Goal: Use online tool/utility: Use online tool/utility

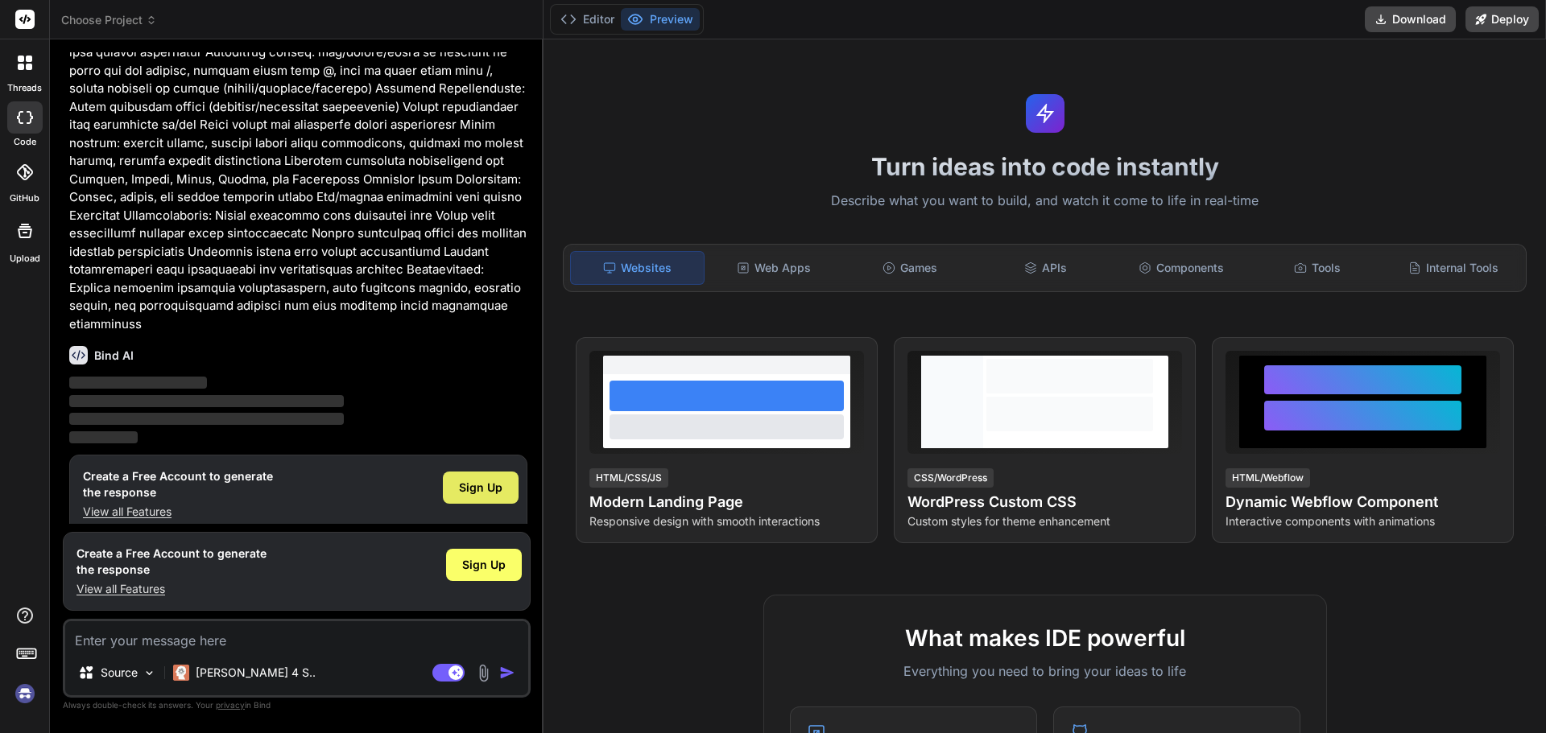
click at [492, 480] on span "Sign Up" at bounding box center [480, 488] width 43 height 16
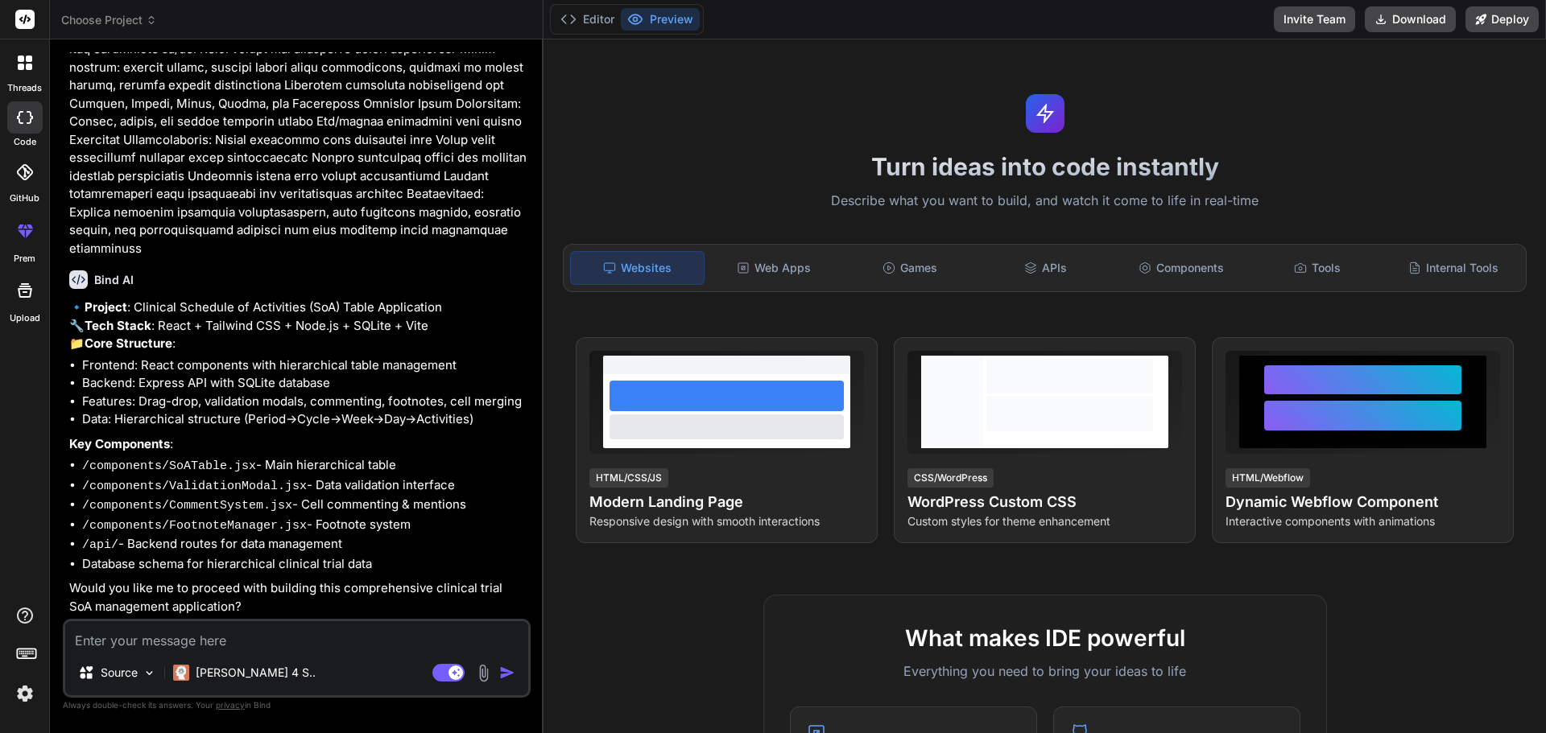
scroll to position [456, 0]
type textarea "x"
click at [377, 655] on div "Source Claude 4 S.. Agent Mode. When this toggle is activated, AI automatically…" at bounding box center [297, 658] width 468 height 79
click at [378, 649] on textarea at bounding box center [296, 636] width 463 height 29
type textarea "E"
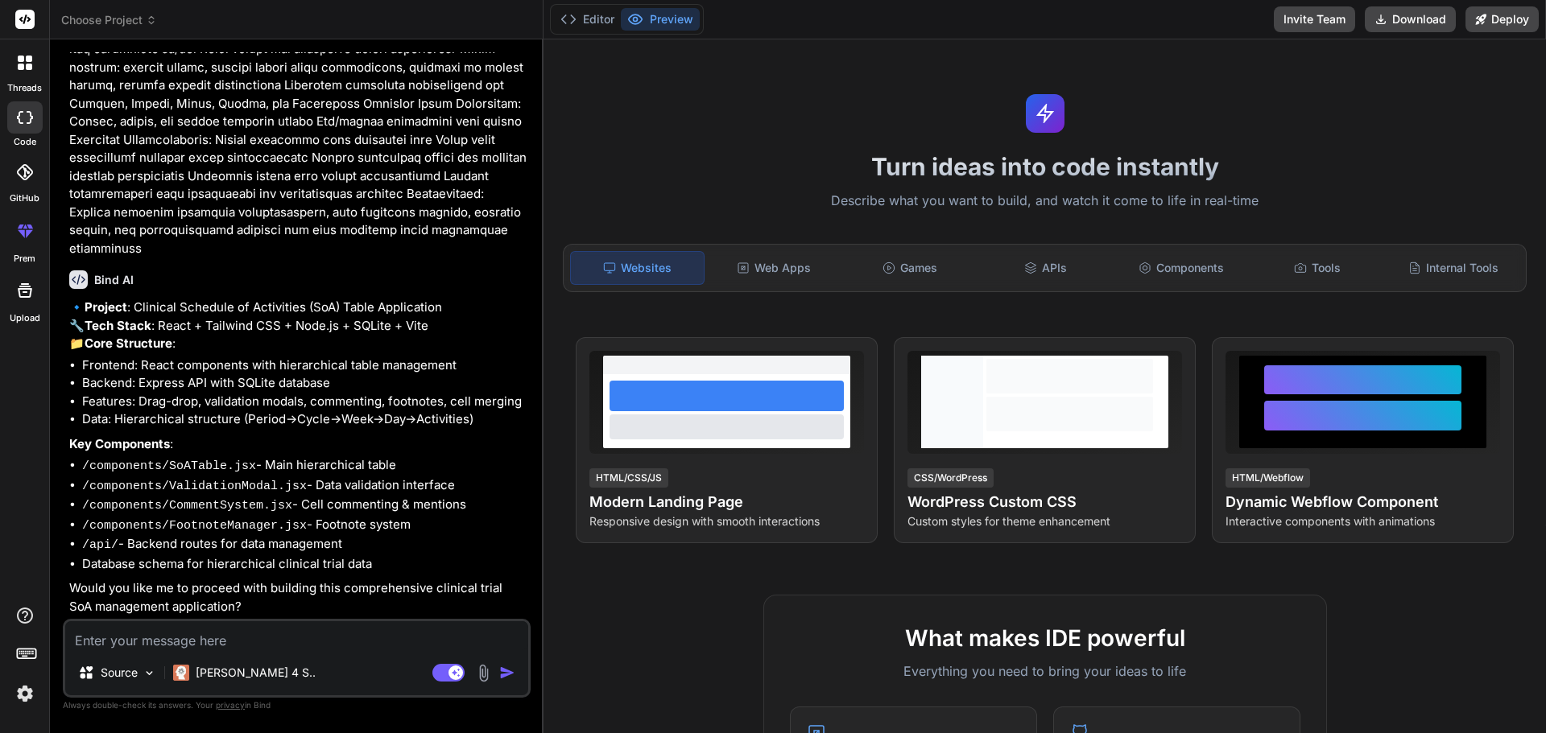
type textarea "x"
type textarea "ES"
type textarea "x"
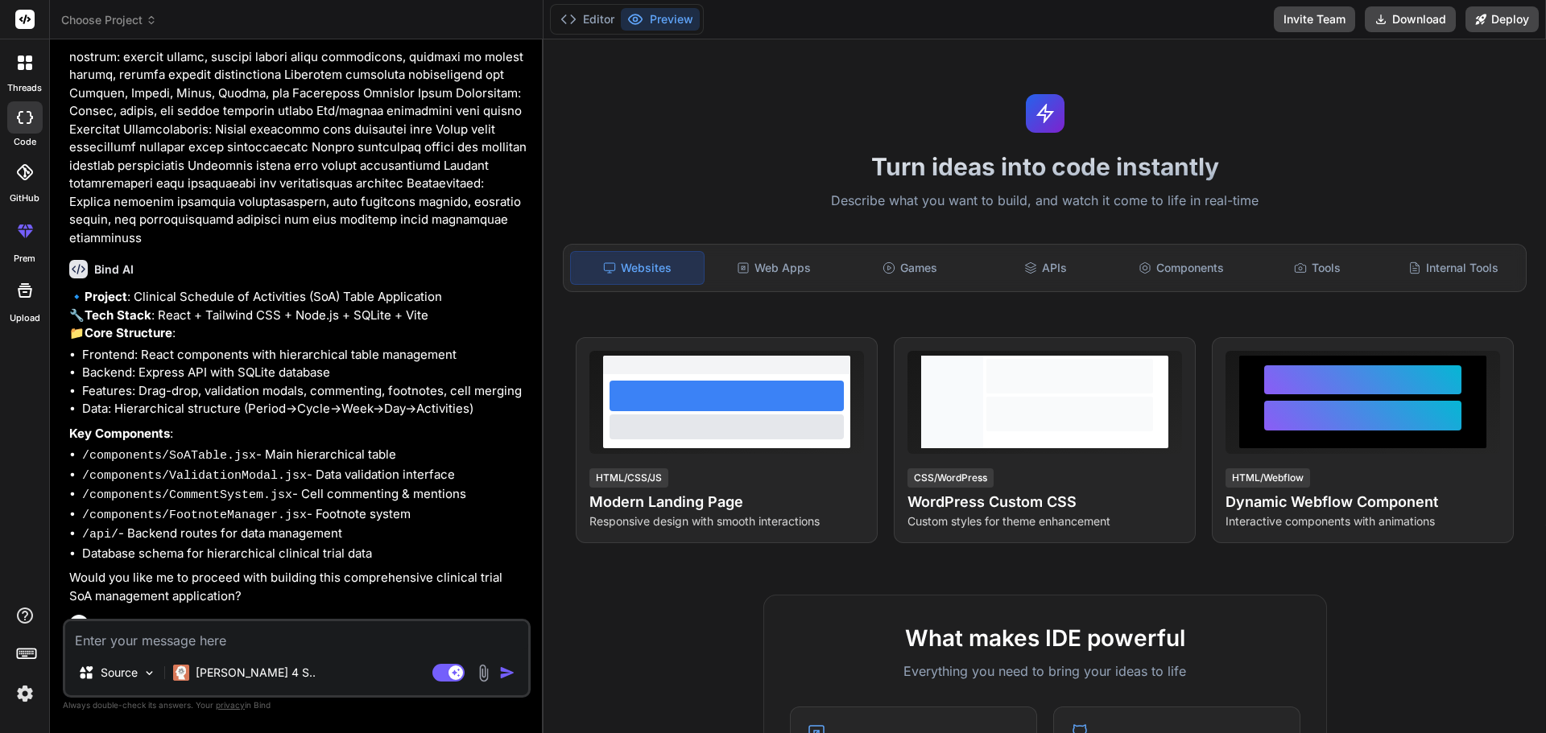
scroll to position [623, 0]
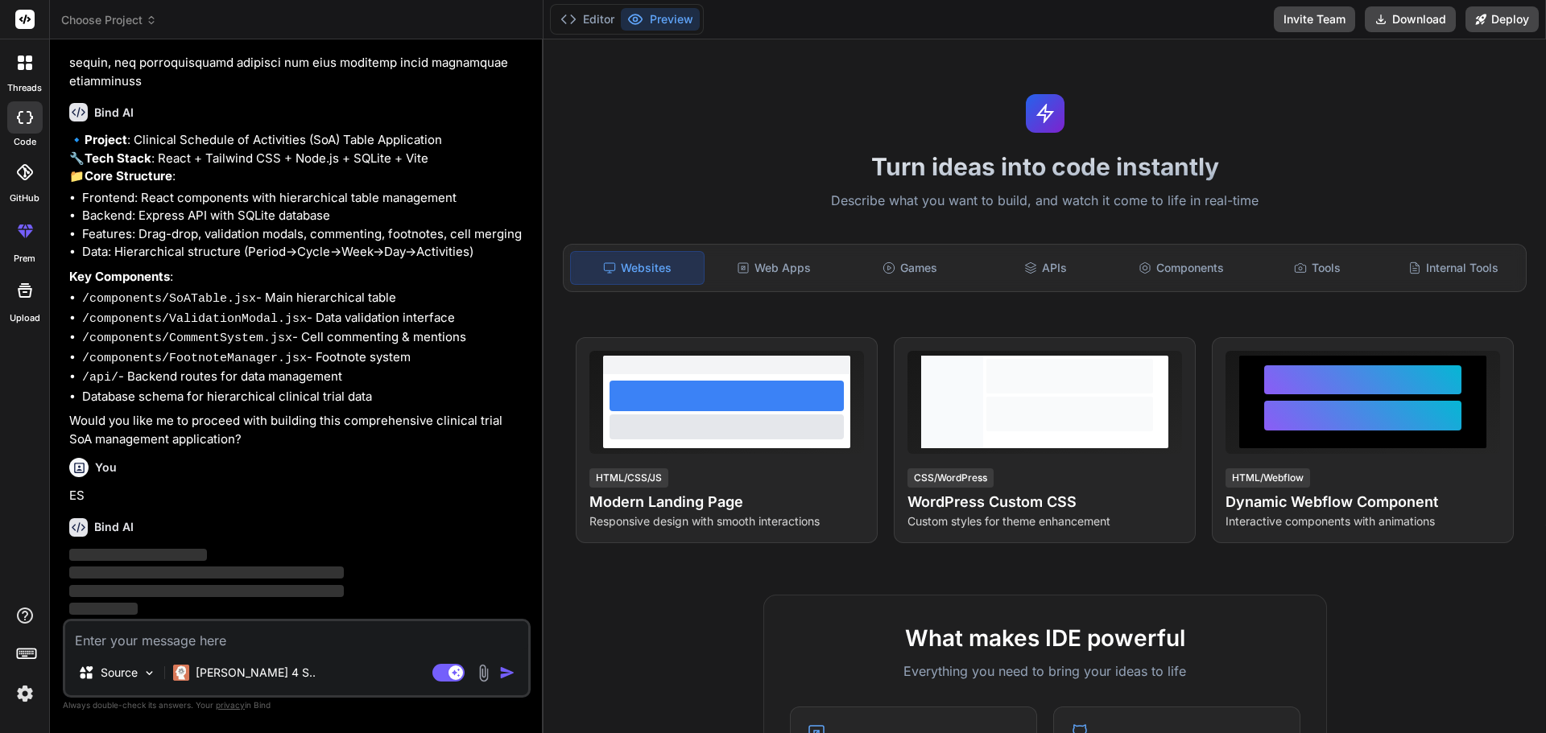
click at [376, 645] on textarea at bounding box center [296, 636] width 463 height 29
type textarea "y"
type textarea "x"
type textarea "yE"
type textarea "x"
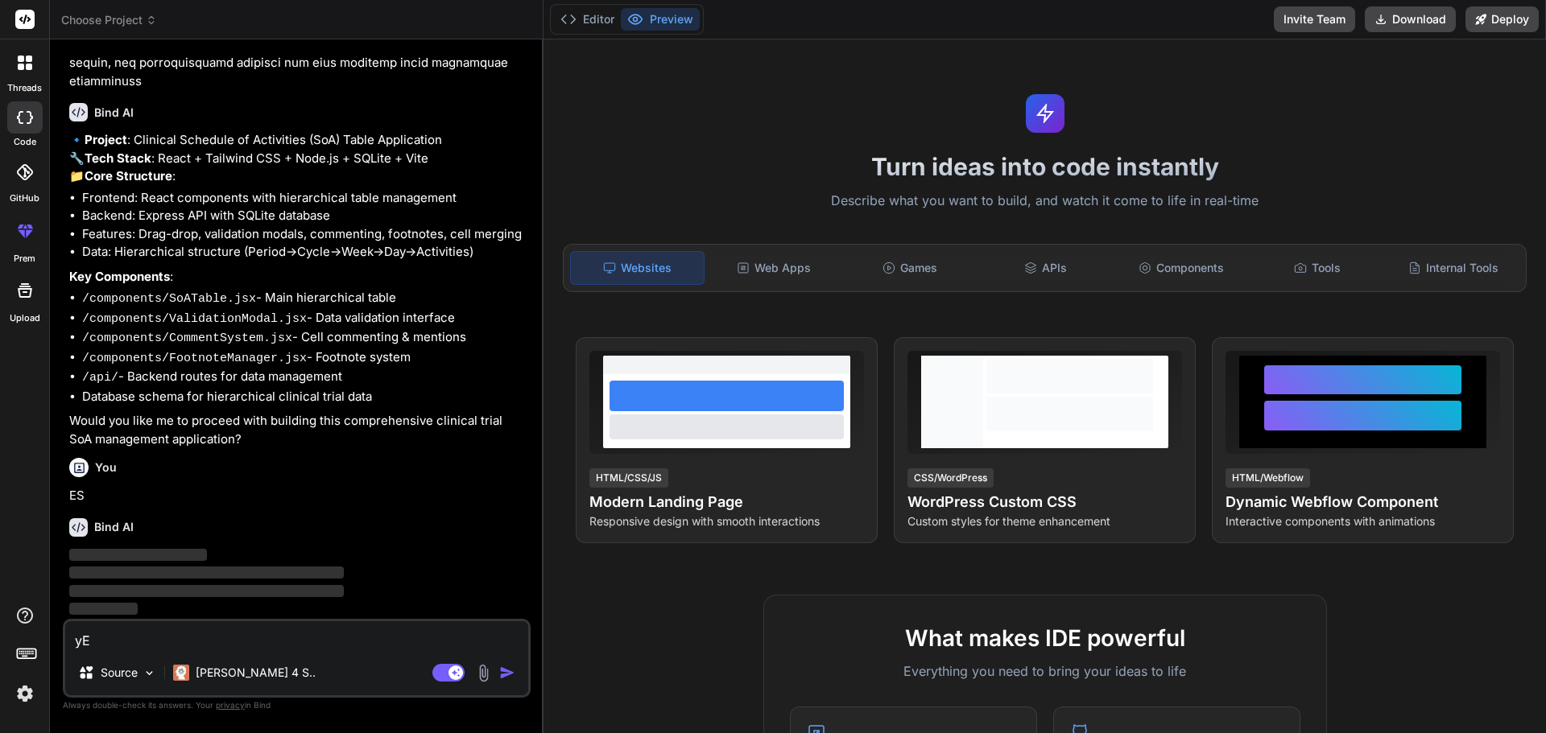
type textarea "yES"
type textarea "x"
type textarea "yE"
type textarea "x"
type textarea "y"
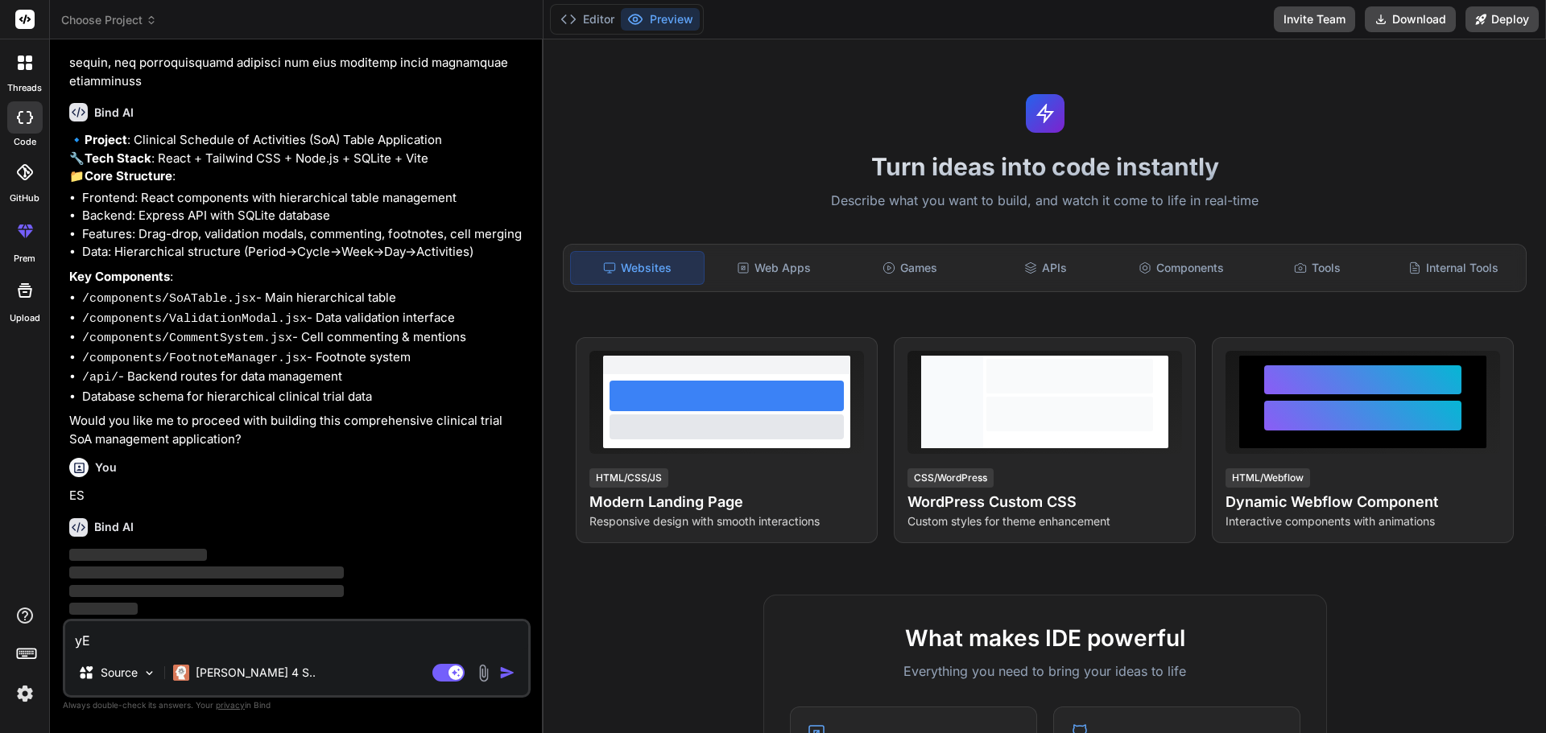
type textarea "x"
type textarea "Y"
type textarea "x"
type textarea "Ye"
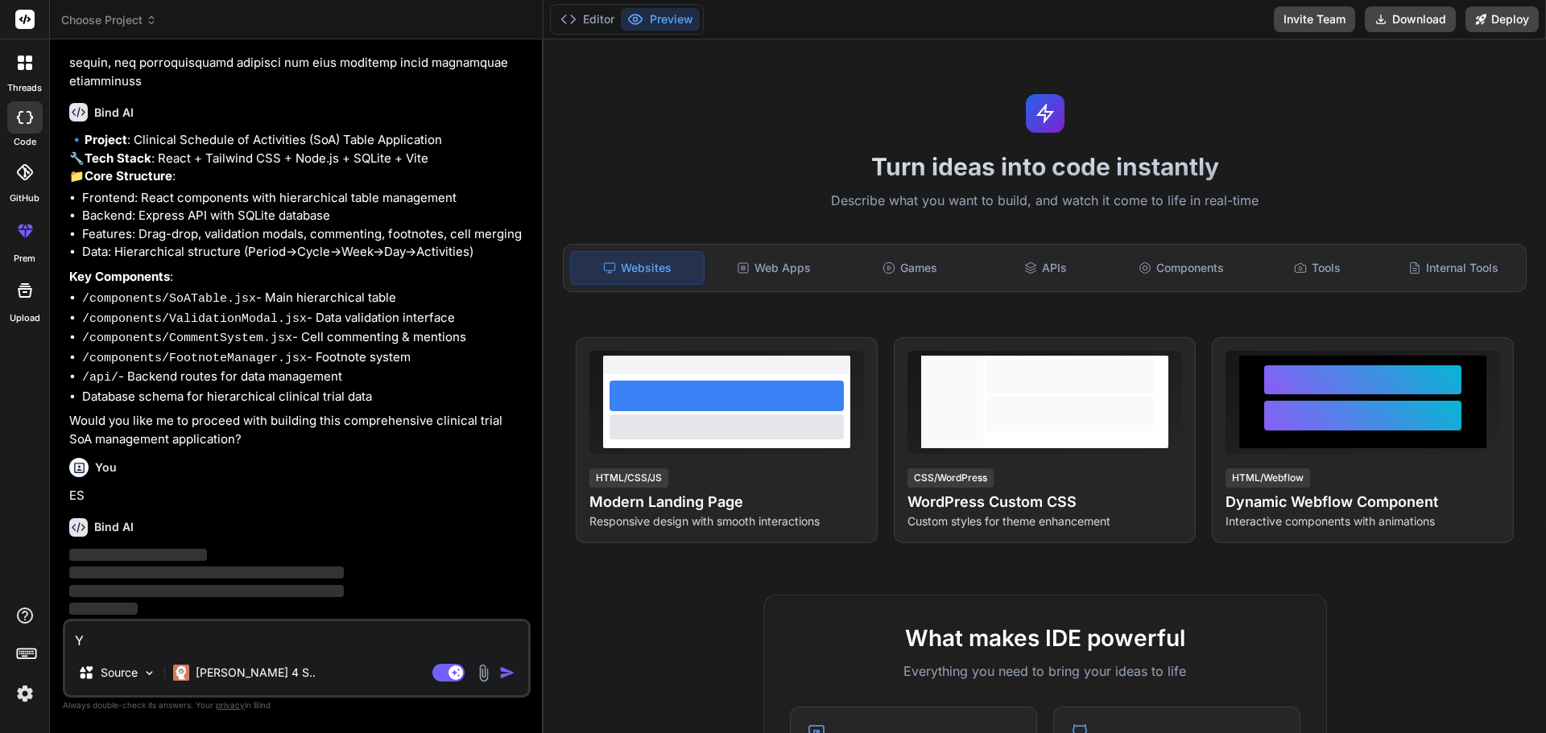
type textarea "x"
type textarea "Yes"
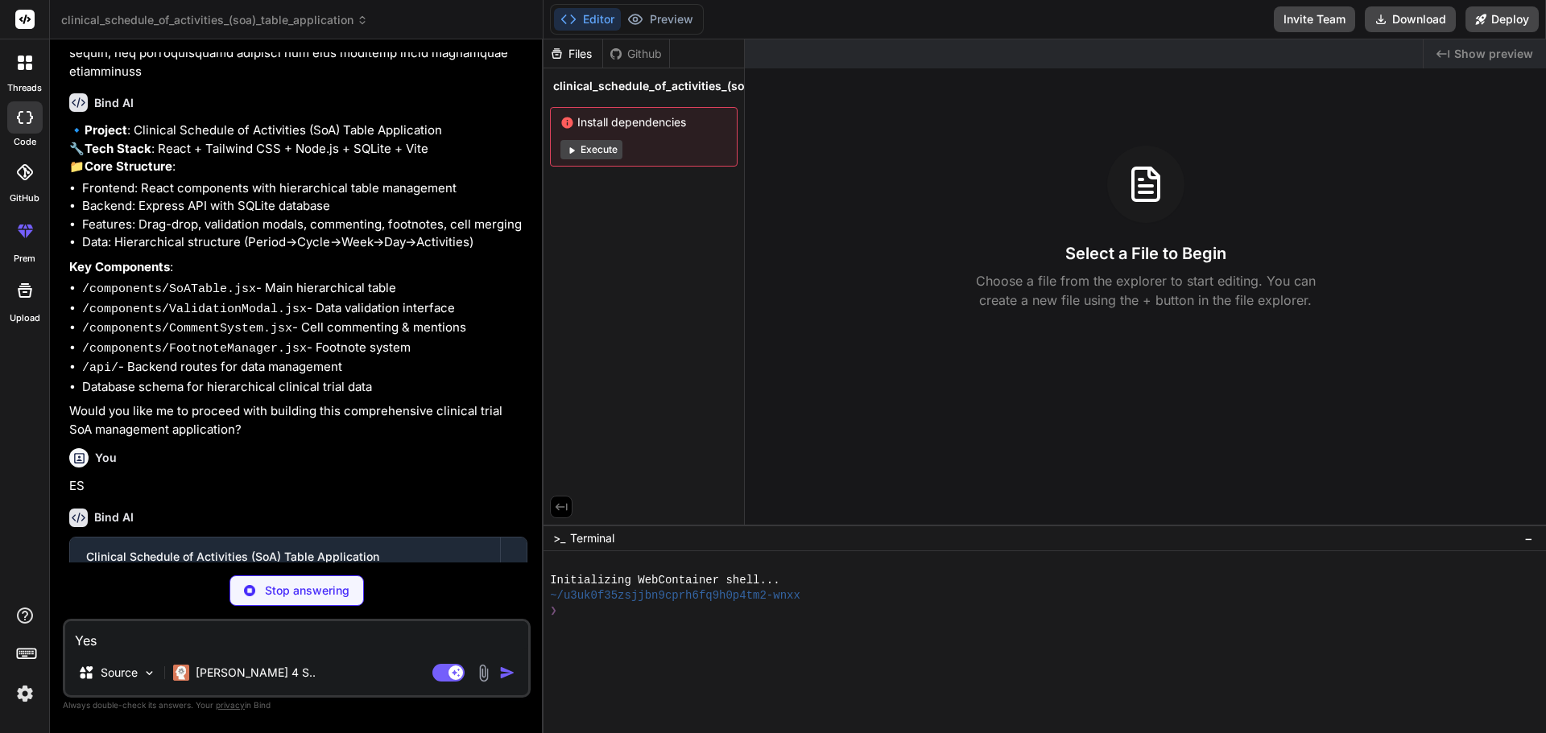
scroll to position [712, 0]
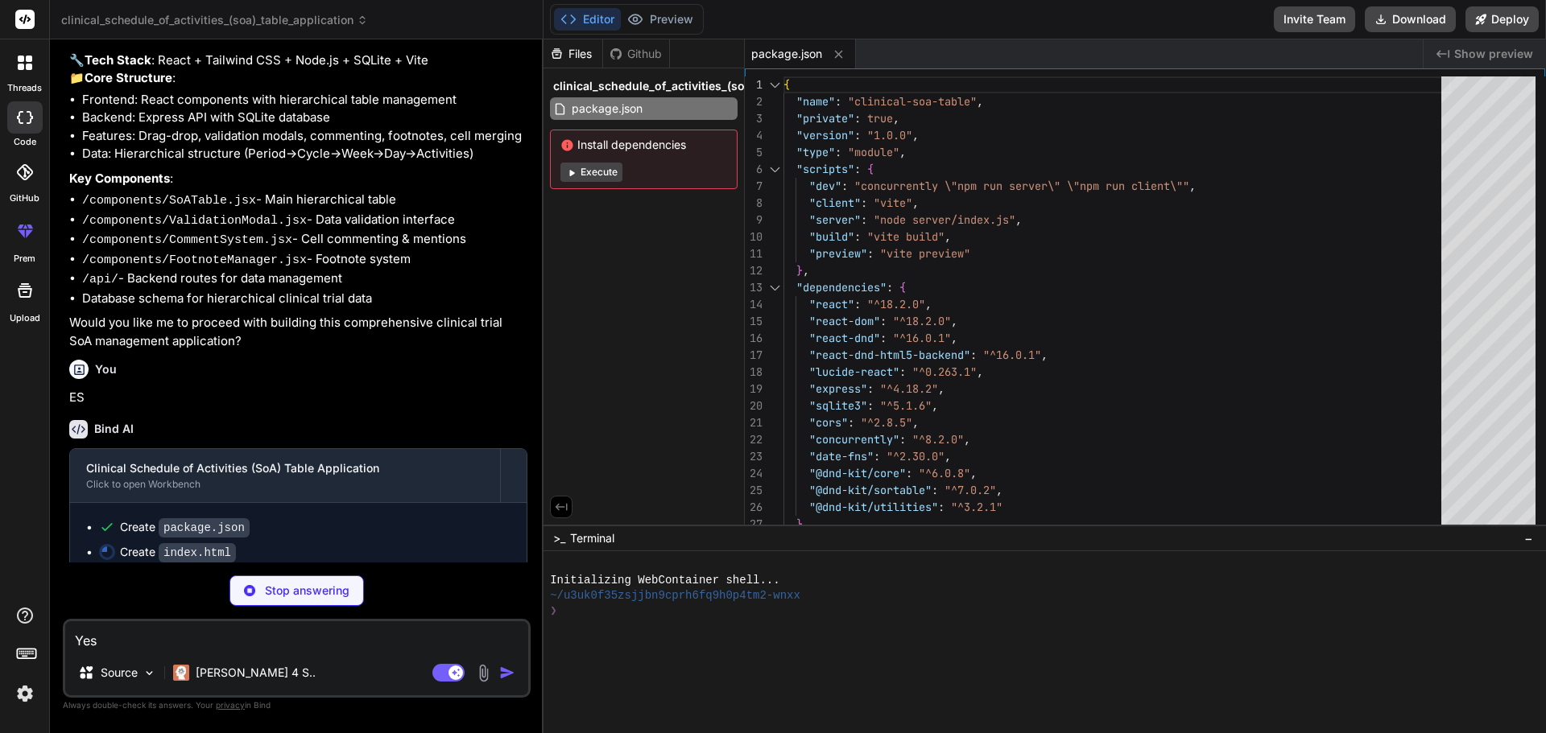
type textarea "x"
type textarea "</body> </html>"
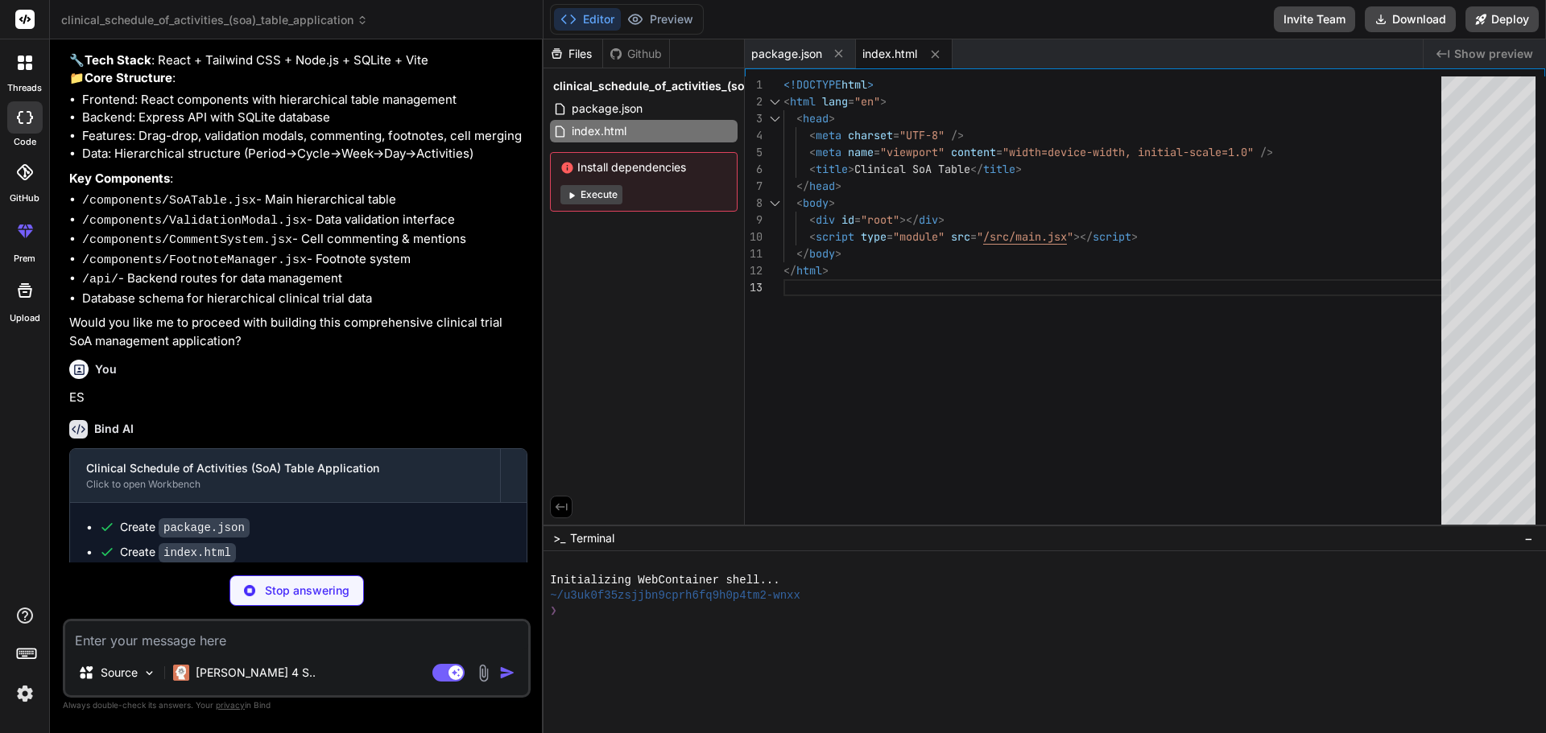
type textarea "x"
type textarea "})"
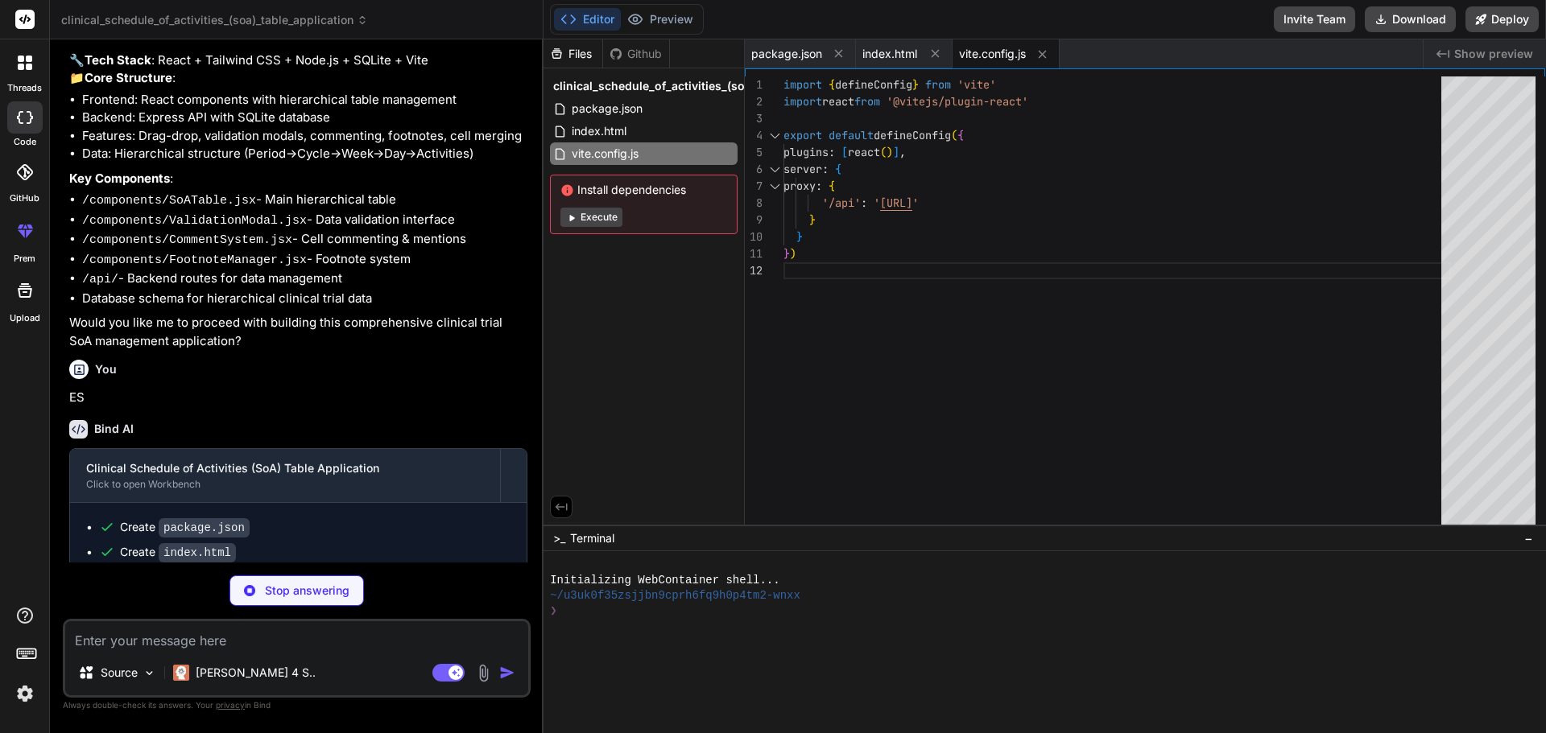
type textarea "x"
type textarea "}"
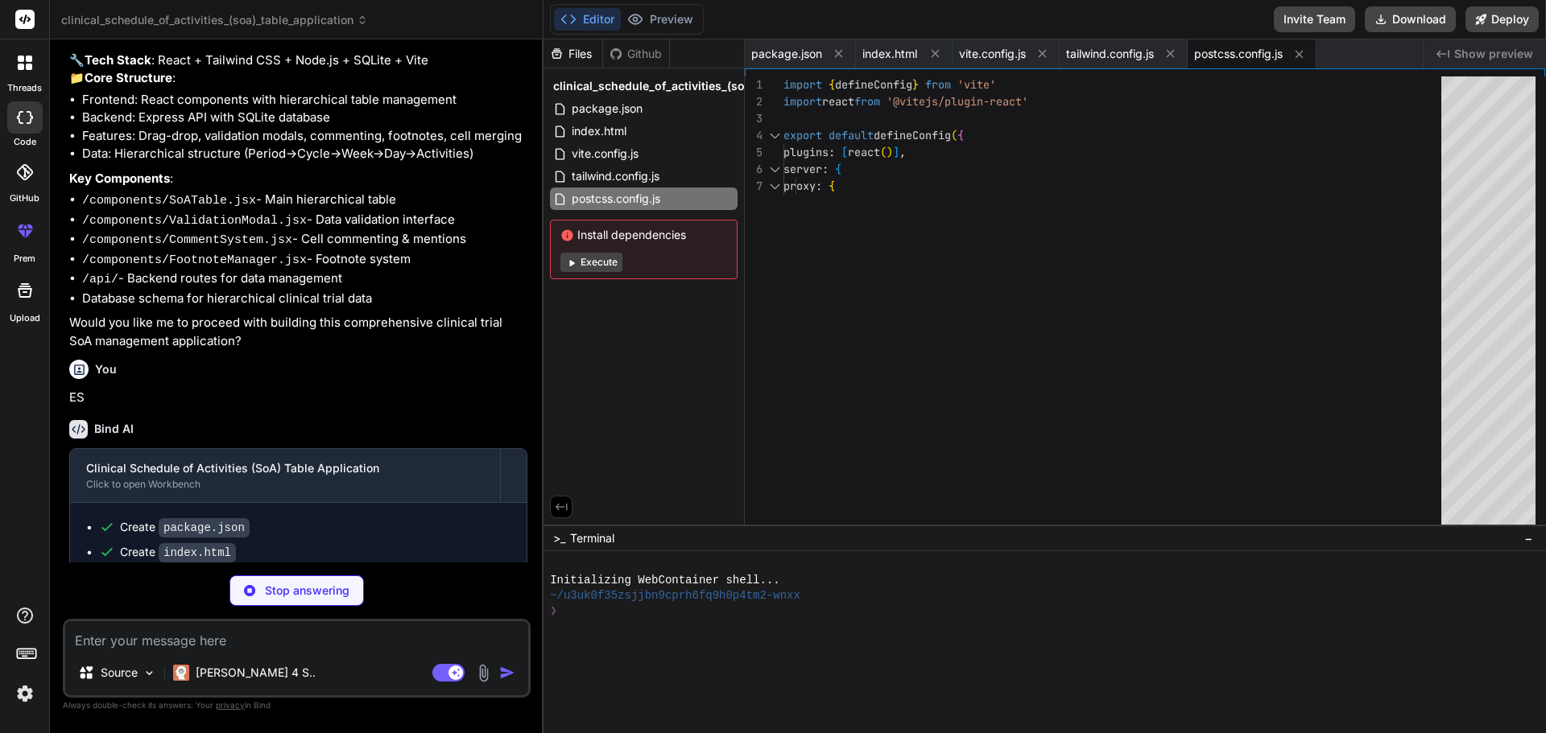
type textarea "x"
type textarea "export default { plugins: { tailwindcss: {}, autoprefixer: {}, }, }"
type textarea "x"
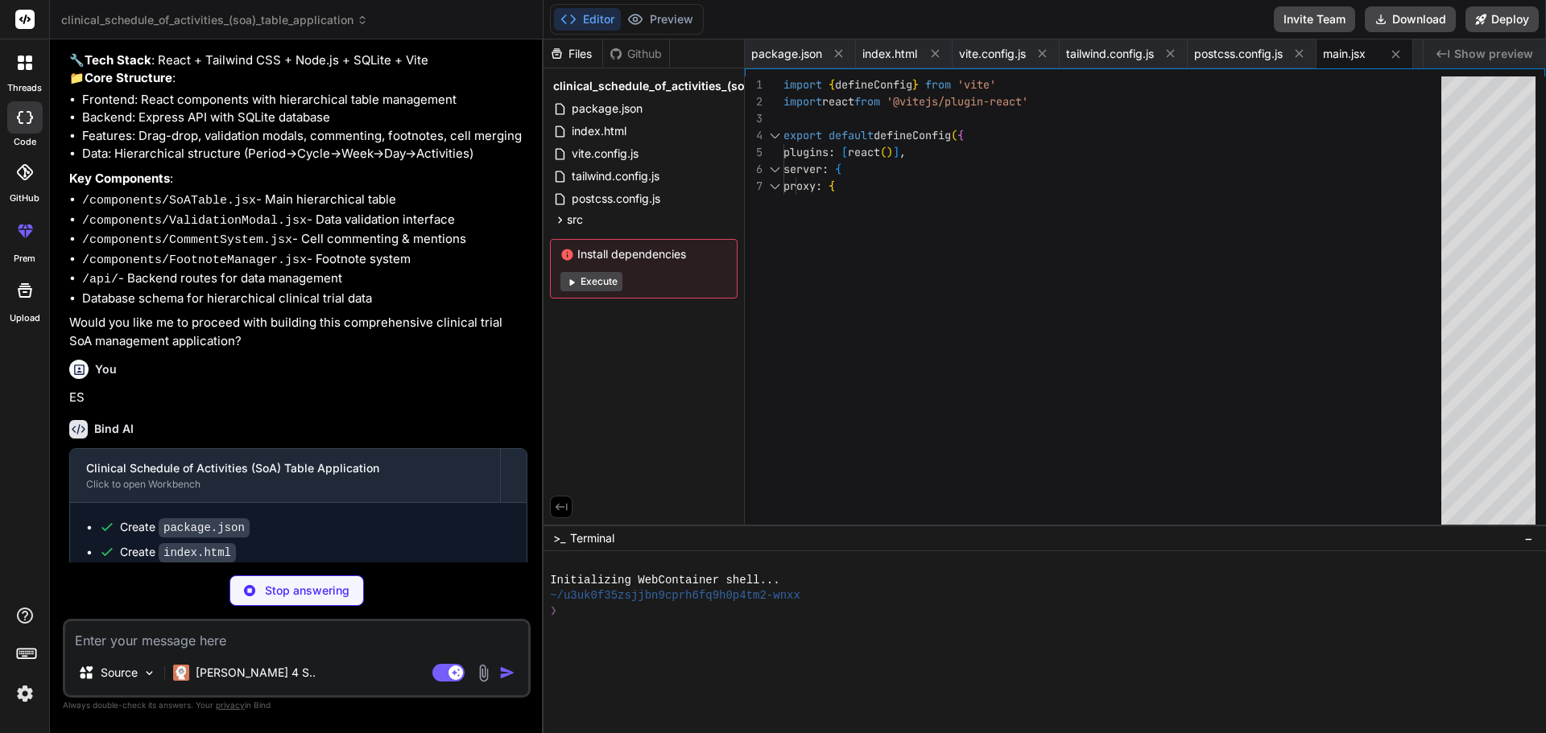
type textarea "x"
type textarea "} .cell-merged { @apply bg-gray-50; }"
type textarea "x"
type textarea ") } export default App"
type textarea "x"
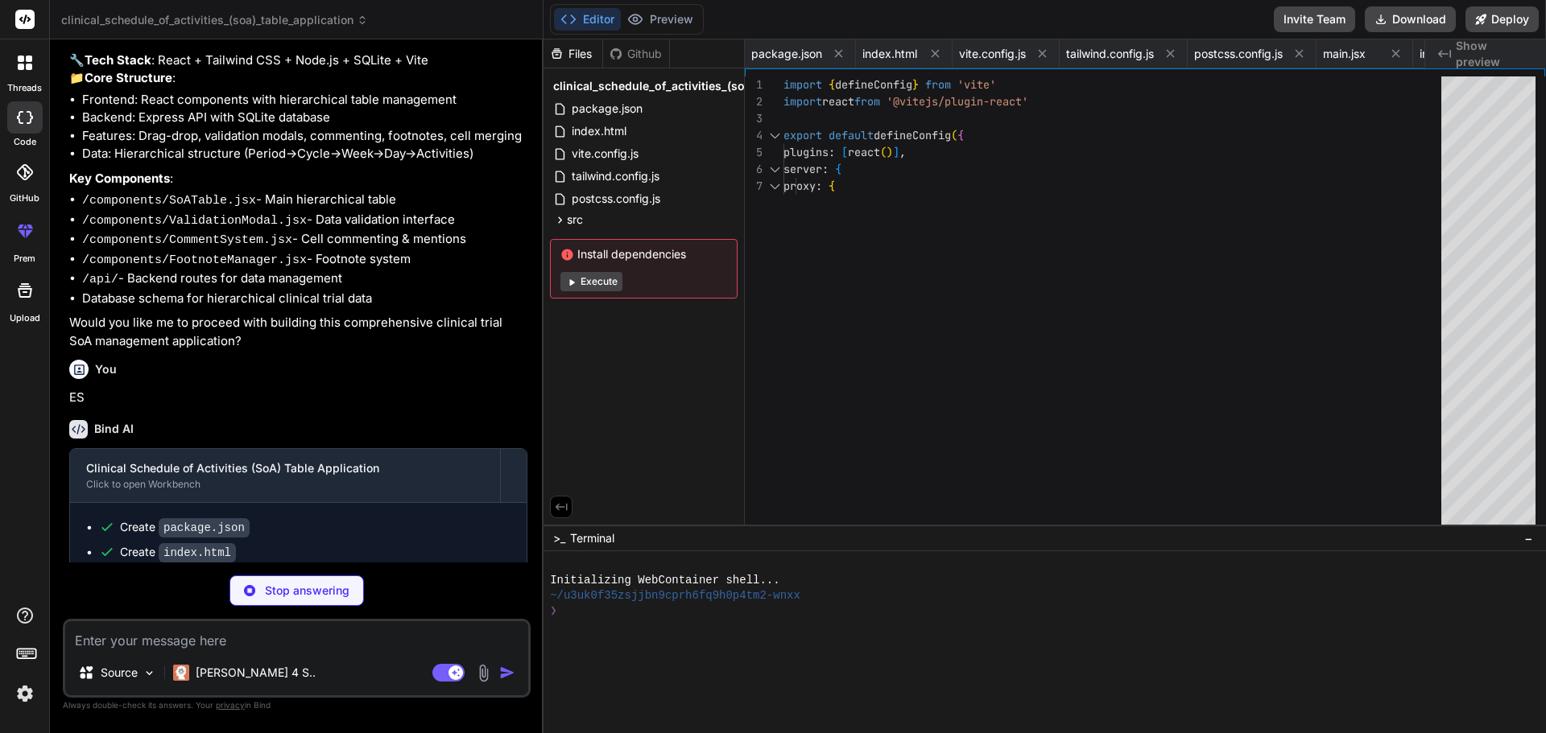
type textarea "} return context }"
type textarea "x"
type textarea "</div> ))} </div> ))} </div> </div> </div> ) }"
type textarea "x"
type textarea "{/* Merge indicator */} {isMerged && ( <div className="absolute inset-0 border-…"
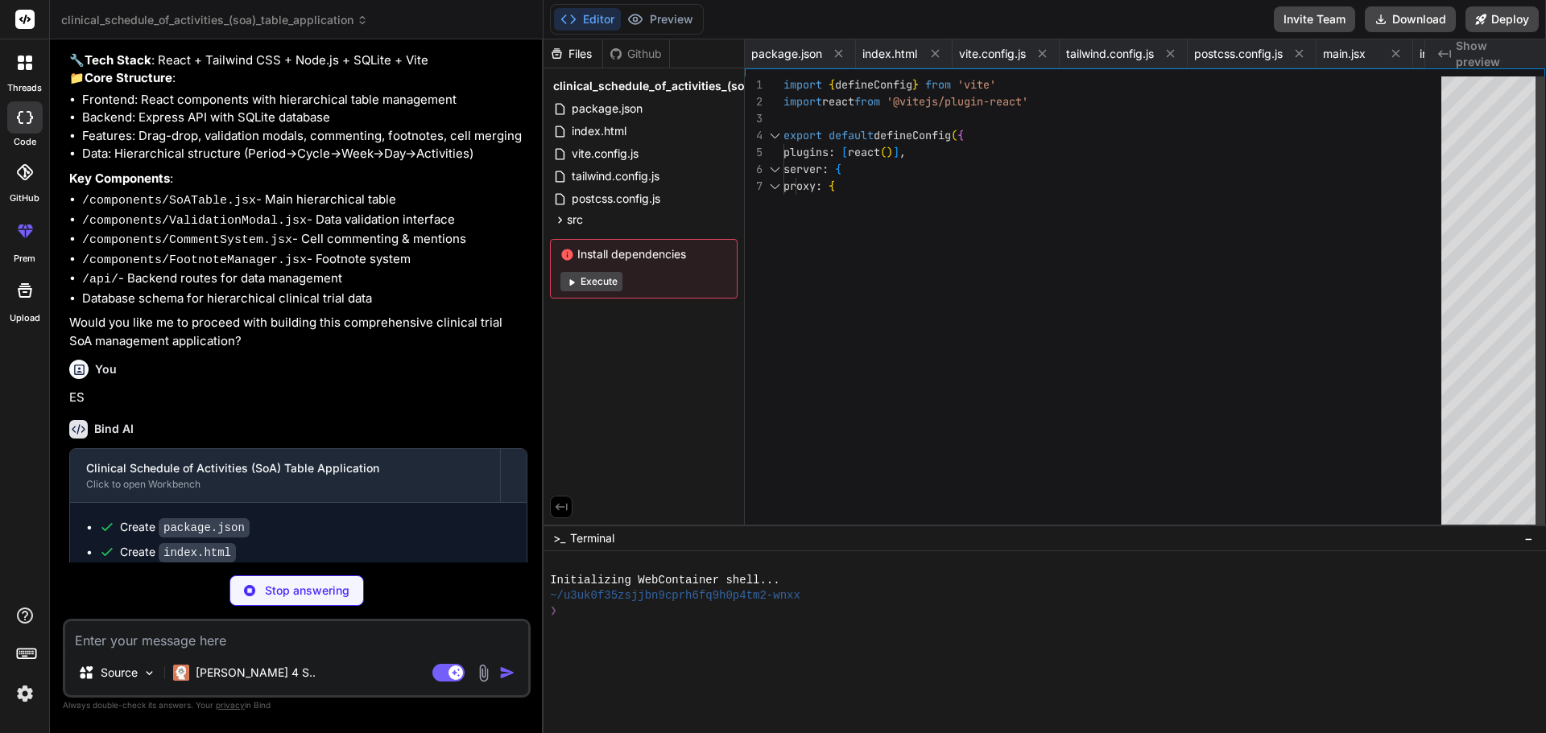
type textarea "x"
type textarea ") }"
type textarea "x"
type textarea "</div> ) }"
type textarea "x"
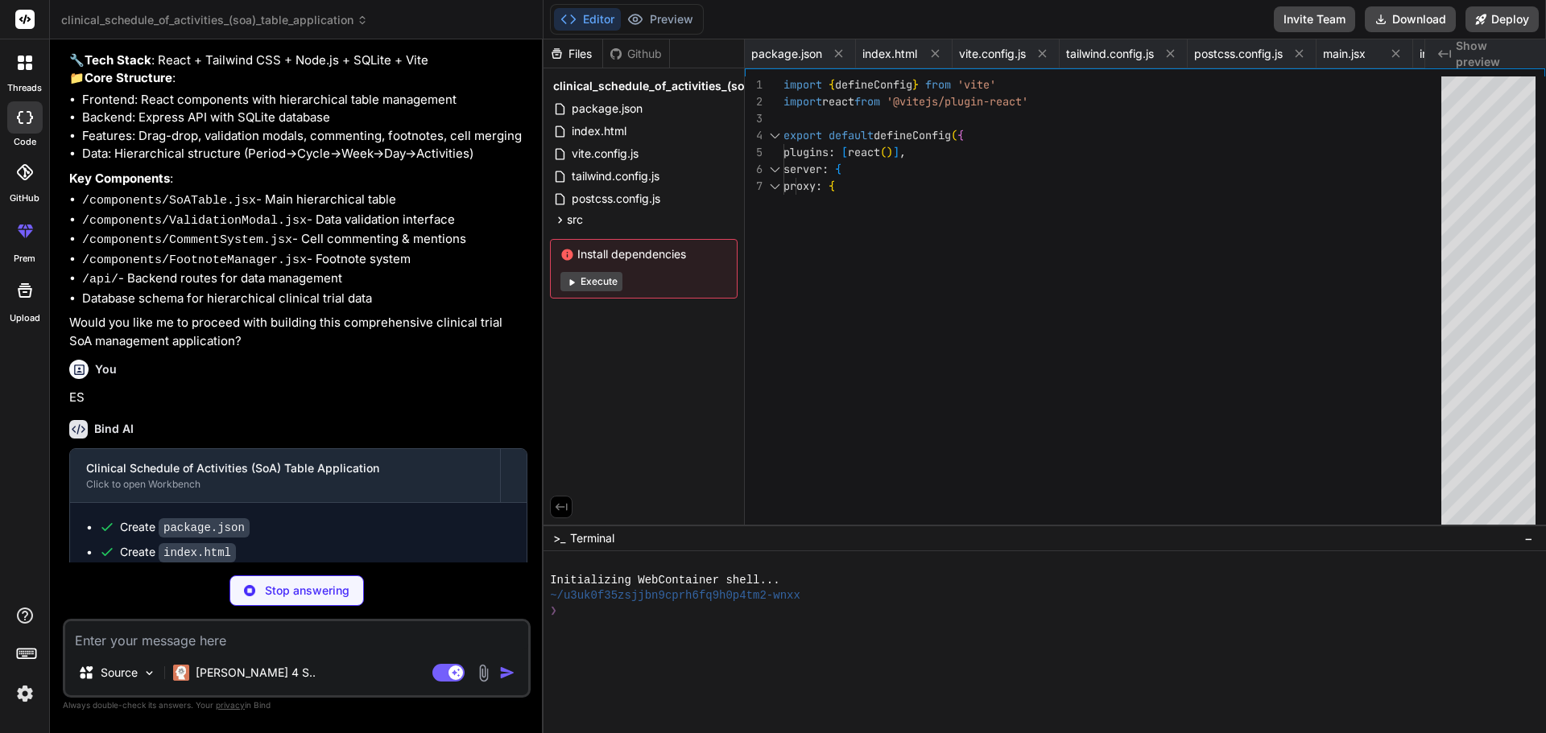
type textarea "rounded-md hover:bg-green-700" > Confirm </button> </div> </div> </div> ) }"
type textarea "x"
type textarea "</div> )} </div> ) }"
type textarea "x"
type textarea "</div> </div> ) }"
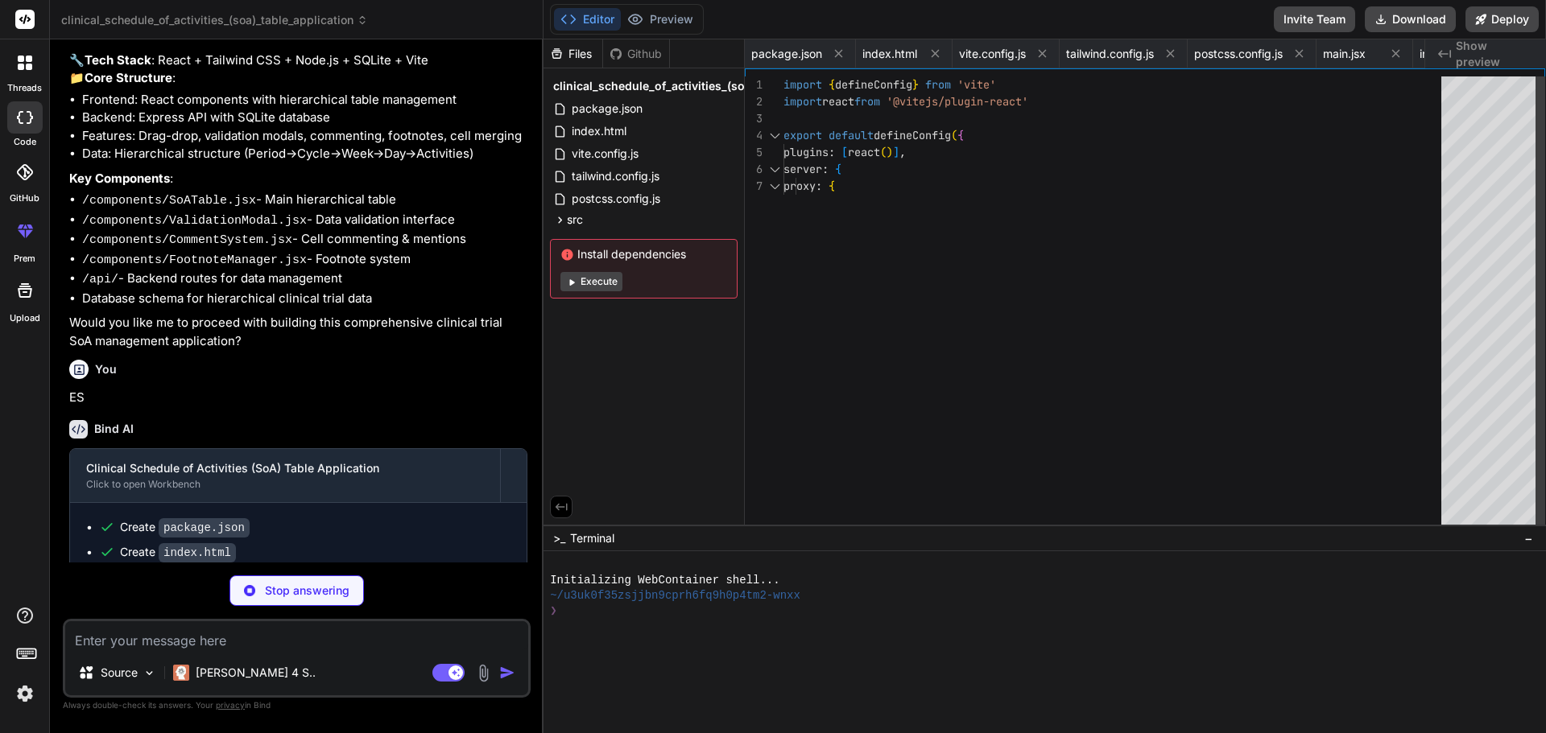
type textarea "x"
type textarea ") }"
type textarea "x"
type textarea "console.error('Server error:', error) res.status(500).json({ error: 'Internal s…"
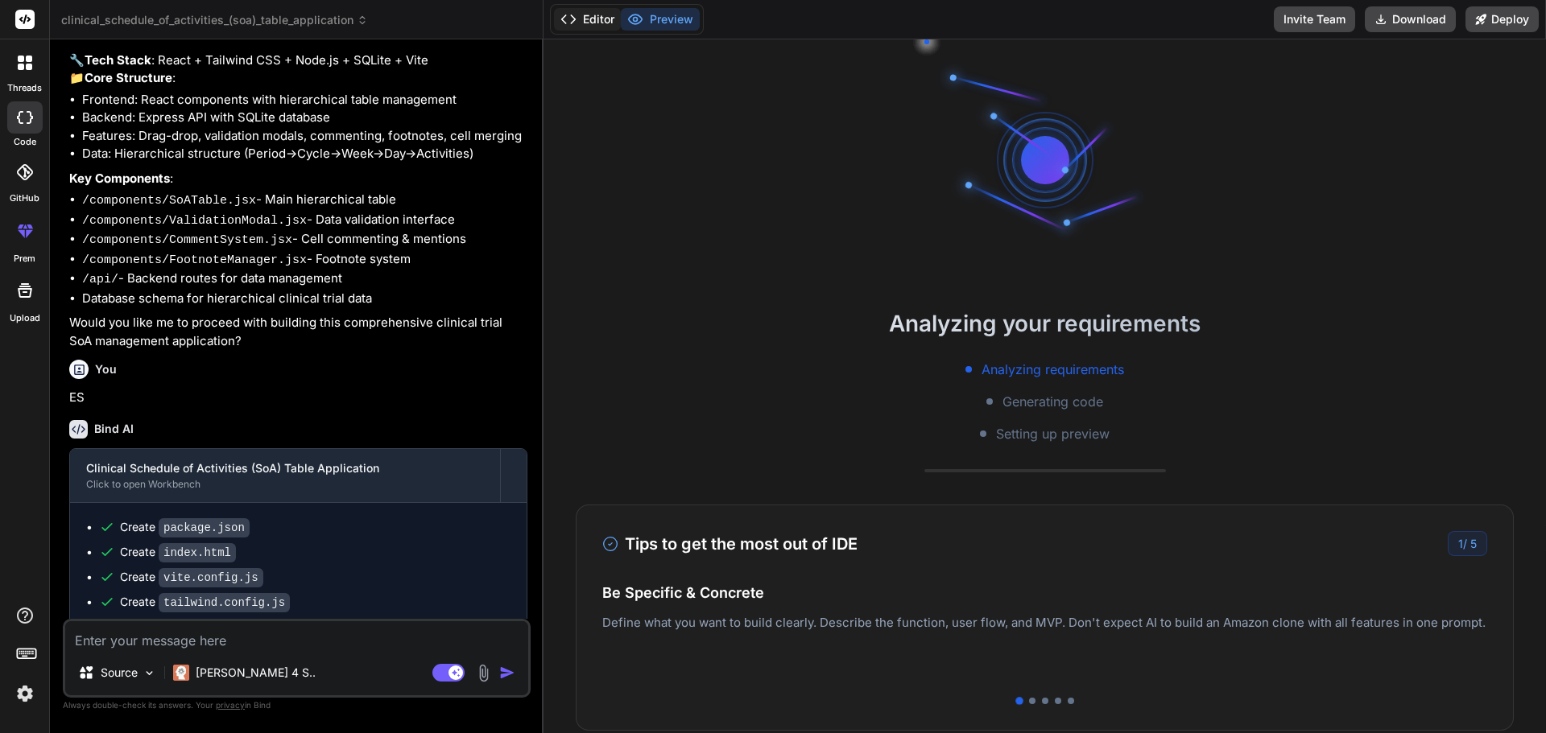
scroll to position [0, 1416]
type textarea "x"
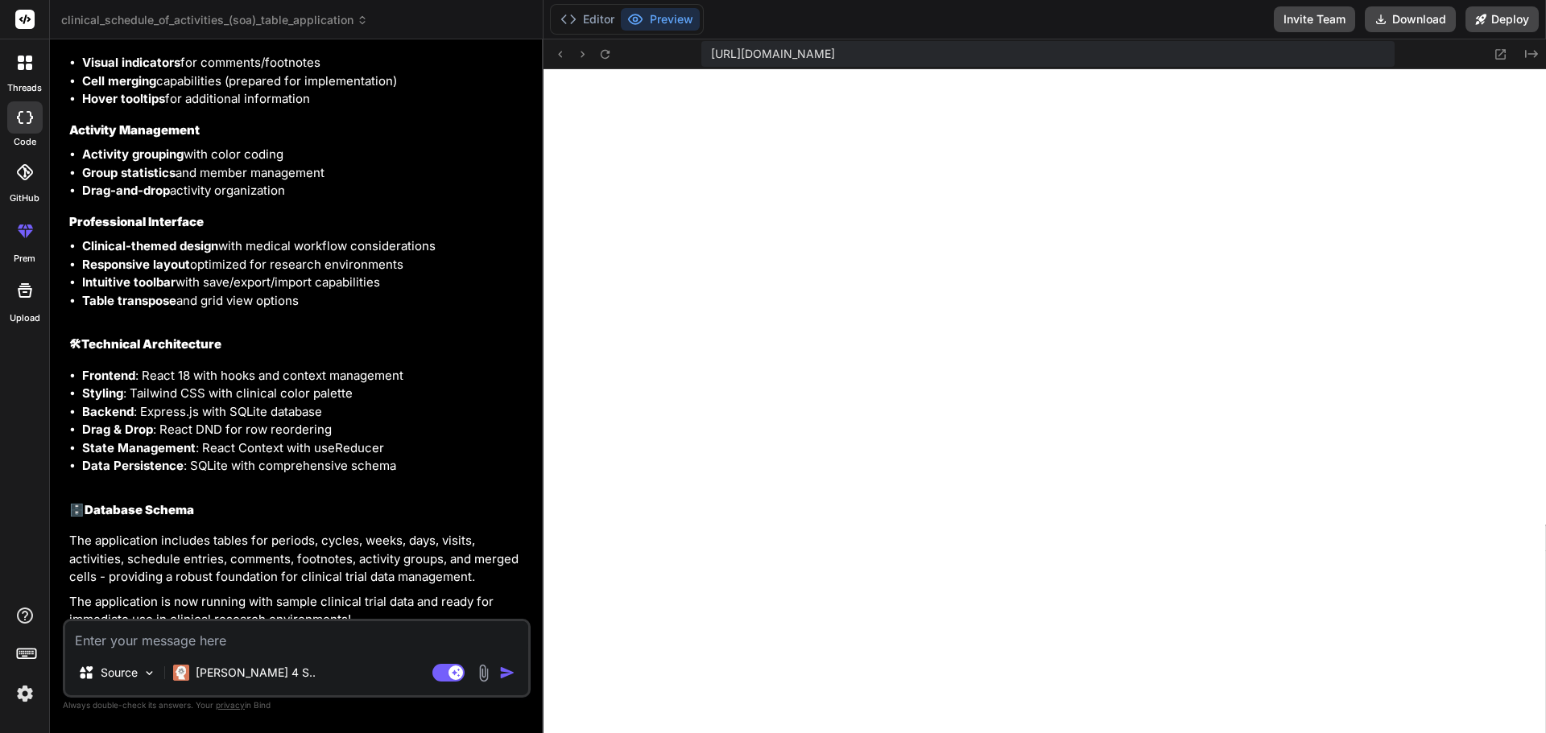
scroll to position [2359, 0]
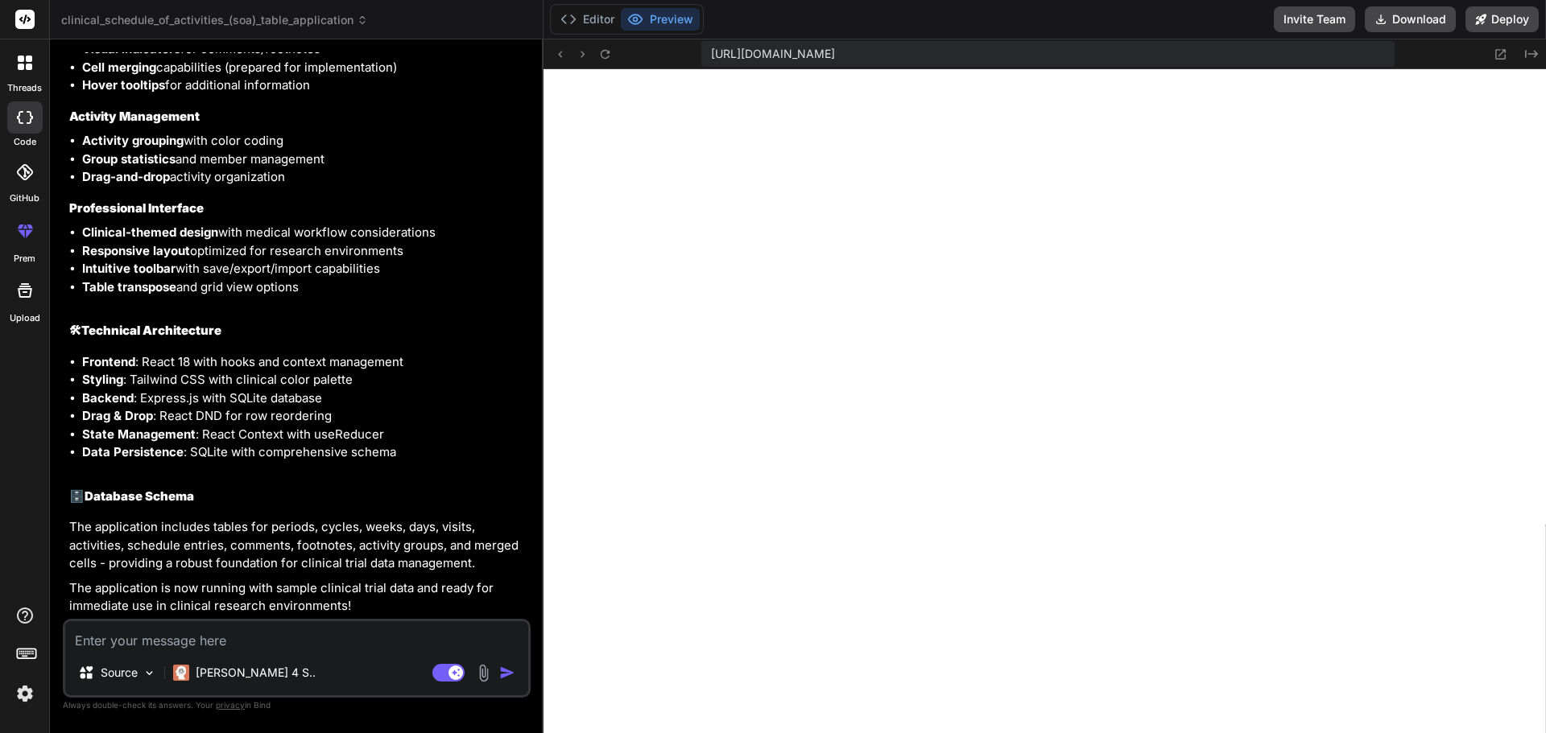
click at [242, 447] on li "Data Persistence : SQLite with comprehensive schema" at bounding box center [304, 453] width 445 height 19
click at [295, 651] on div "Source Claude 4 S.. Agent Mode. When this toggle is activated, AI automatically…" at bounding box center [297, 658] width 468 height 79
click at [250, 423] on li "Drag & Drop : React DND for row reordering" at bounding box center [304, 416] width 445 height 19
click at [259, 635] on textarea at bounding box center [296, 636] width 463 height 29
paste textarea "Period, cycles, weeks, and visits should be in one column (row headers), and th…"
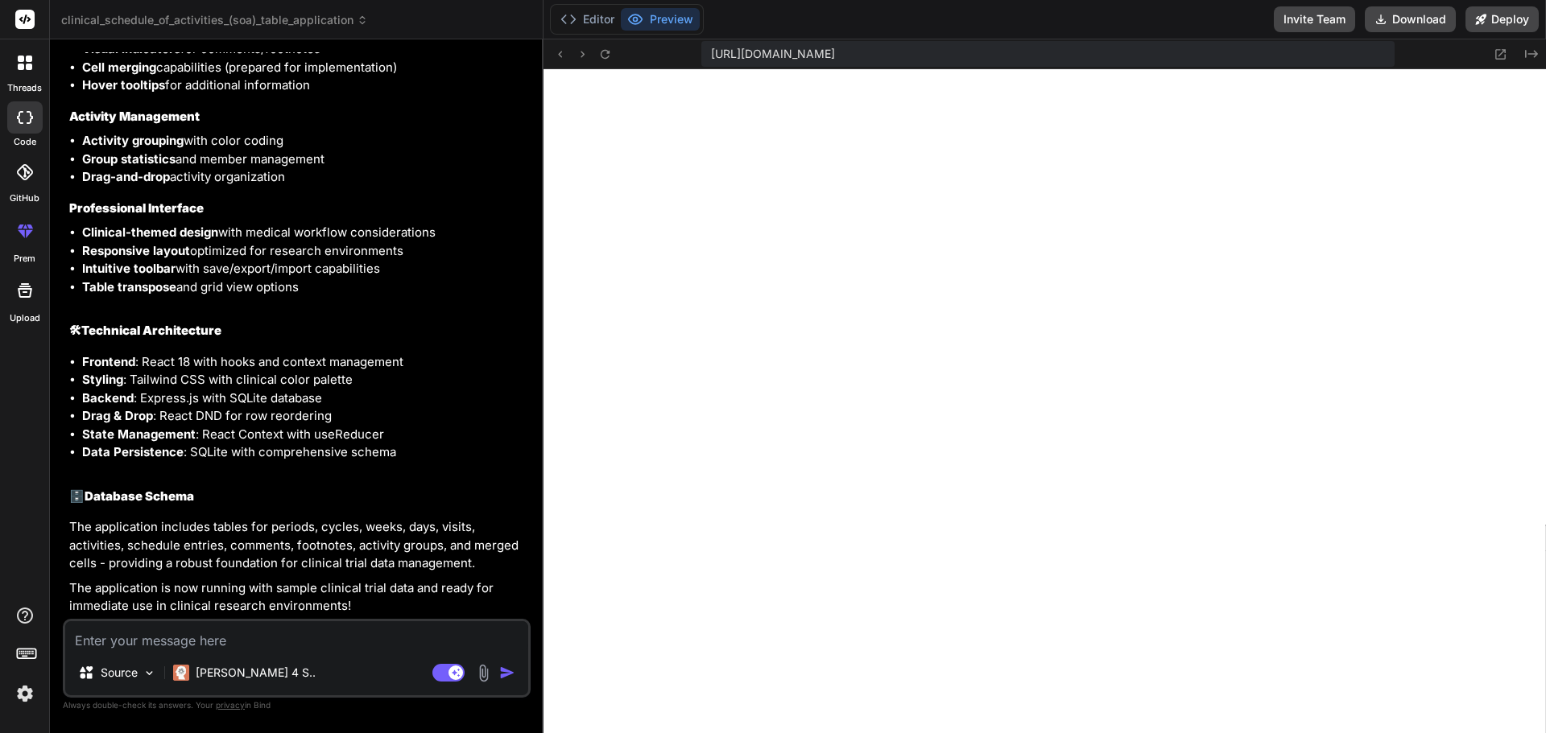
type textarea "Period, cycles, weeks, and visits should be in one column (row headers), and th…"
type textarea "x"
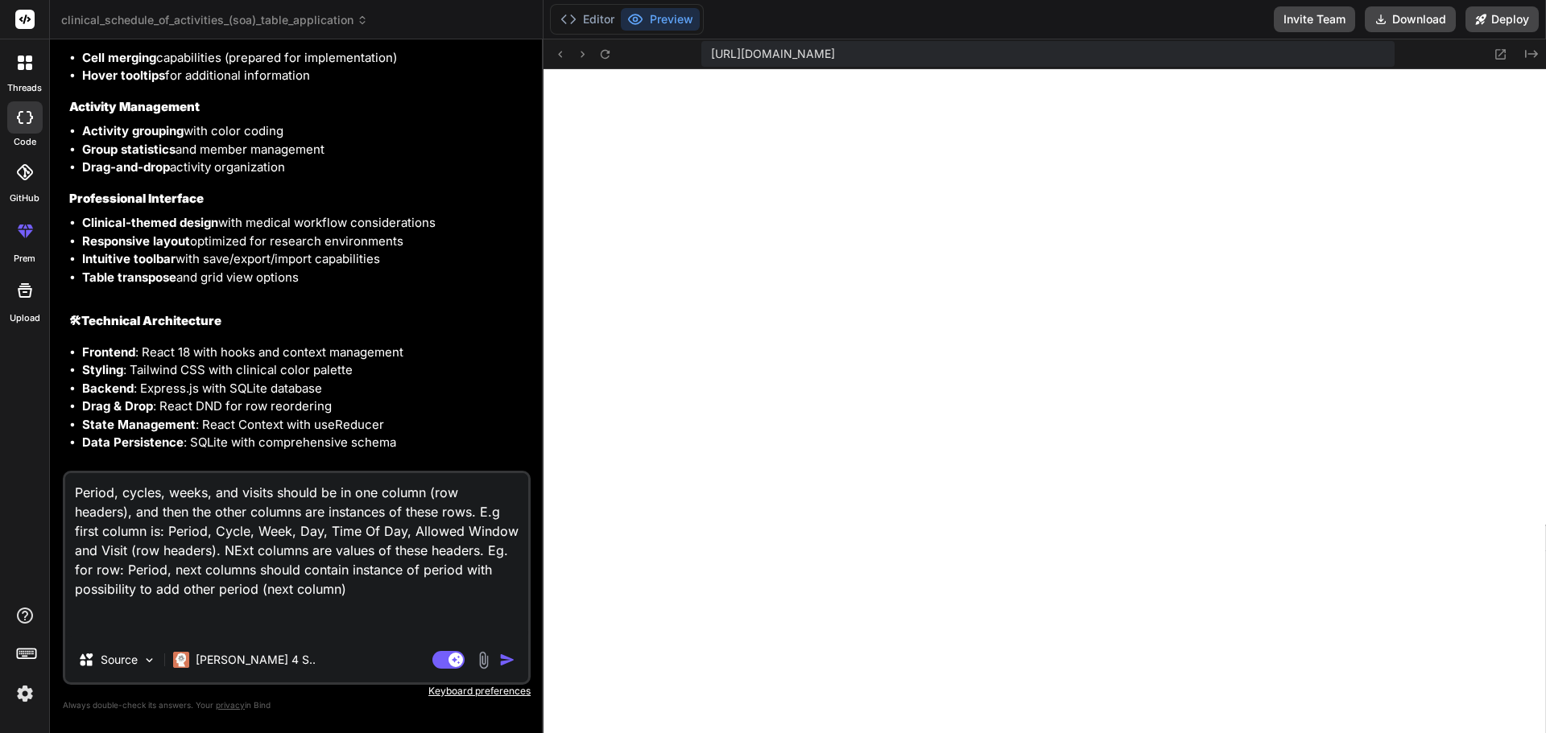
type textarea "Period, cycles, weeks, and visits should be in one column (row headers), and th…"
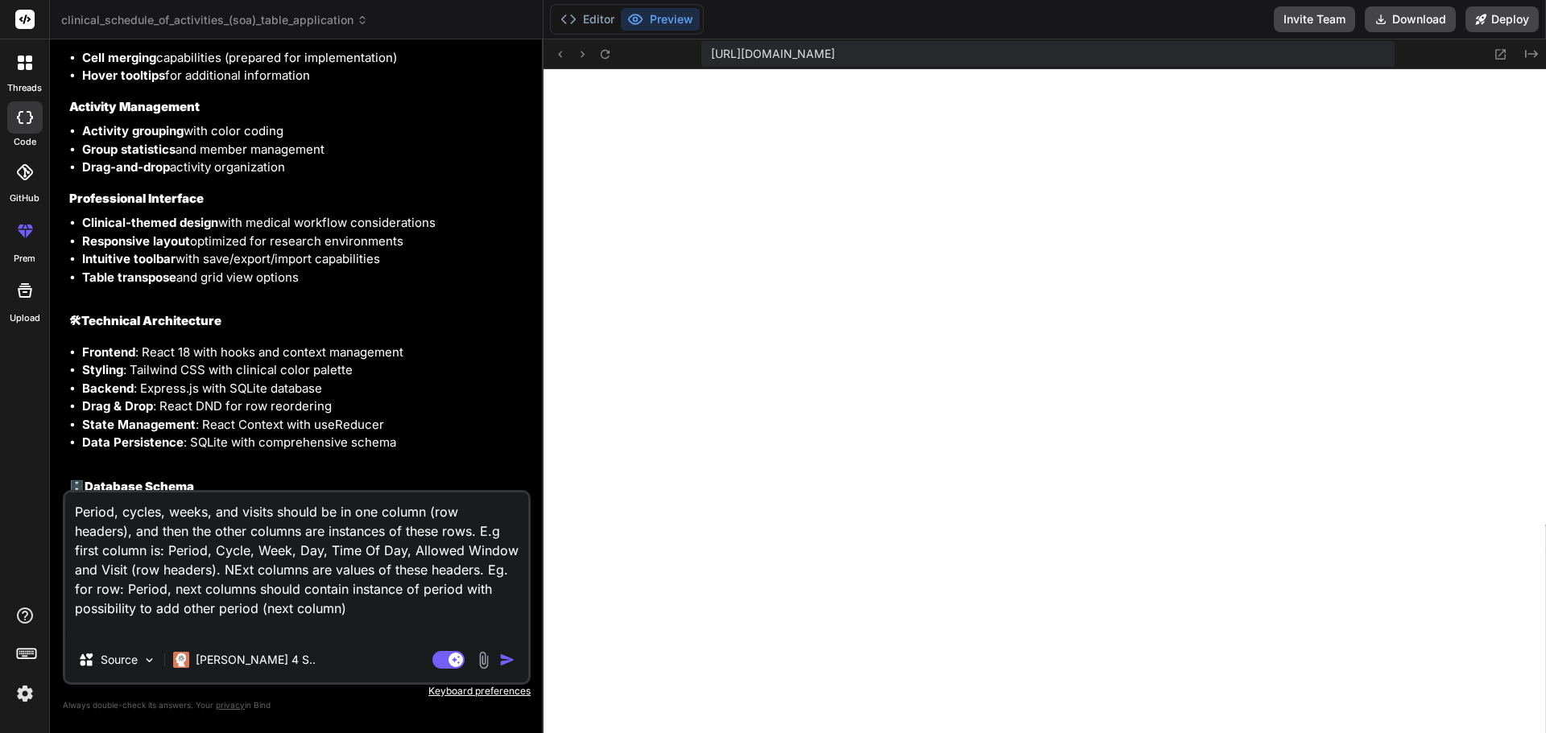
type textarea "x"
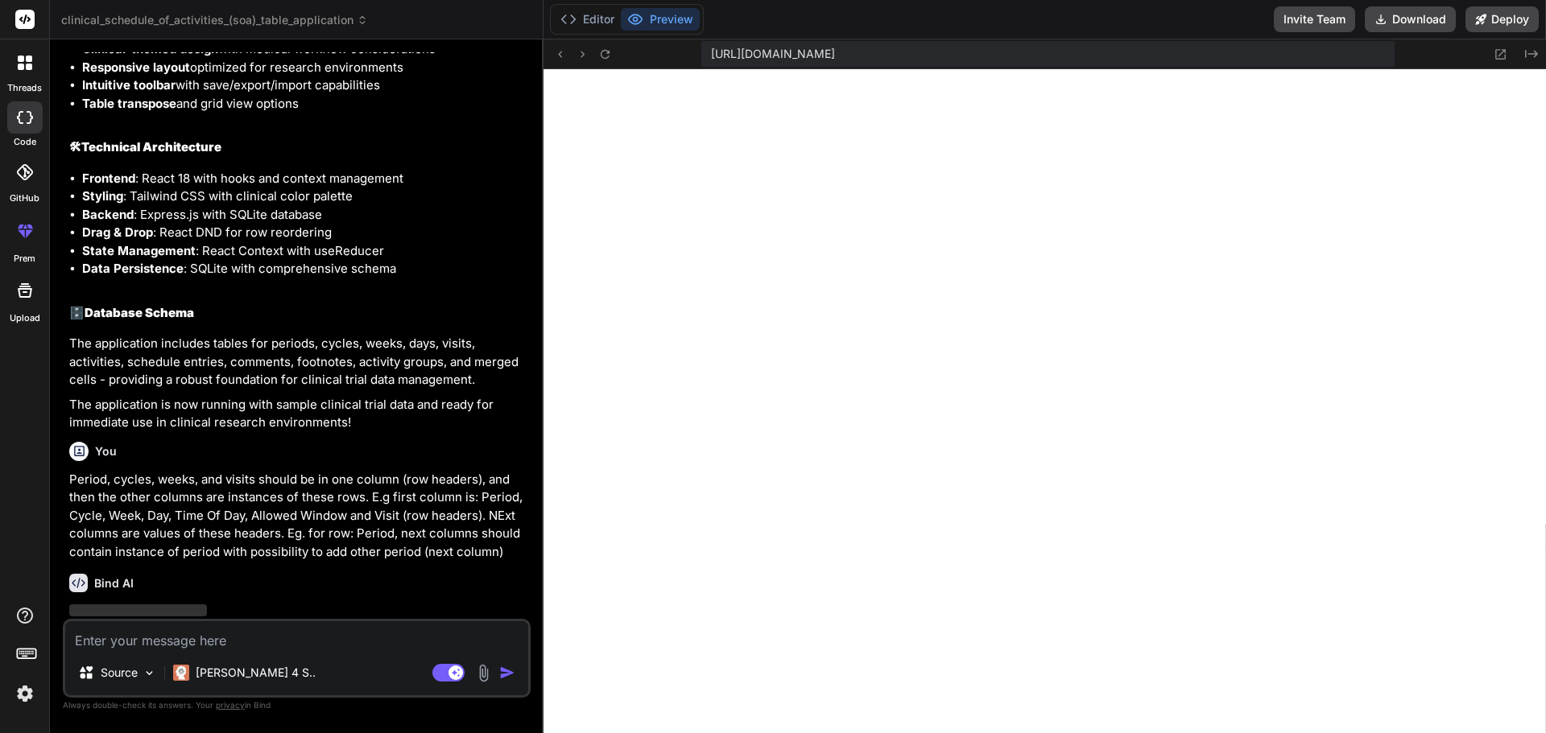
scroll to position [2599, 0]
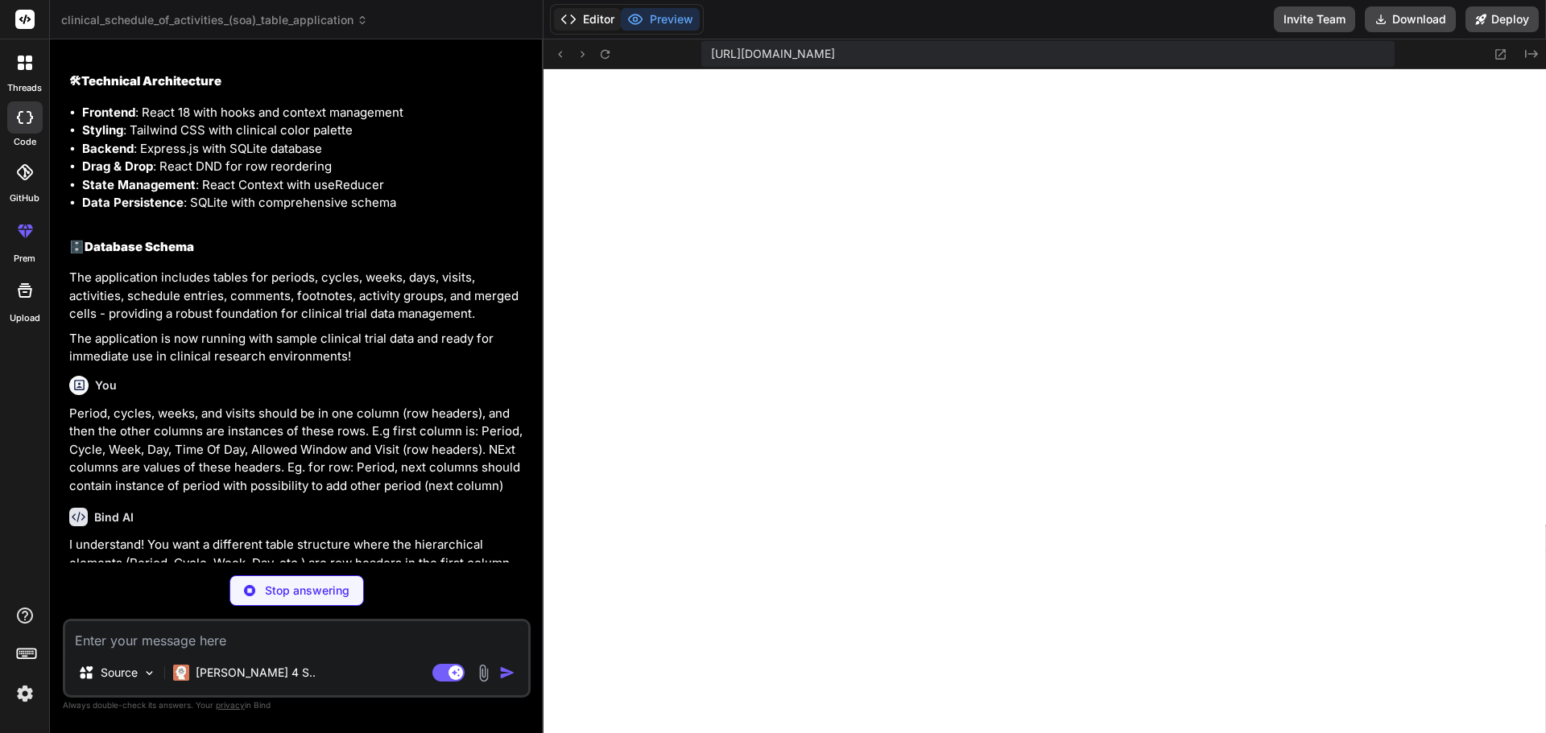
type textarea "x"
type textarea "selectedCells: string[]; validationResults: Record<string, ValidationResult>; }"
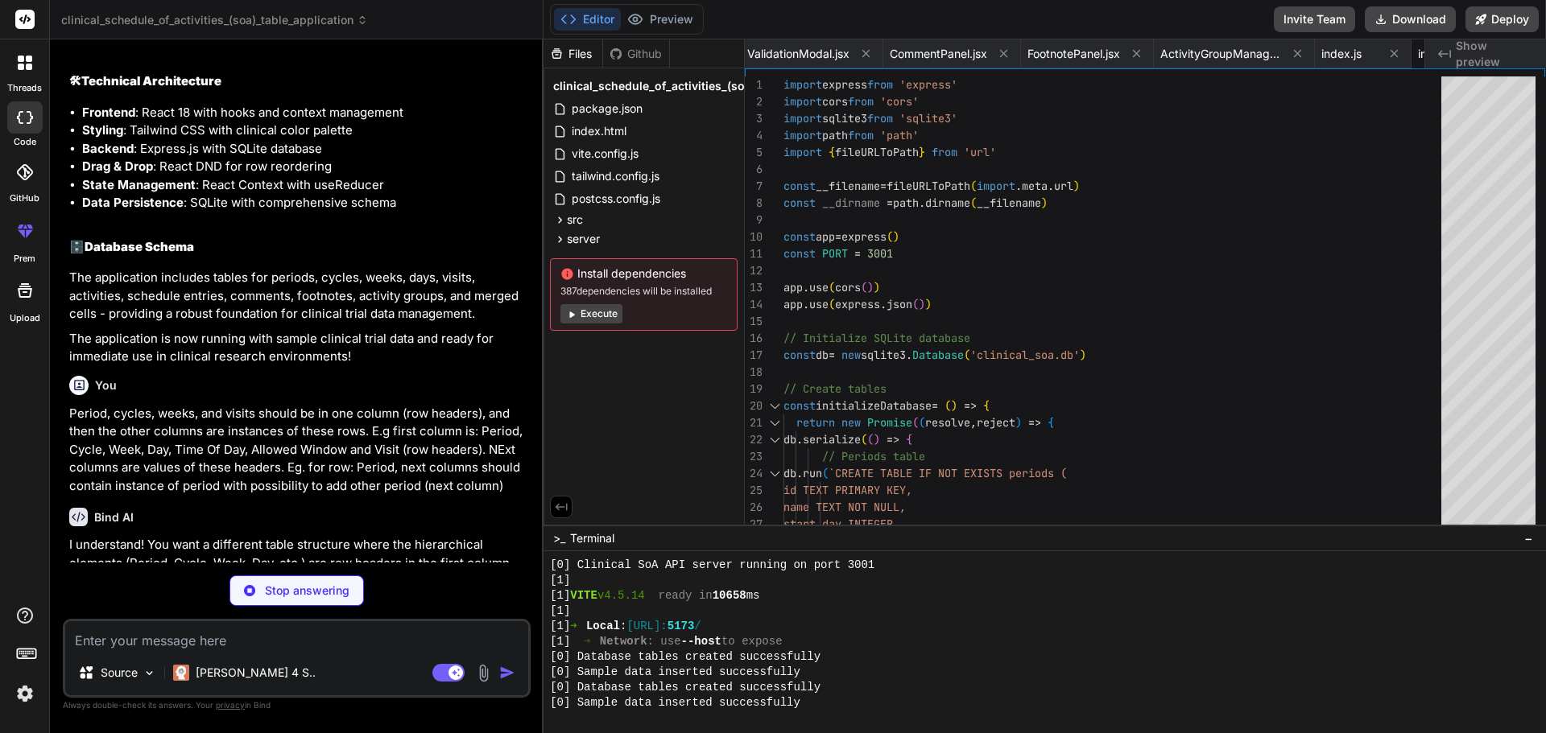
type textarea "x"
type textarea "{showComments && ( <CommentPanel onClose={() => setShowComments(false)} /> )} <…"
type textarea "x"
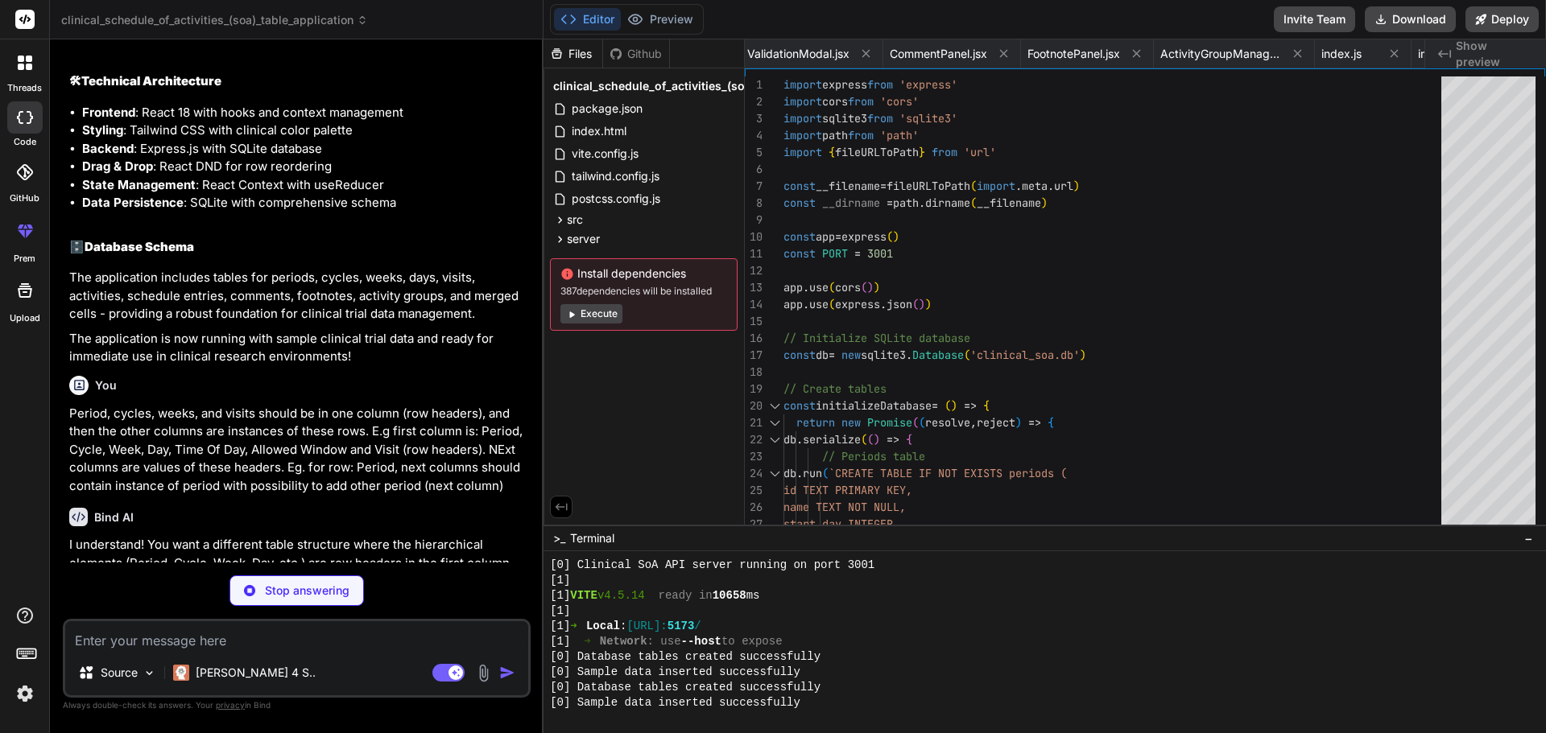
type textarea "); };"
type textarea "x"
type textarea "</button> </div> </div> ); };"
type textarea "x"
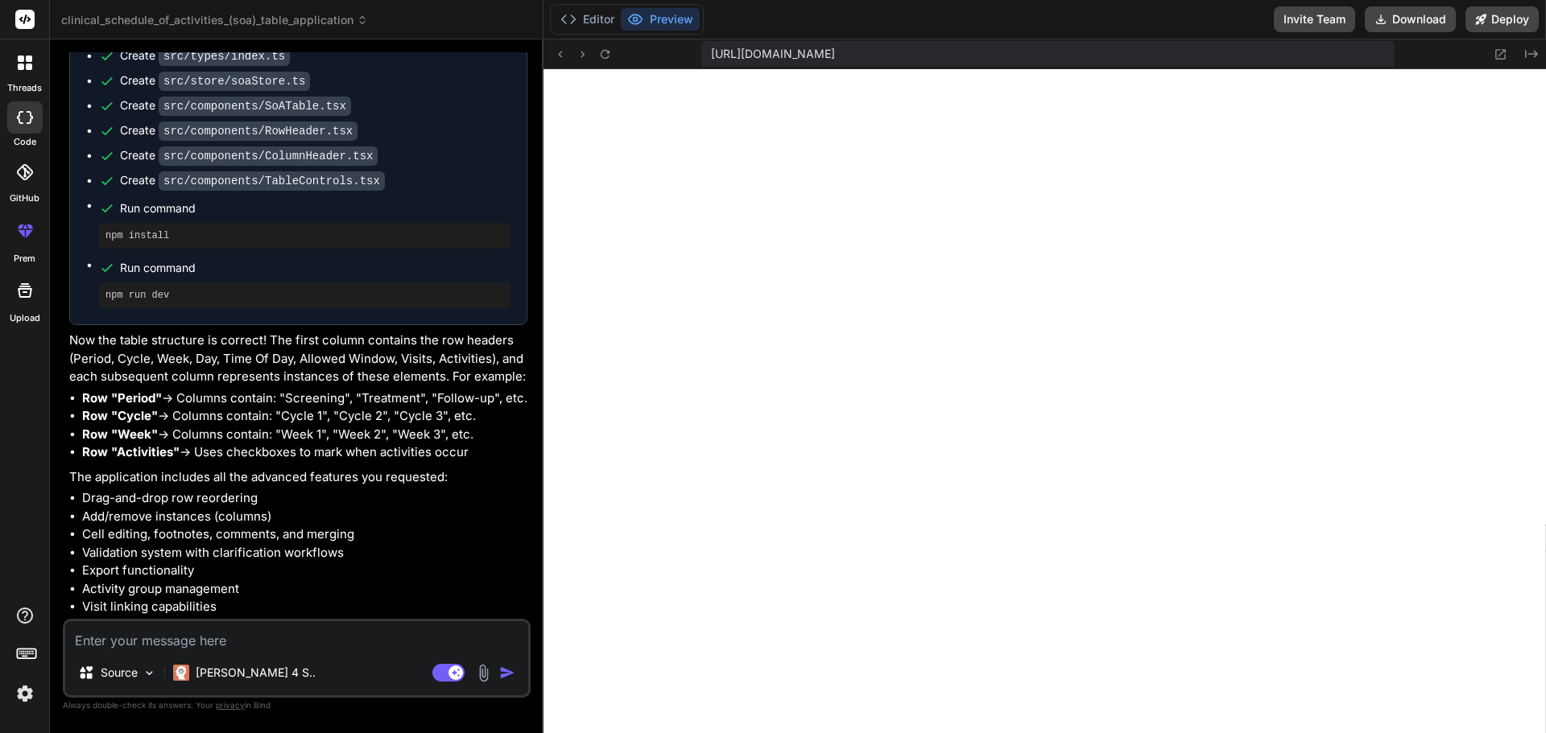
scroll to position [3323, 0]
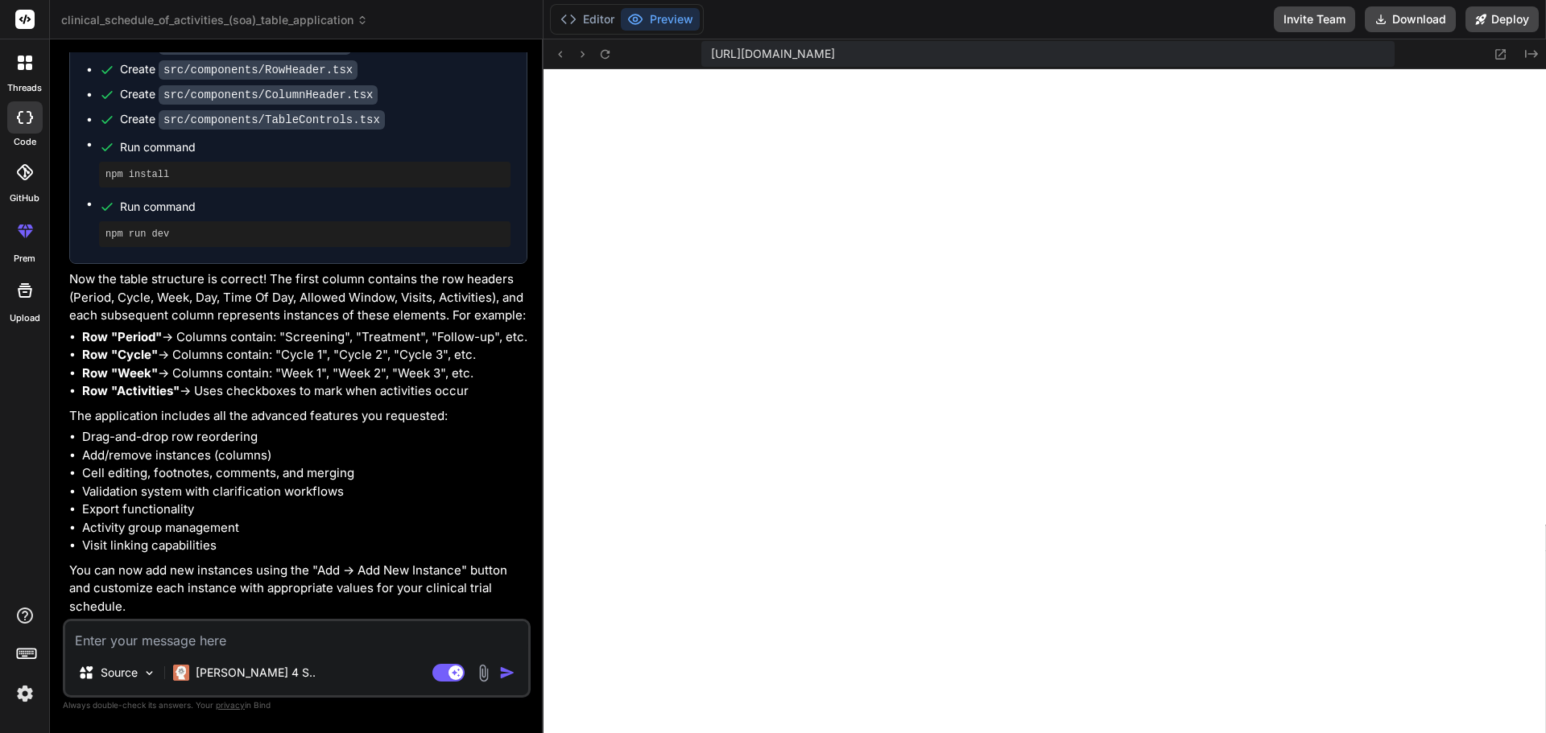
click at [290, 644] on textarea at bounding box center [296, 636] width 463 height 29
type textarea "P"
type textarea "x"
type textarea "Pe"
type textarea "x"
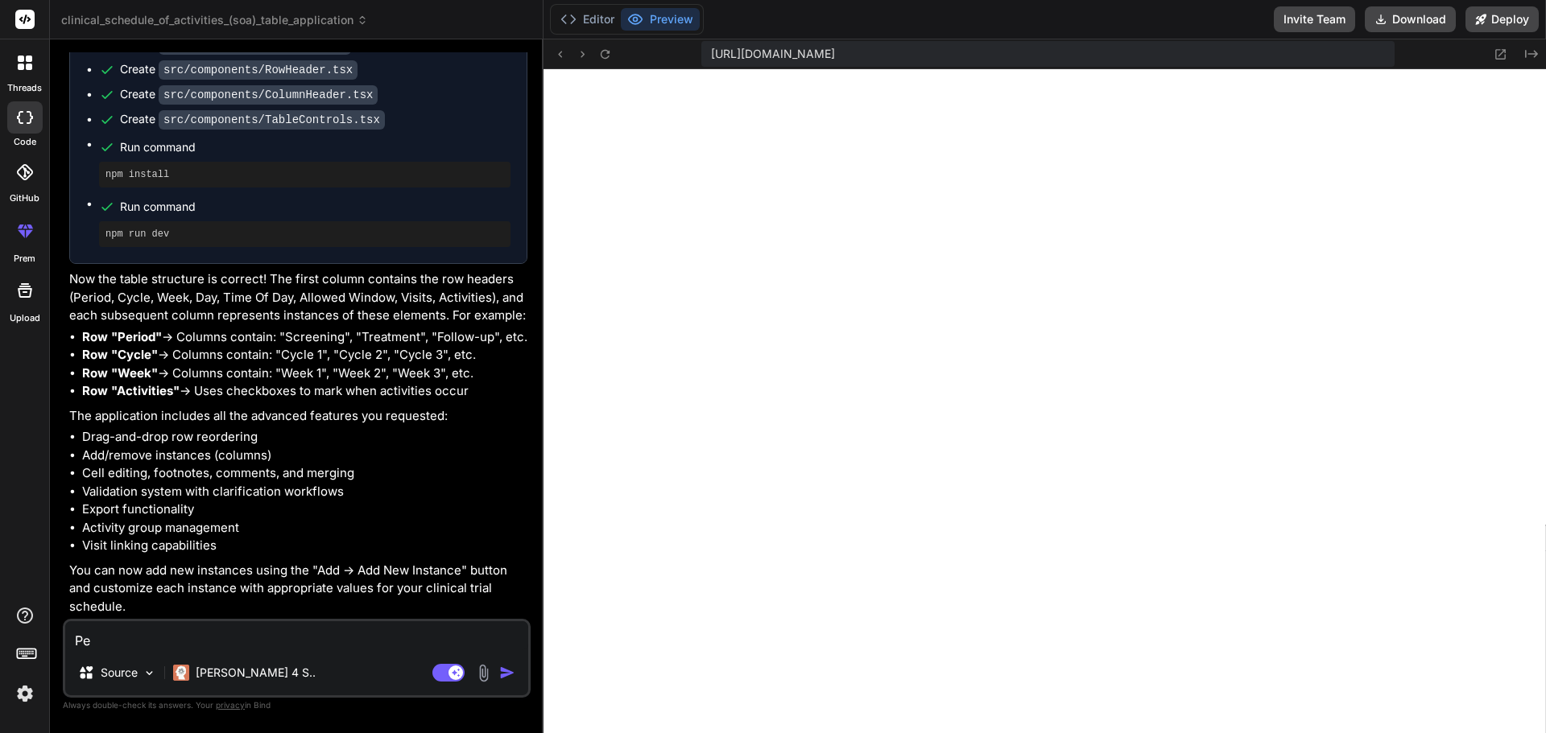
type textarea "Per"
type textarea "x"
type textarea "Peri"
type textarea "x"
type textarea "Perio"
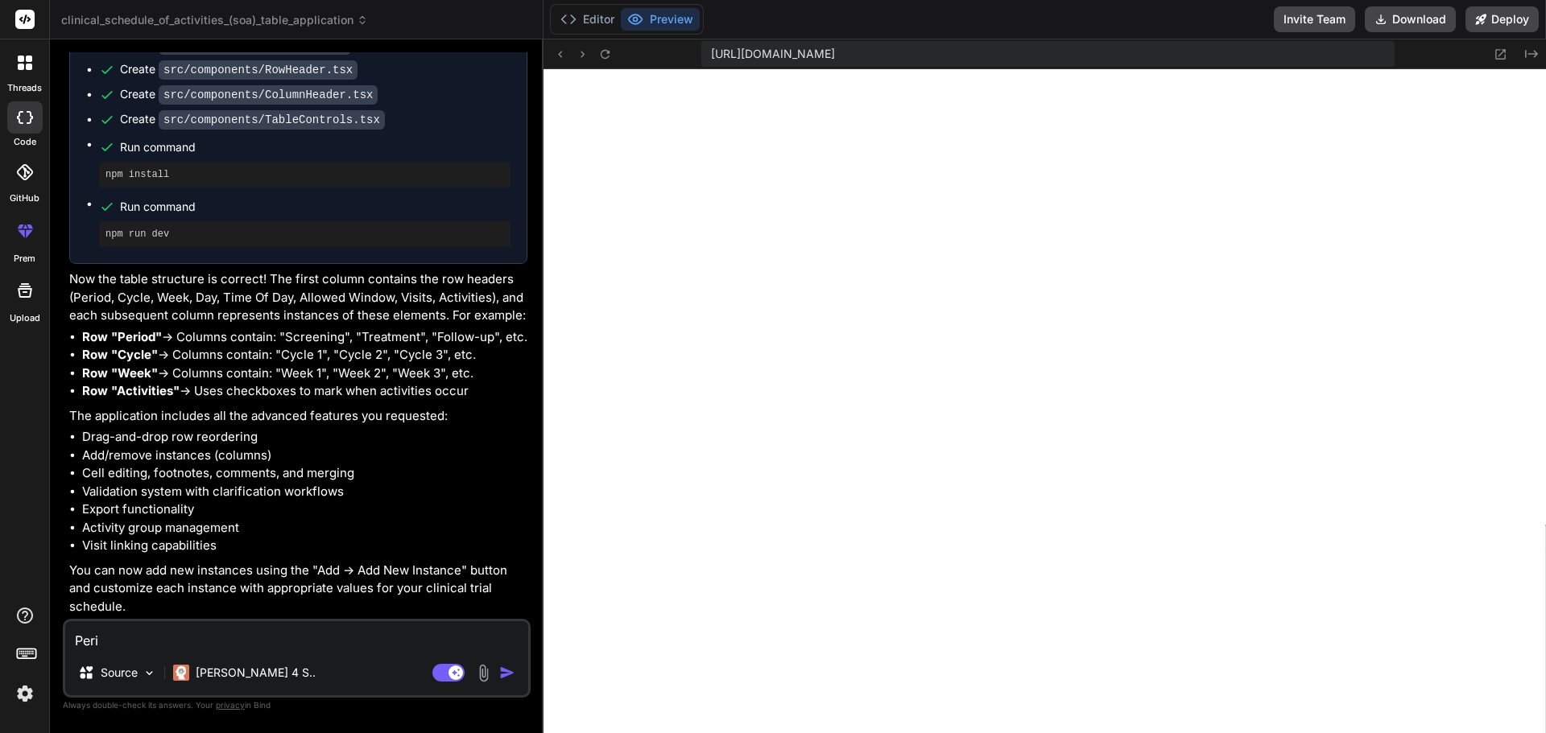
type textarea "x"
type textarea "Period"
type textarea "x"
type textarea "Period"
type textarea "x"
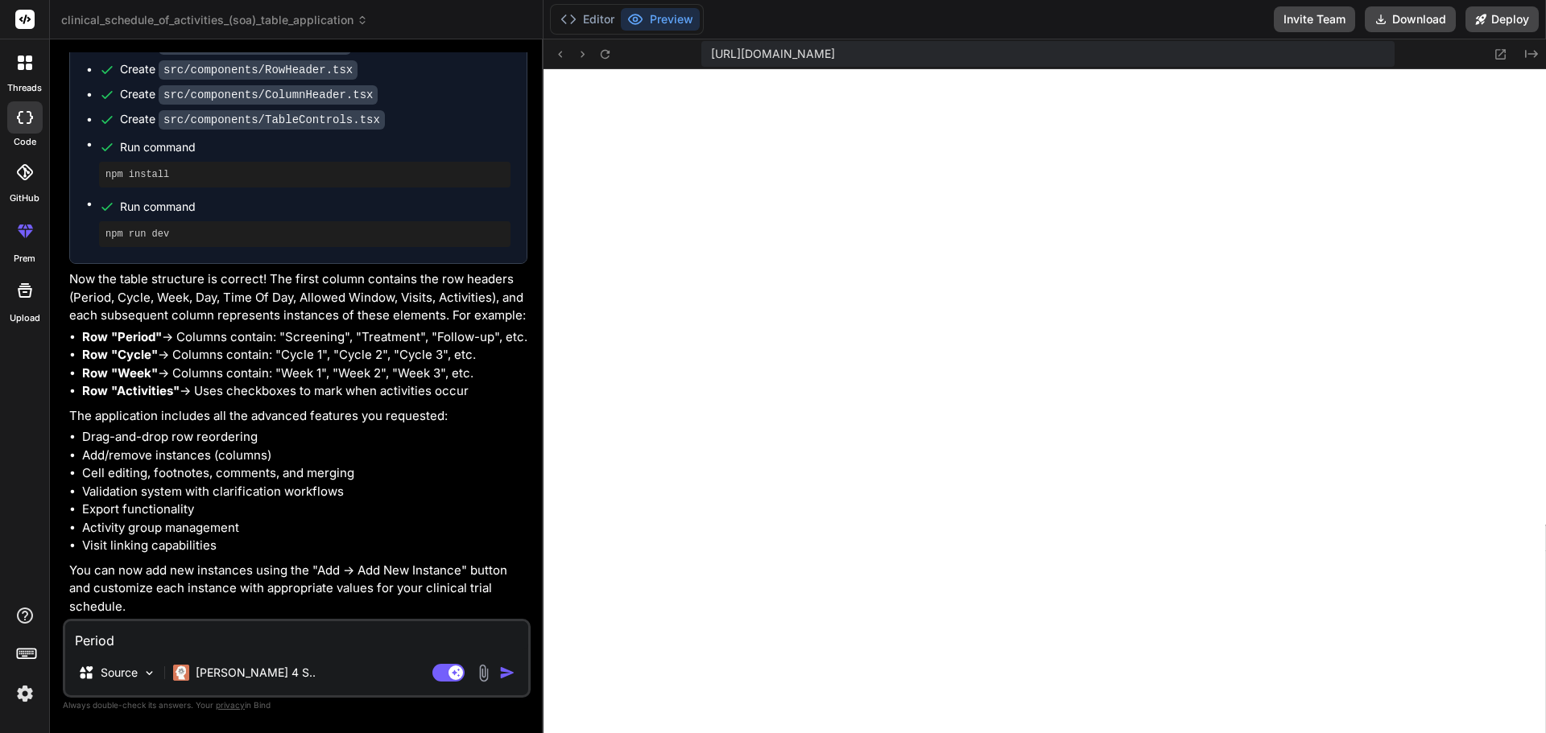
type textarea "Period 1"
type textarea "x"
type textarea "Period 1,"
type textarea "x"
type textarea "Period 1,"
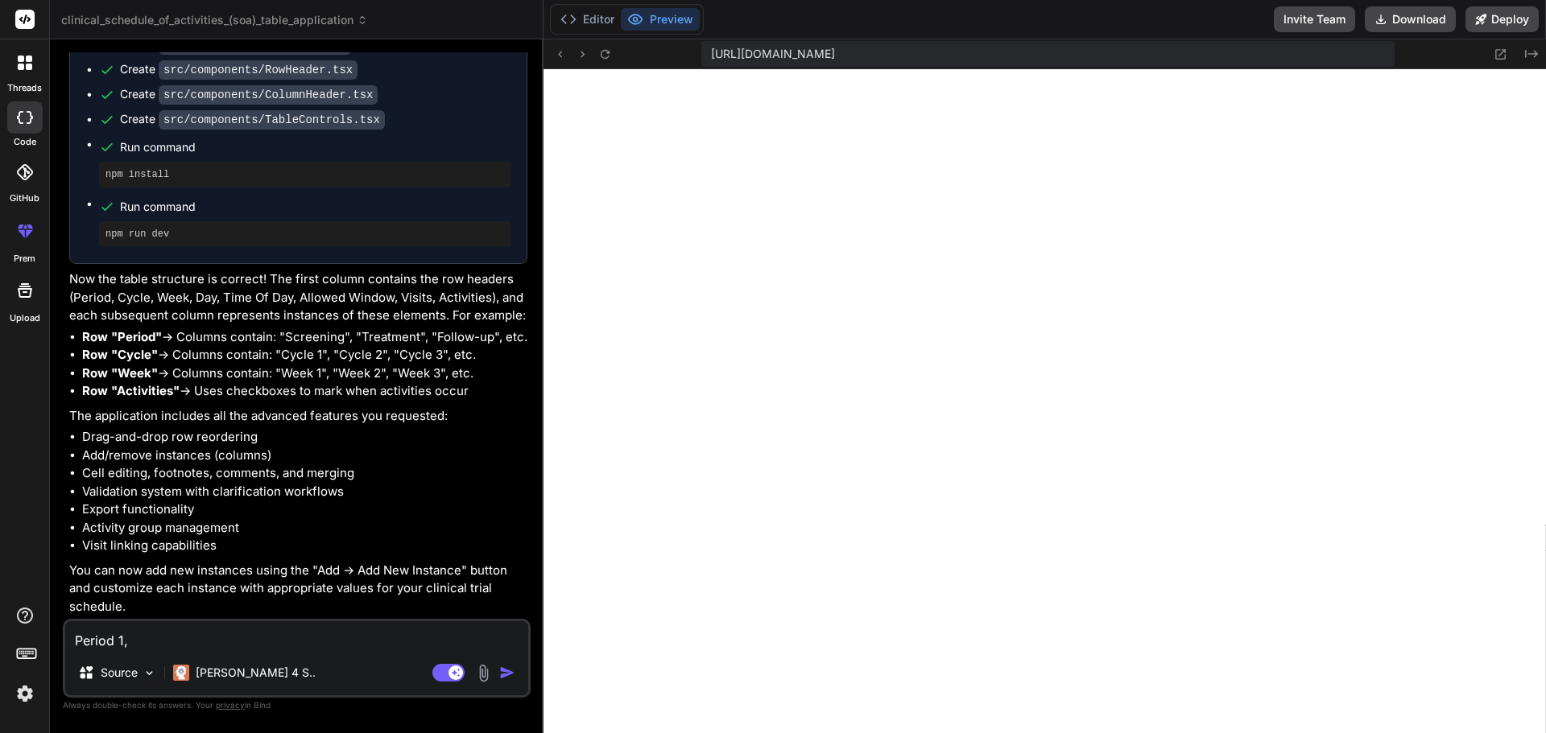
type textarea "x"
type textarea "Period 1, 2"
type textarea "x"
type textarea "Period 1, 2"
type textarea "x"
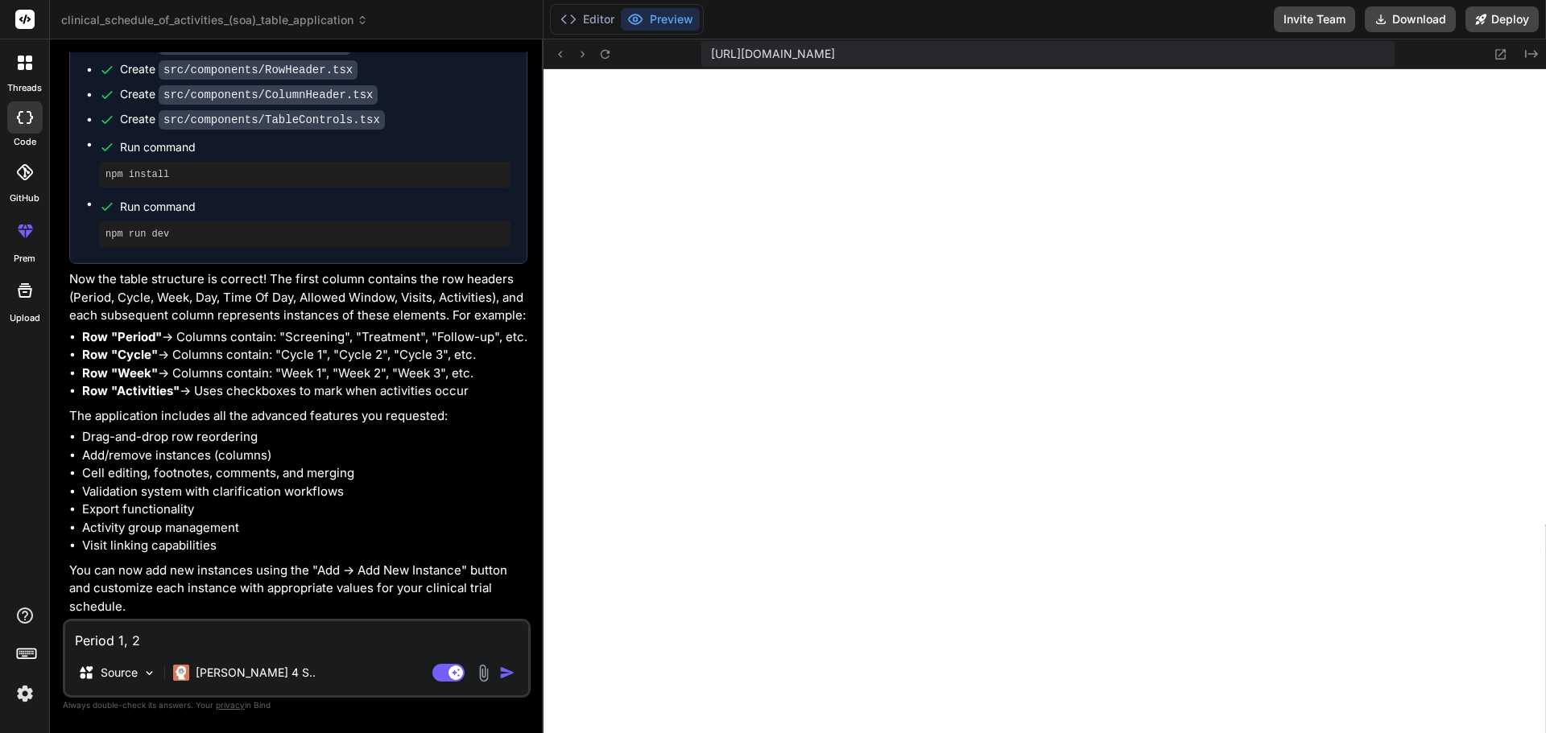
type textarea "Period 1, 2"
type textarea "x"
type textarea "Period 1, 2,"
type textarea "x"
type textarea "Period 1, 2,"
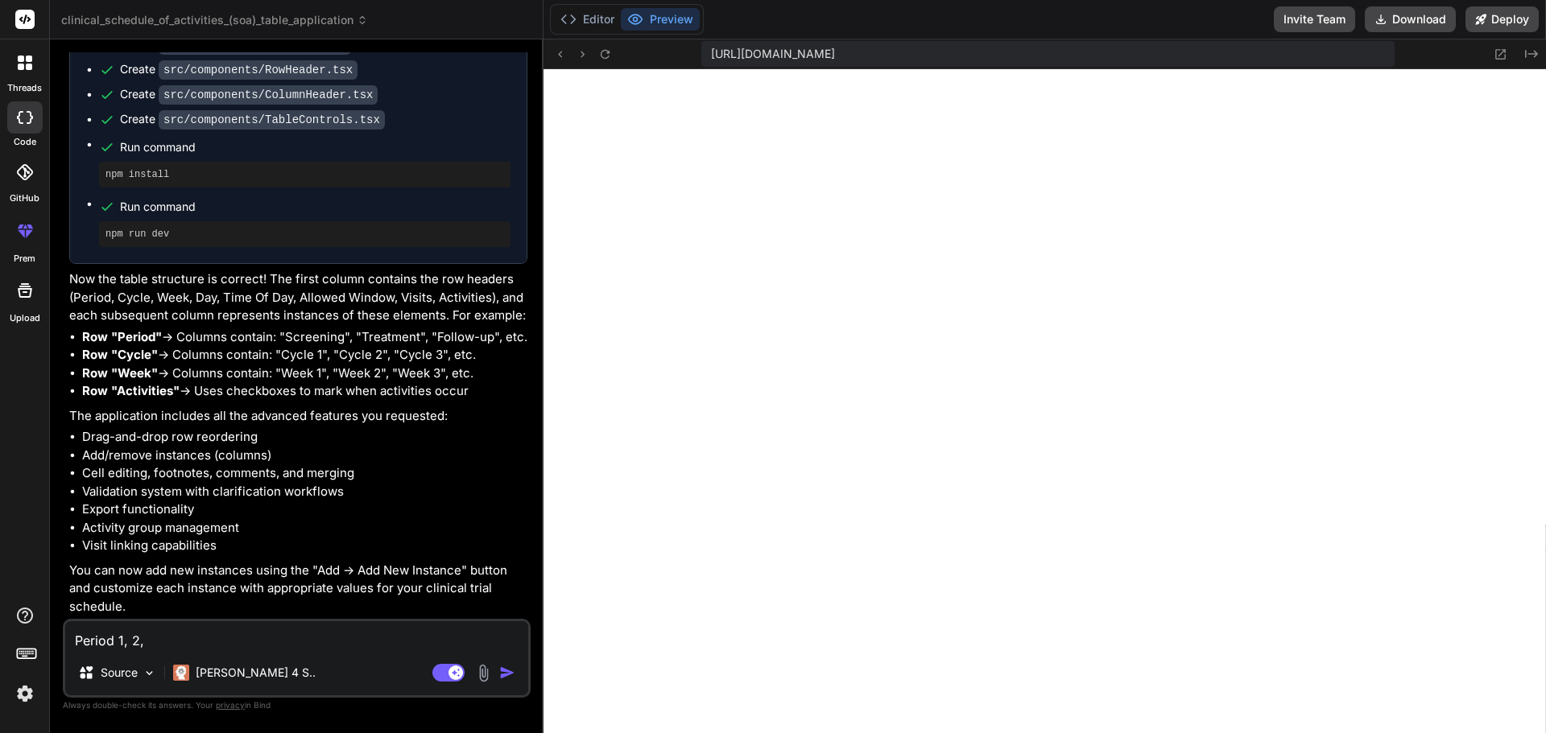
type textarea "x"
type textarea "Period 1, 2, e"
type textarea "x"
type textarea "Period 1, 2, et"
type textarea "x"
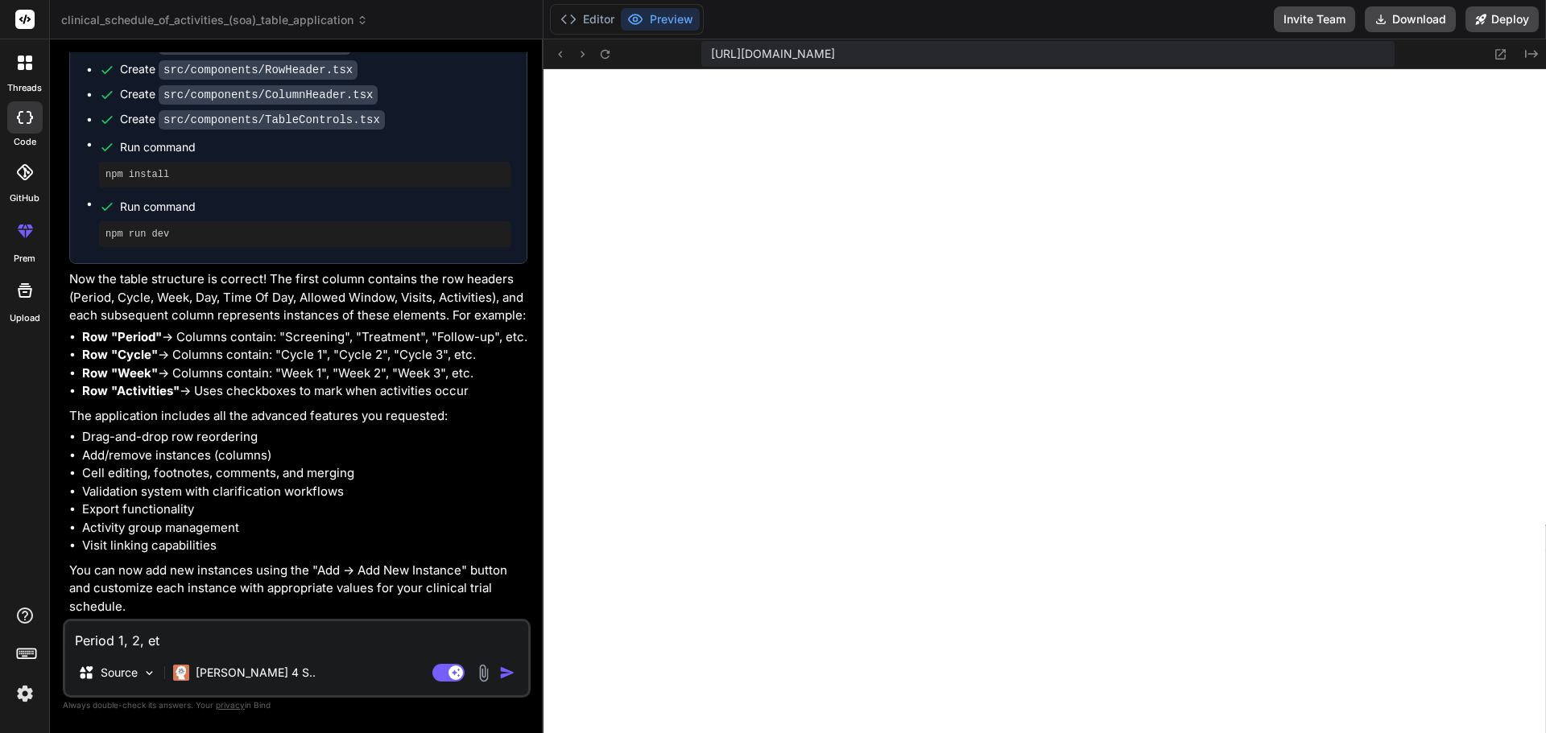
type textarea "Period 1, 2, etc"
type textarea "x"
type textarea "Period 1, 2, etc."
type textarea "x"
type textarea "Period 1, 2, etc."
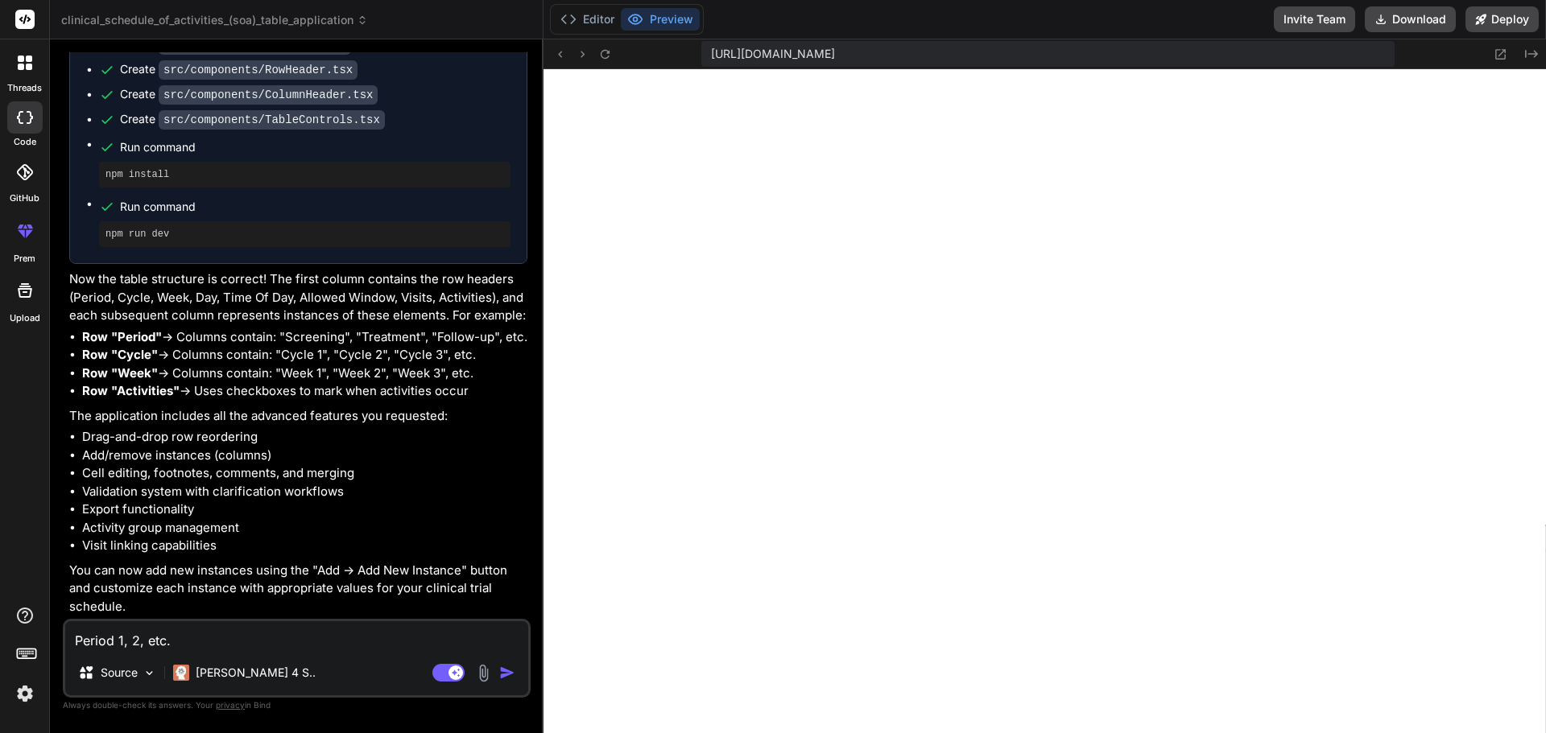
type textarea "x"
type textarea "Period 1, 2, etc. s"
type textarea "x"
type textarea "Period 1, 2, etc. sh"
type textarea "x"
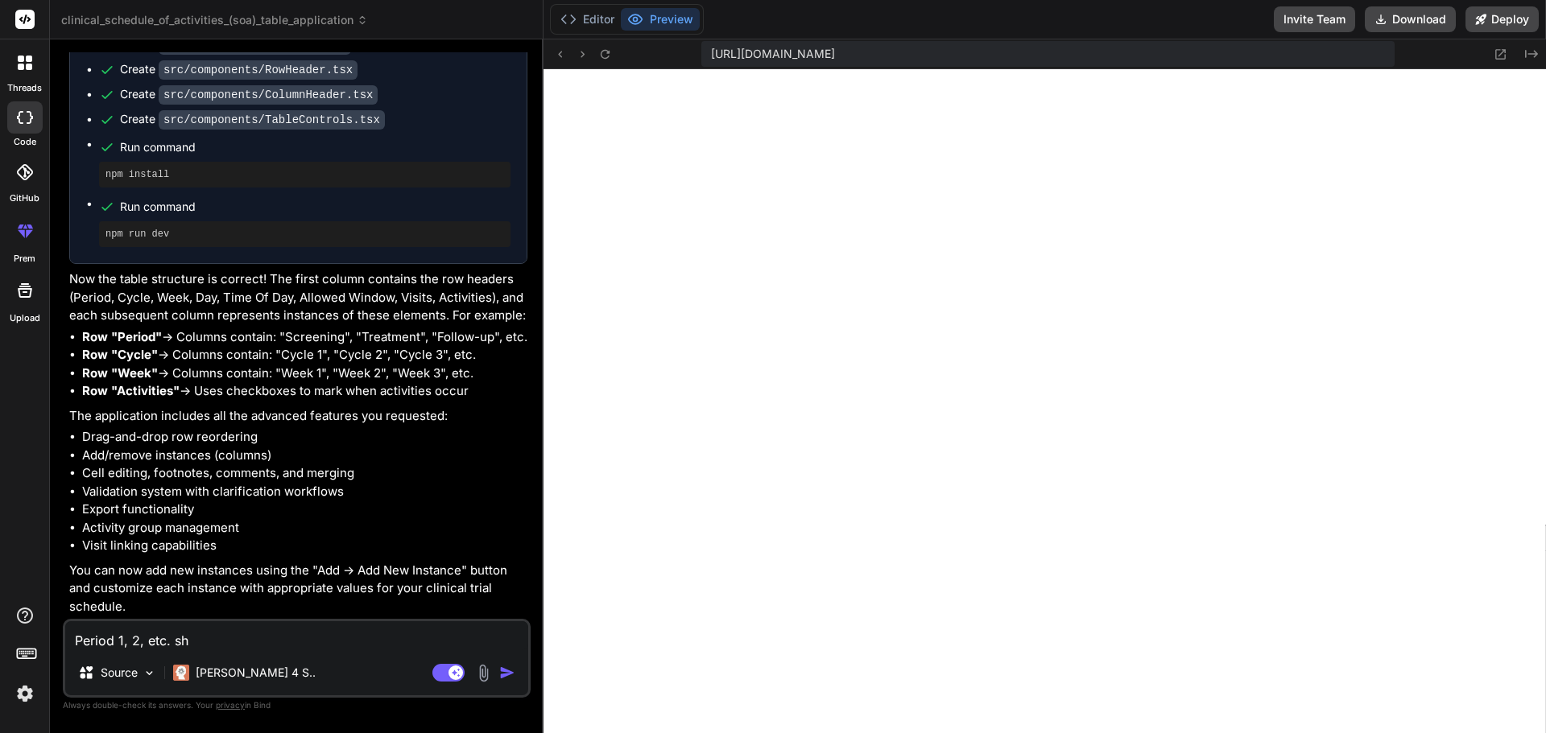
type textarea "Period 1, 2, etc. sho"
type textarea "x"
type textarea "Period 1, 2, etc. shou"
type textarea "x"
type textarea "Period 1, 2, etc. shoul"
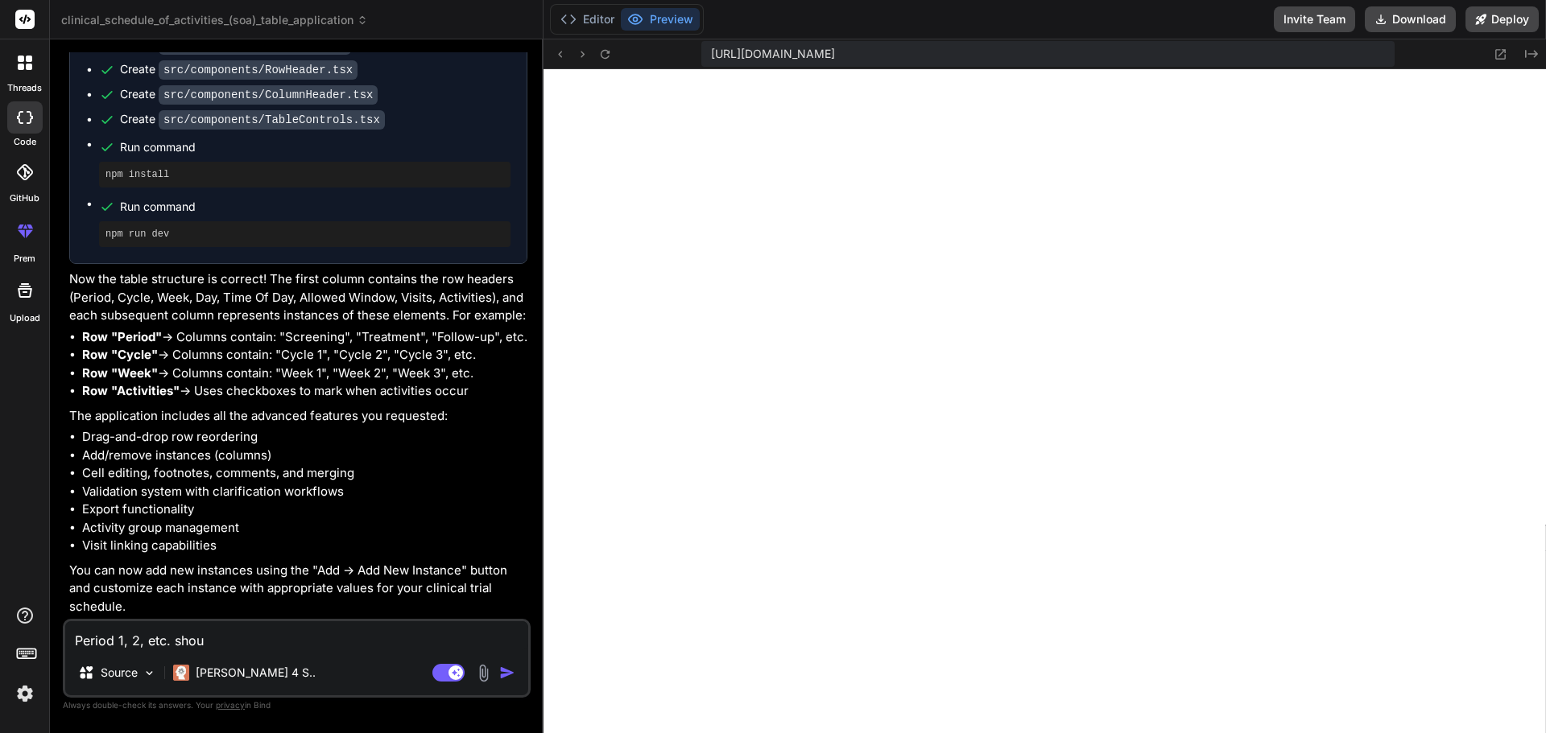
type textarea "x"
type textarea "Period 1, 2, etc. should"
type textarea "x"
type textarea "Period 1, 2, etc. should"
type textarea "x"
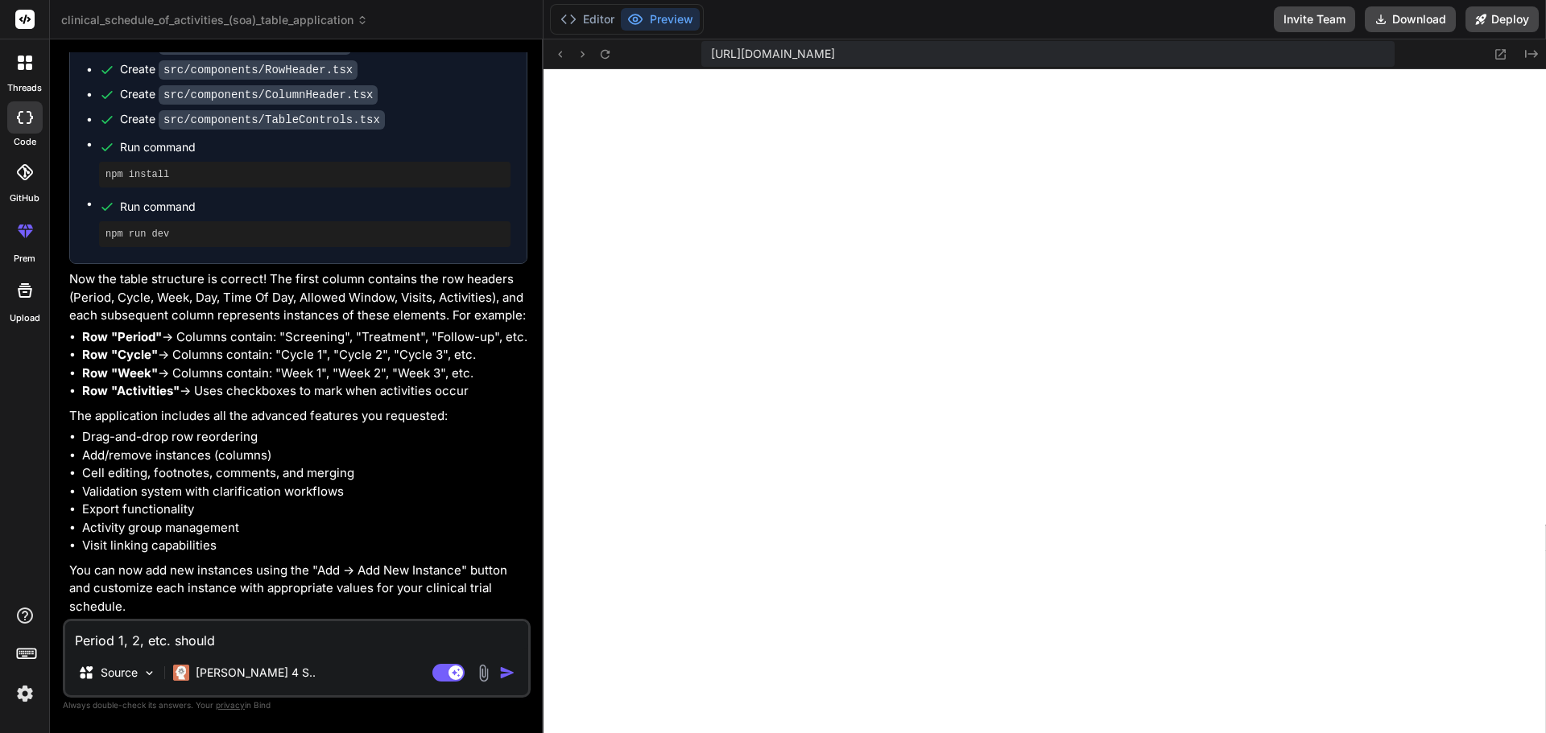
type textarea "Period 1, 2, etc. should b"
type textarea "x"
type textarea "Period 1, 2, etc. should be"
type textarea "x"
type textarea "Period 1, 2, etc. should be"
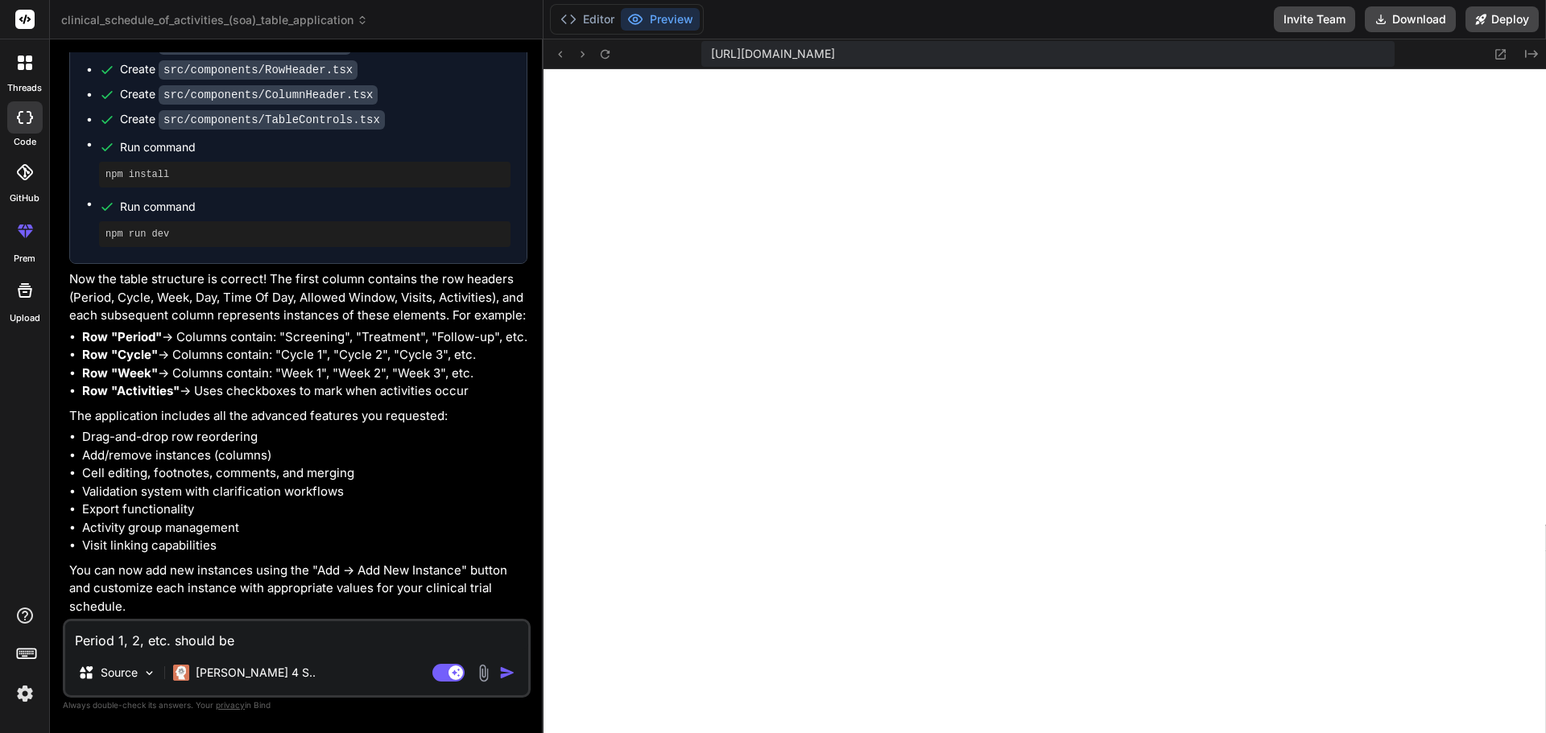
type textarea "x"
type textarea "Period 1, 2, etc. should be"
type textarea "x"
type textarea "Period 1, 2, etc. should be"
type textarea "x"
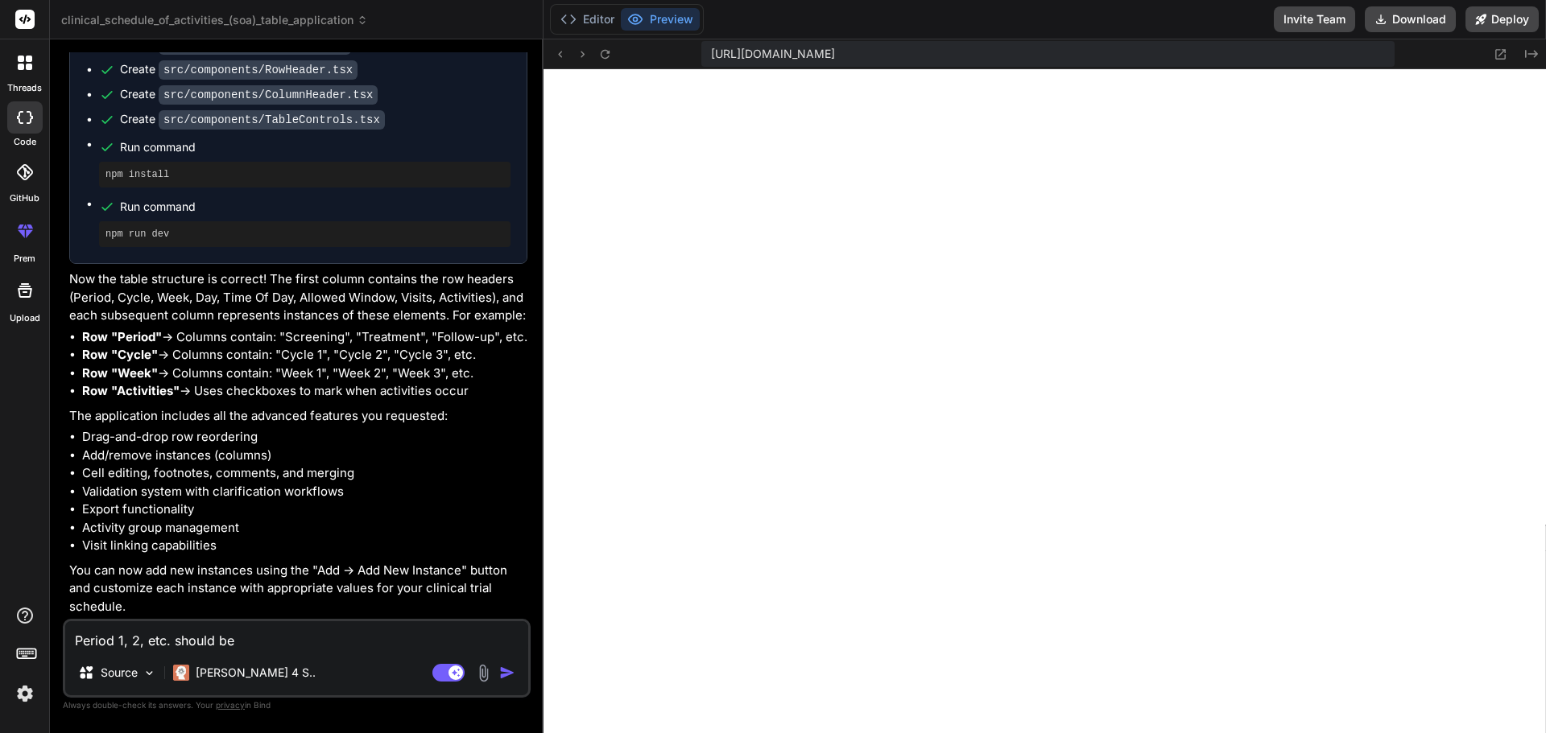
type textarea "Period 1, 2, etc. should be a"
type textarea "x"
type textarea "Period 1, 2, etc. should be a"
type textarea "x"
type textarea "Period 1, 2, etc. should be a c"
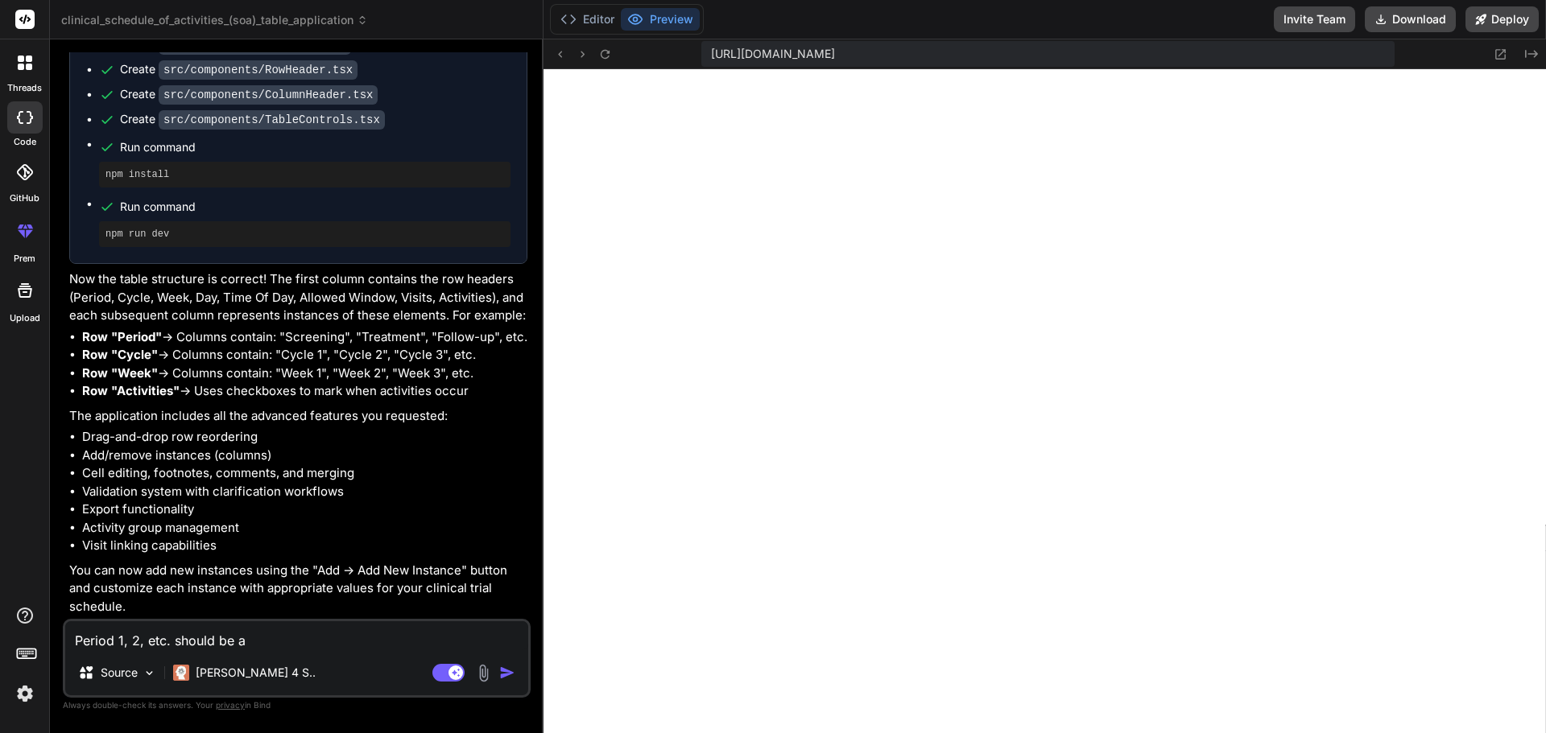
type textarea "x"
type textarea "Period 1, 2, etc. should be a co"
type textarea "x"
type textarea "Period 1, 2, etc. should be a col"
type textarea "x"
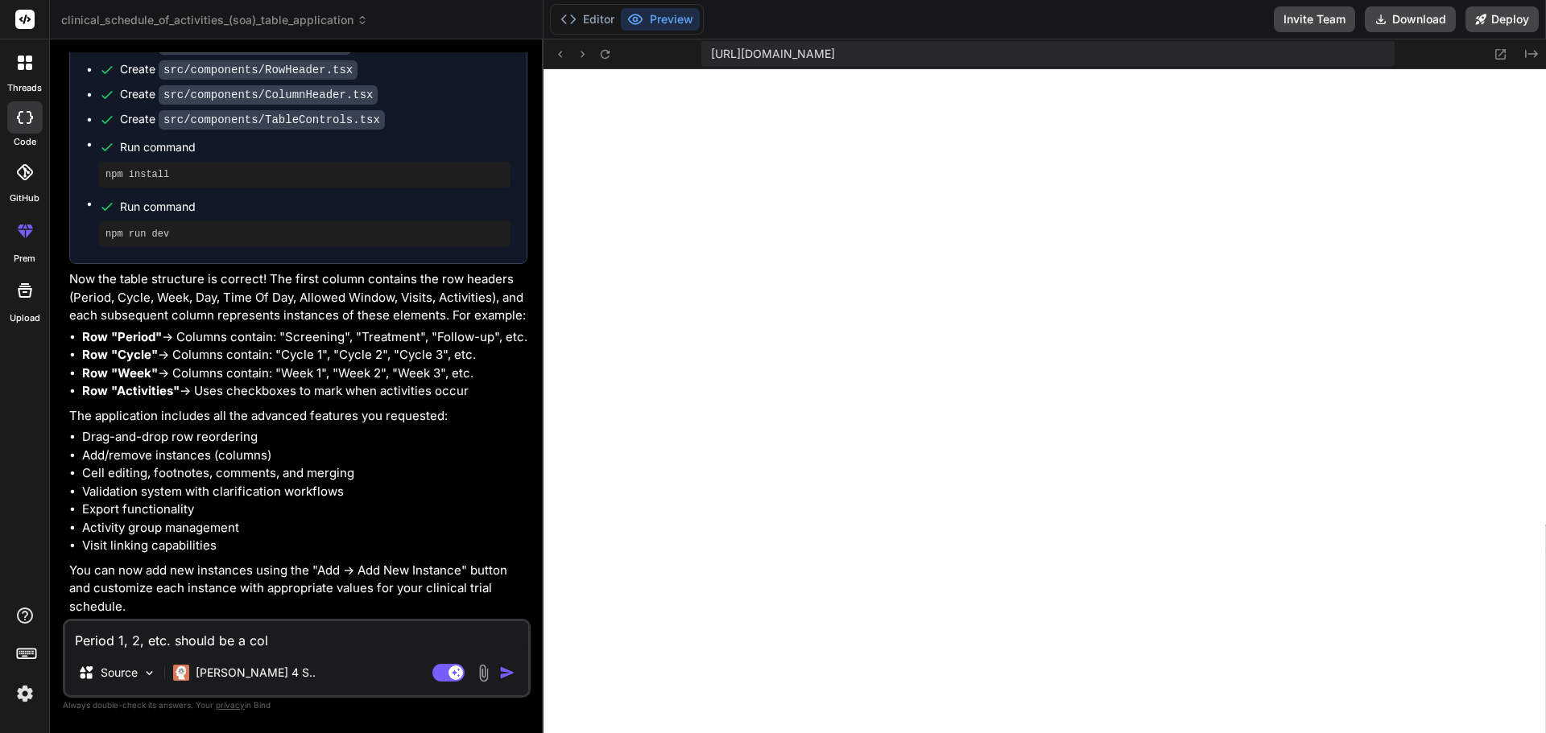
type textarea "Period 1, 2, etc. should be a colu"
type textarea "x"
type textarea "Period 1, 2, etc. should be a colum"
type textarea "x"
type textarea "Period 1, 2, etc. should be a column"
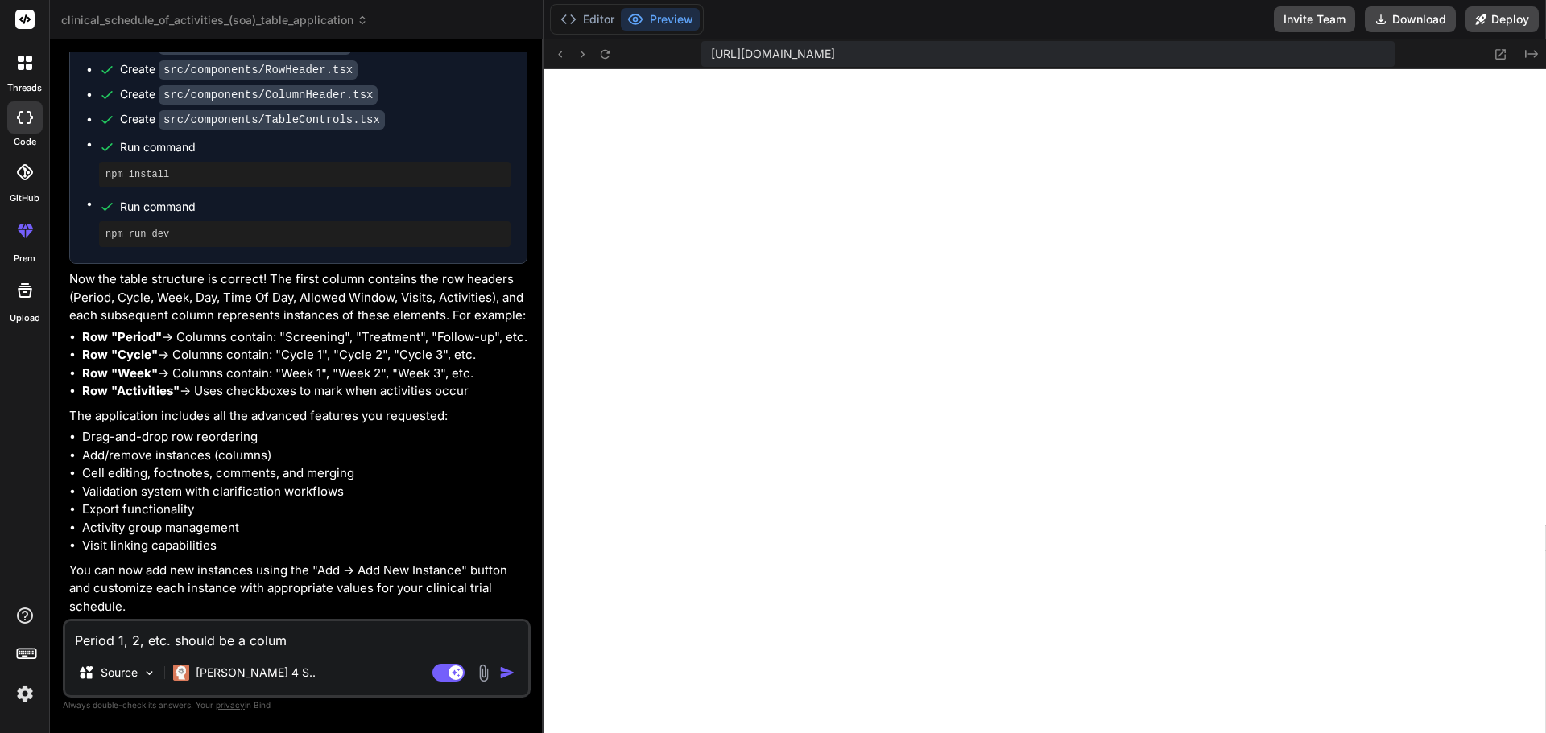
type textarea "x"
type textarea "Period 1, 2, etc. should be a column,"
type textarea "x"
type textarea "Period 1, 2, etc. should be a column,"
type textarea "x"
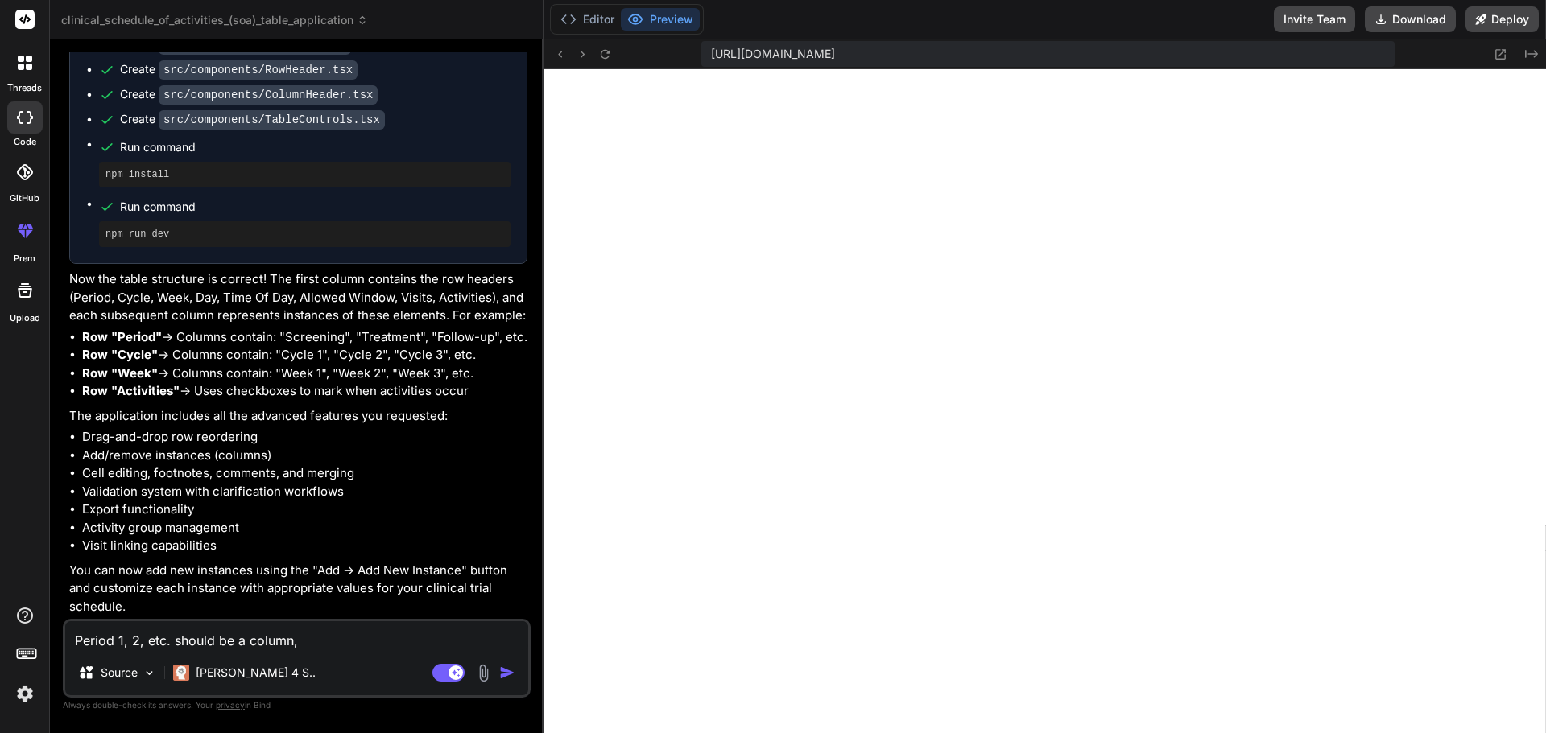
type textarea "Period 1, 2, etc. should be a column, n"
type textarea "x"
type textarea "Period 1, 2, etc. should be a column, no"
type textarea "x"
type textarea "Period 1, 2, etc. should be a column, not"
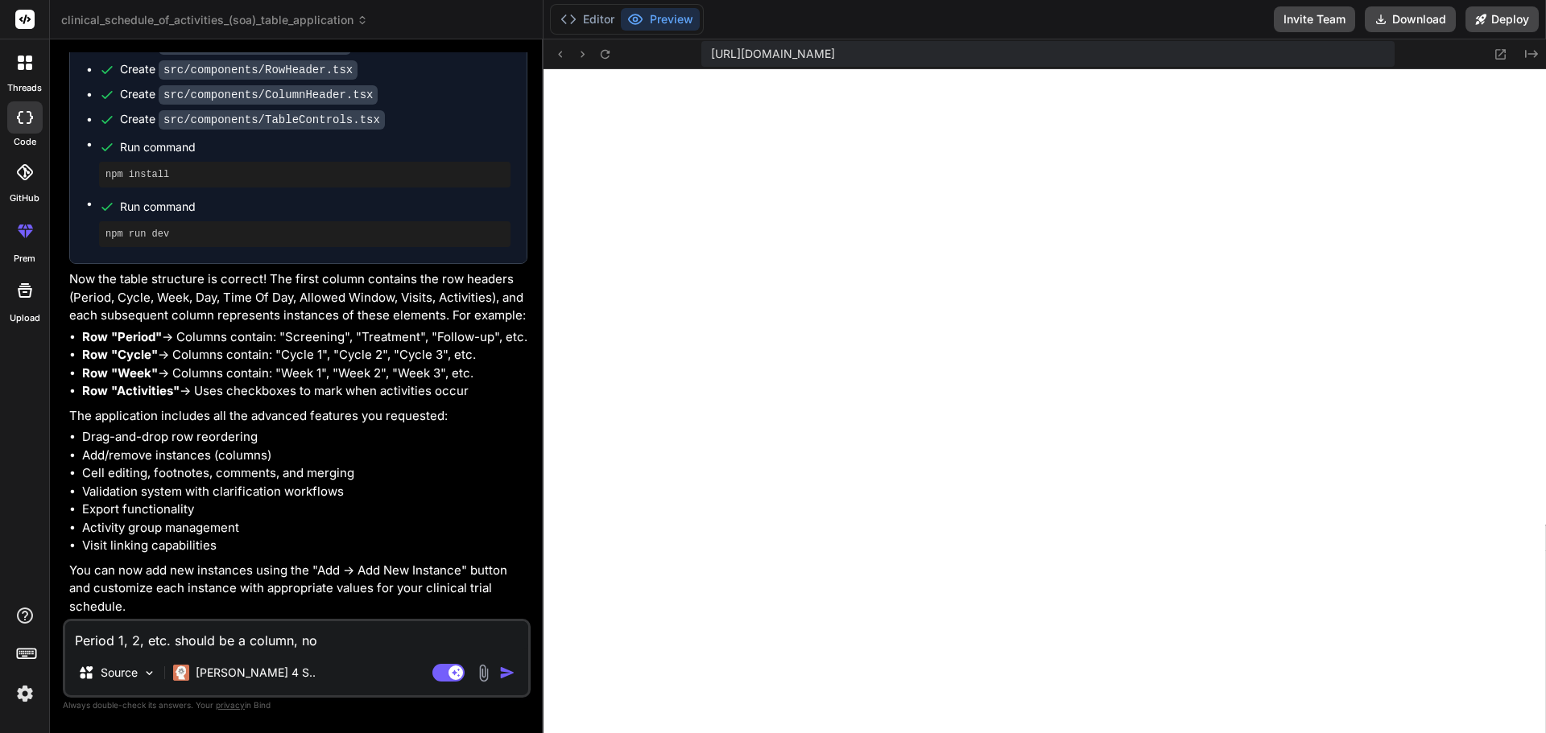
type textarea "x"
type textarea "Period 1, 2, etc. should be a column, not"
type textarea "x"
type textarea "Period 1, 2, etc. should be a column, not a"
type textarea "x"
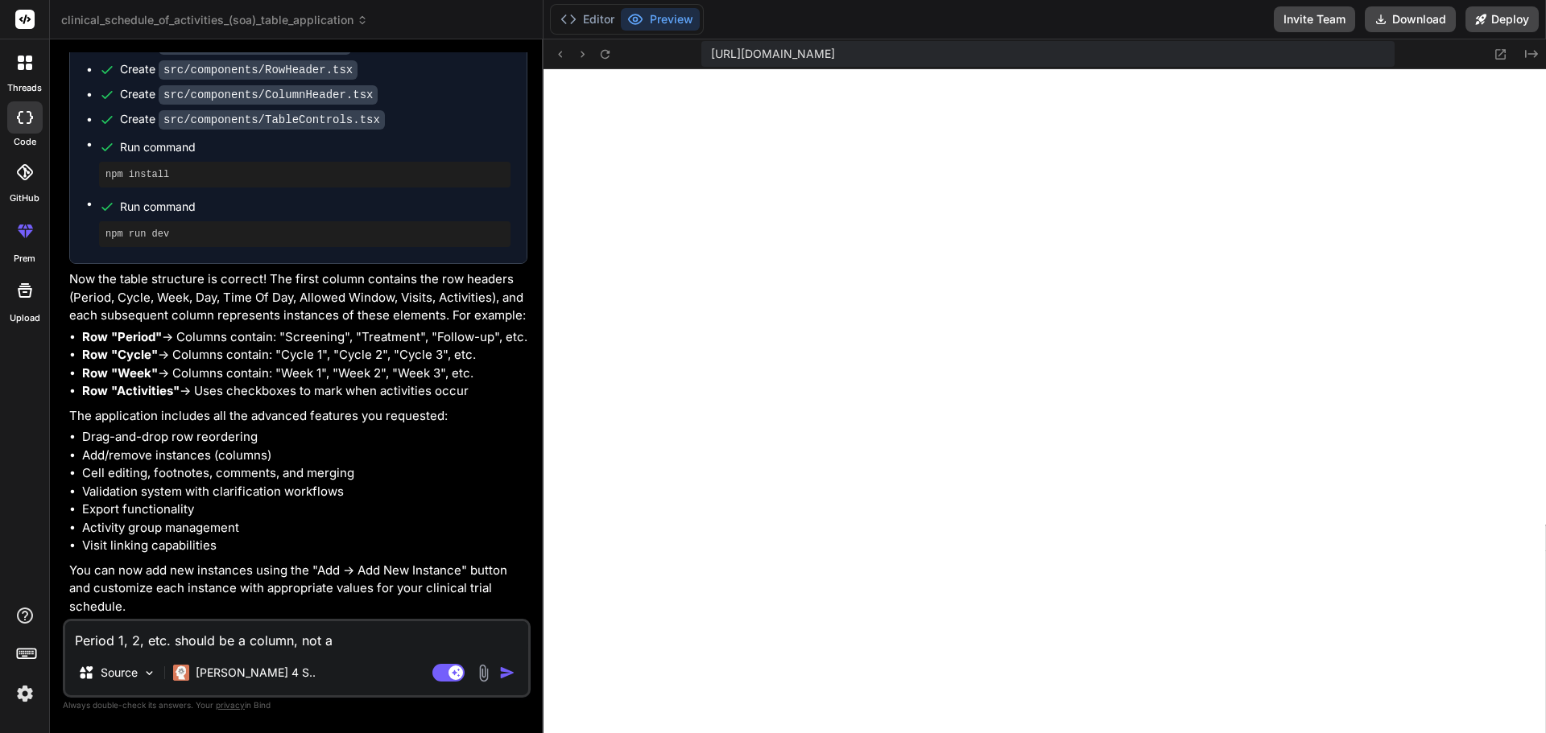
type textarea "Period 1, 2, etc. should be a column, not a"
type textarea "x"
type textarea "Period 1, 2, etc. should be a column, not a r"
type textarea "x"
type textarea "Period 1, 2, etc. should be a column, not a ro"
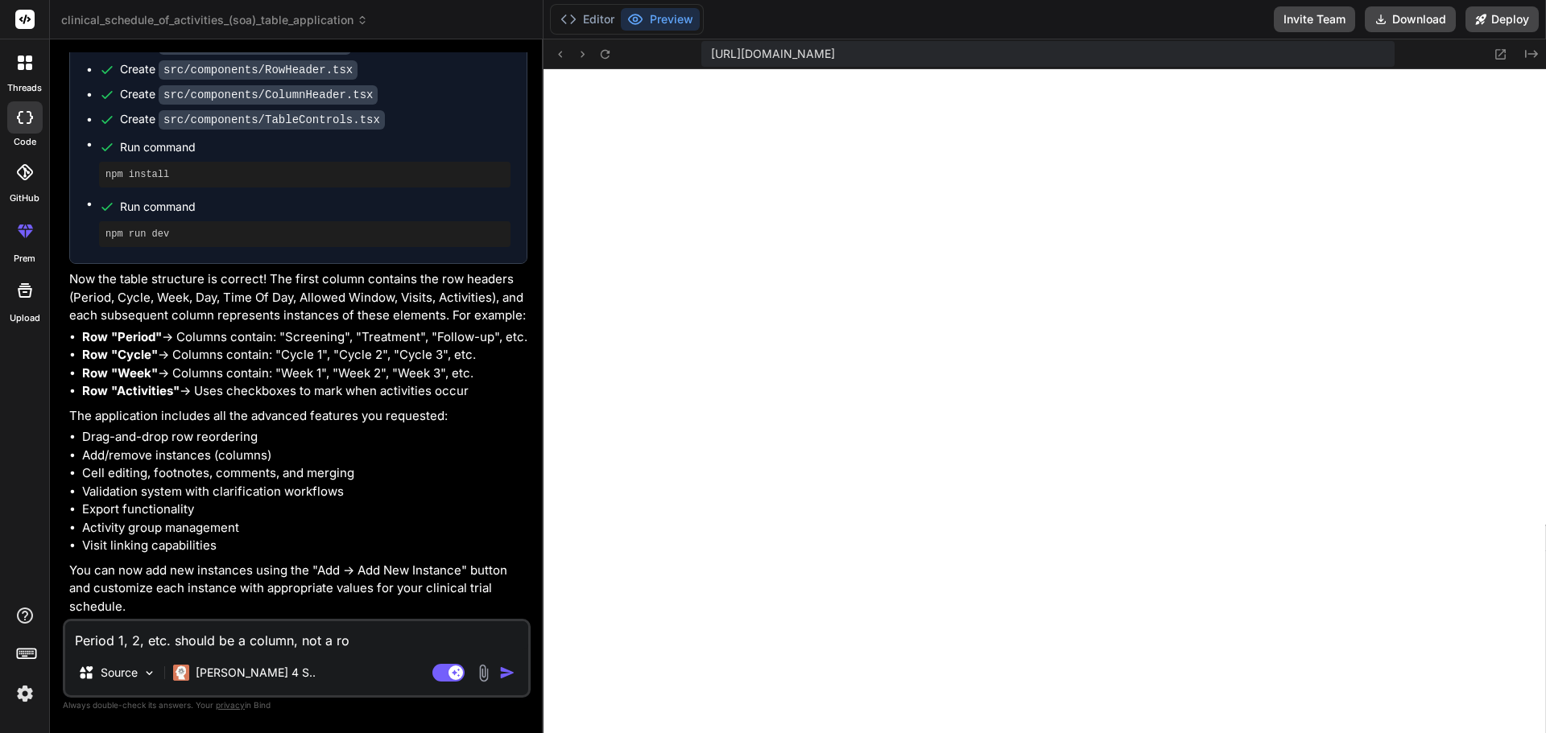
type textarea "x"
type textarea "Period 1, 2, etc. should be a column, not a row"
type textarea "x"
type textarea "Period 1, 2, etc. should be a column, not a row"
type textarea "x"
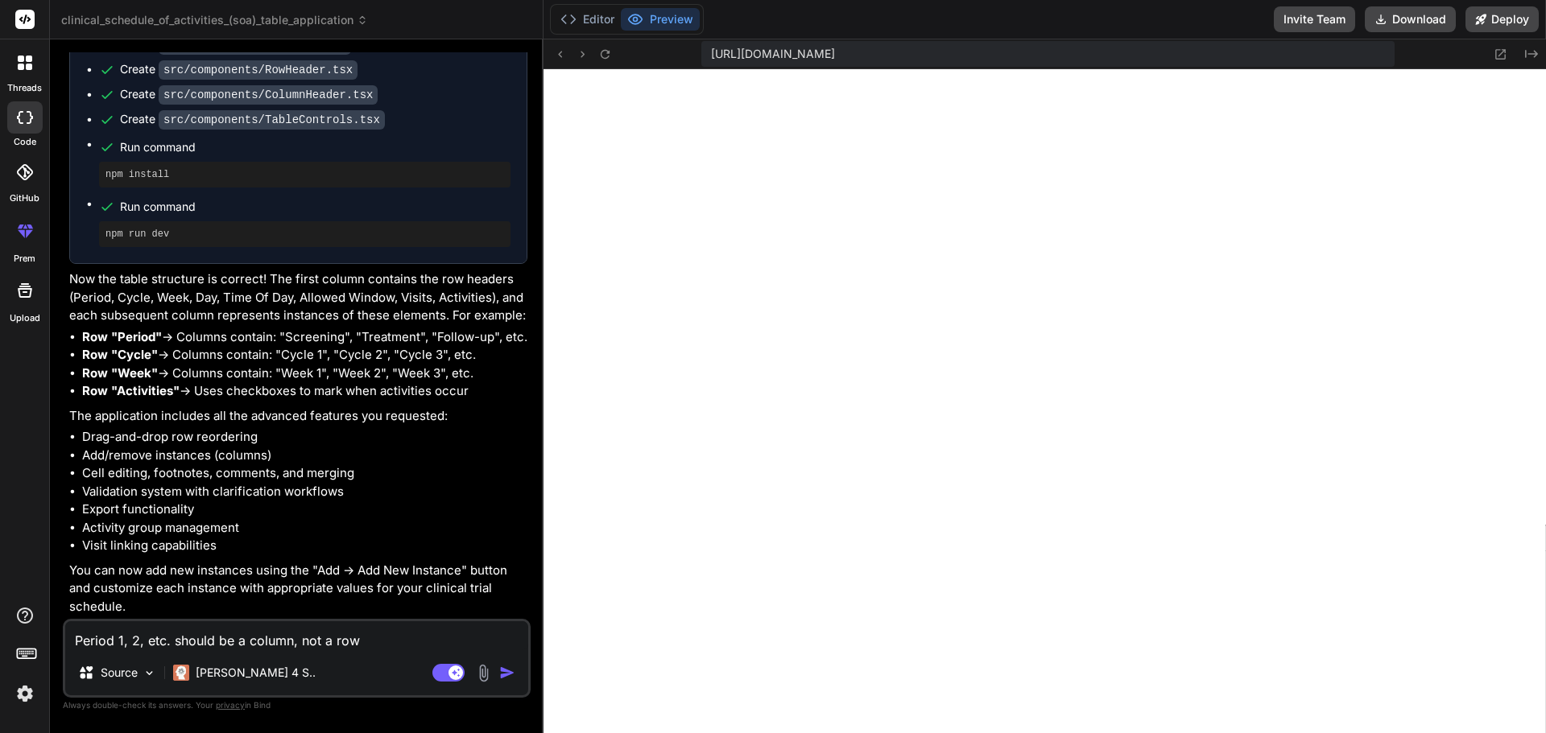
type textarea "Period 1, 2, etc. should be a column, not a row"
type textarea "x"
type textarea "Period 1, 2, etc. should be a column, not a row,"
type textarea "x"
type textarea "Period 1, 2, etc. should be a column, not a row,"
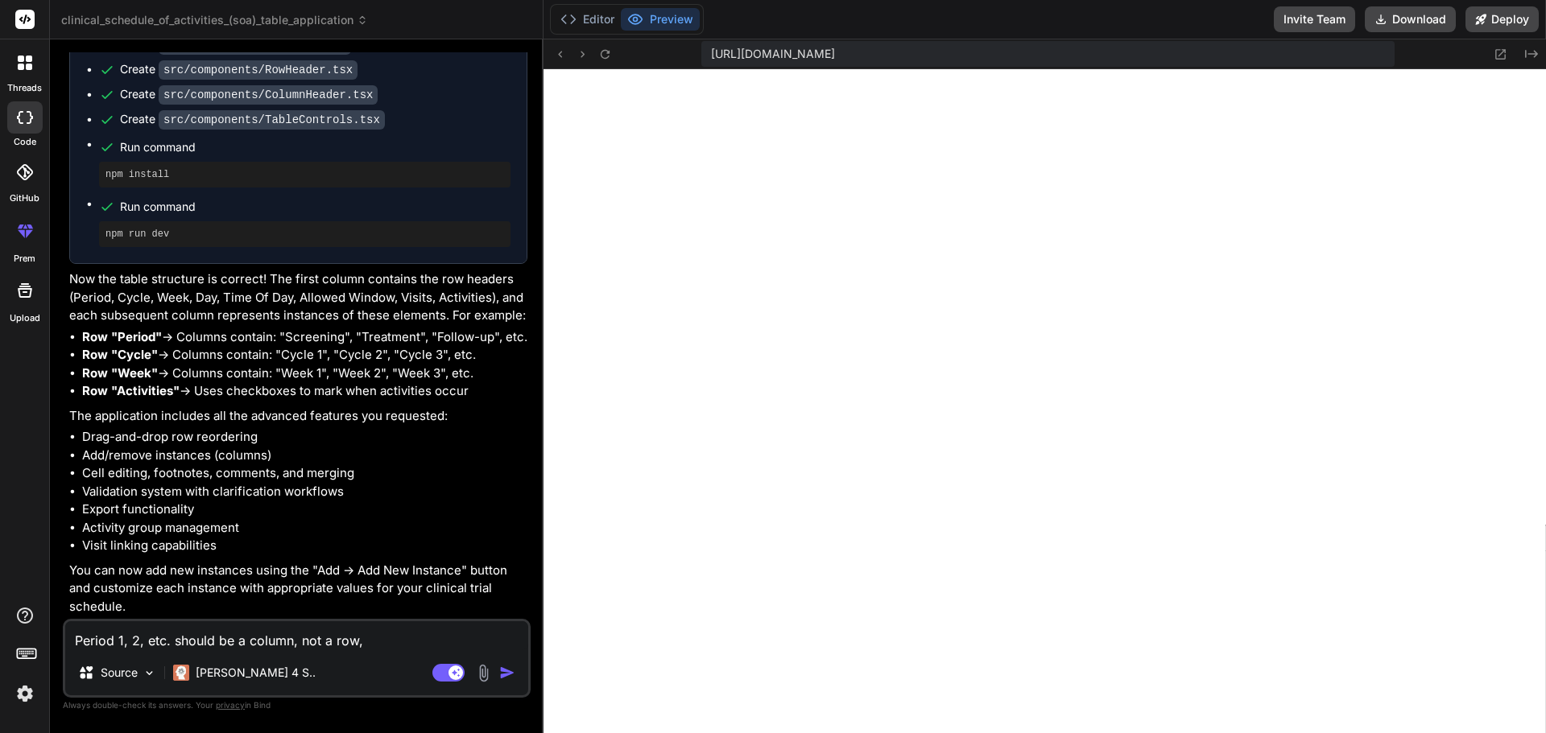
type textarea "x"
type textarea "Period 1, 2, etc. should be a column, not a row, t"
type textarea "x"
type textarea "Period 1, 2, etc. should be a column, not a row, th"
type textarea "x"
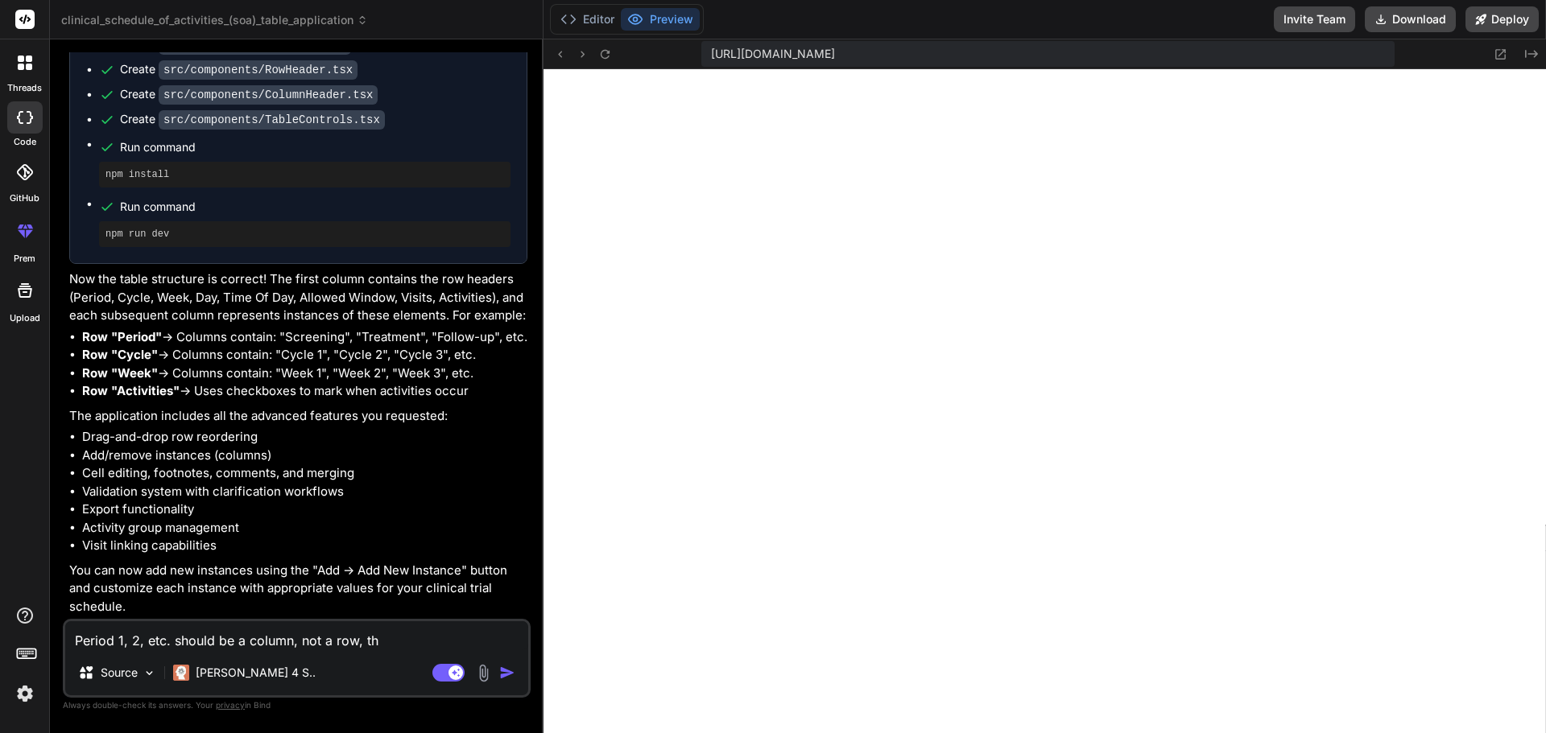
type textarea "Period 1, 2, etc. should be a column, not a row, the"
type textarea "x"
type textarea "Period 1, 2, etc. should be a column, not a row, the"
type textarea "x"
type textarea "Period 1, 2, etc. should be a column, not a row, the s"
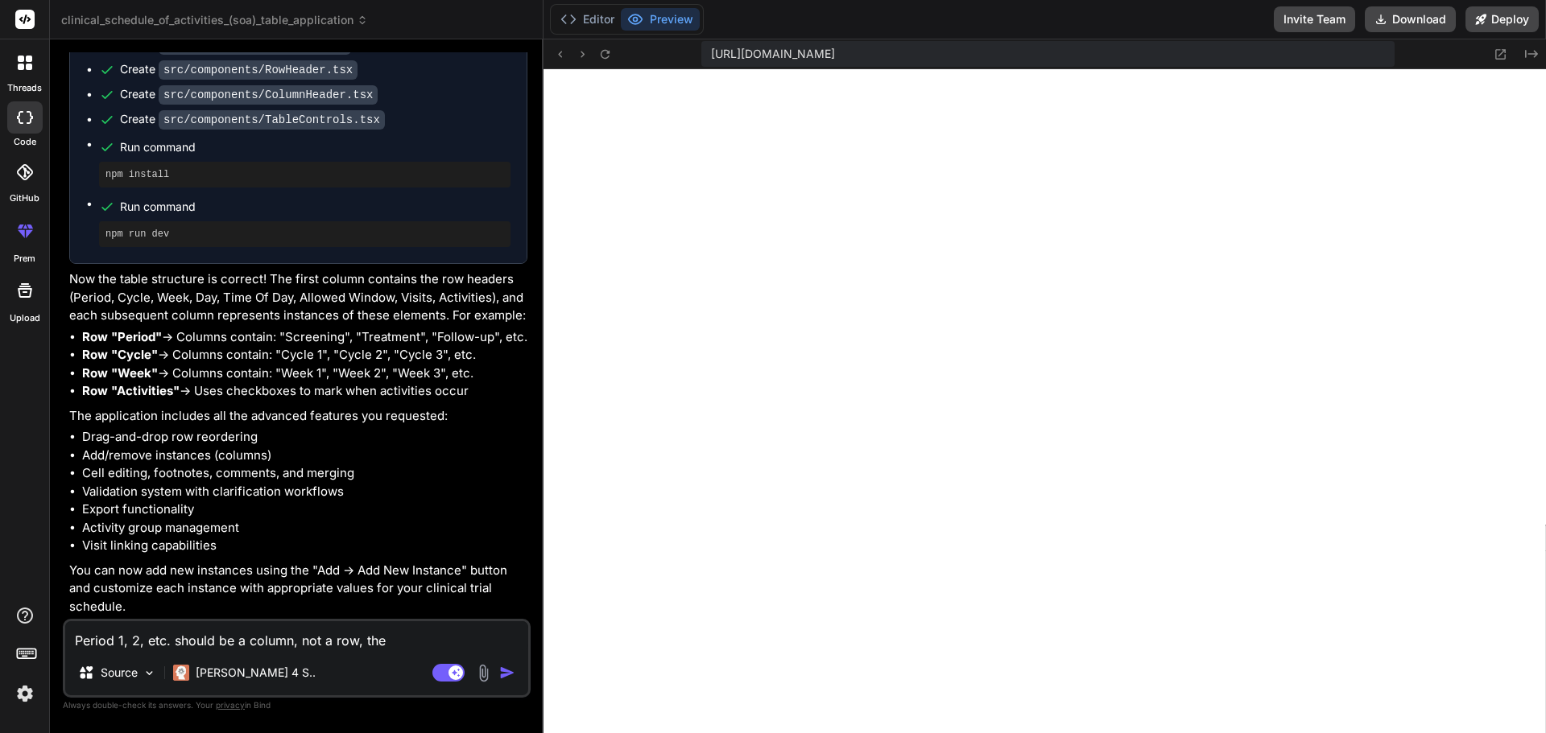
type textarea "x"
type textarea "Period 1, 2, etc. should be a column, not a row, the sa"
type textarea "x"
type textarea "Period 1, 2, etc. should be a column, not a row, the sam"
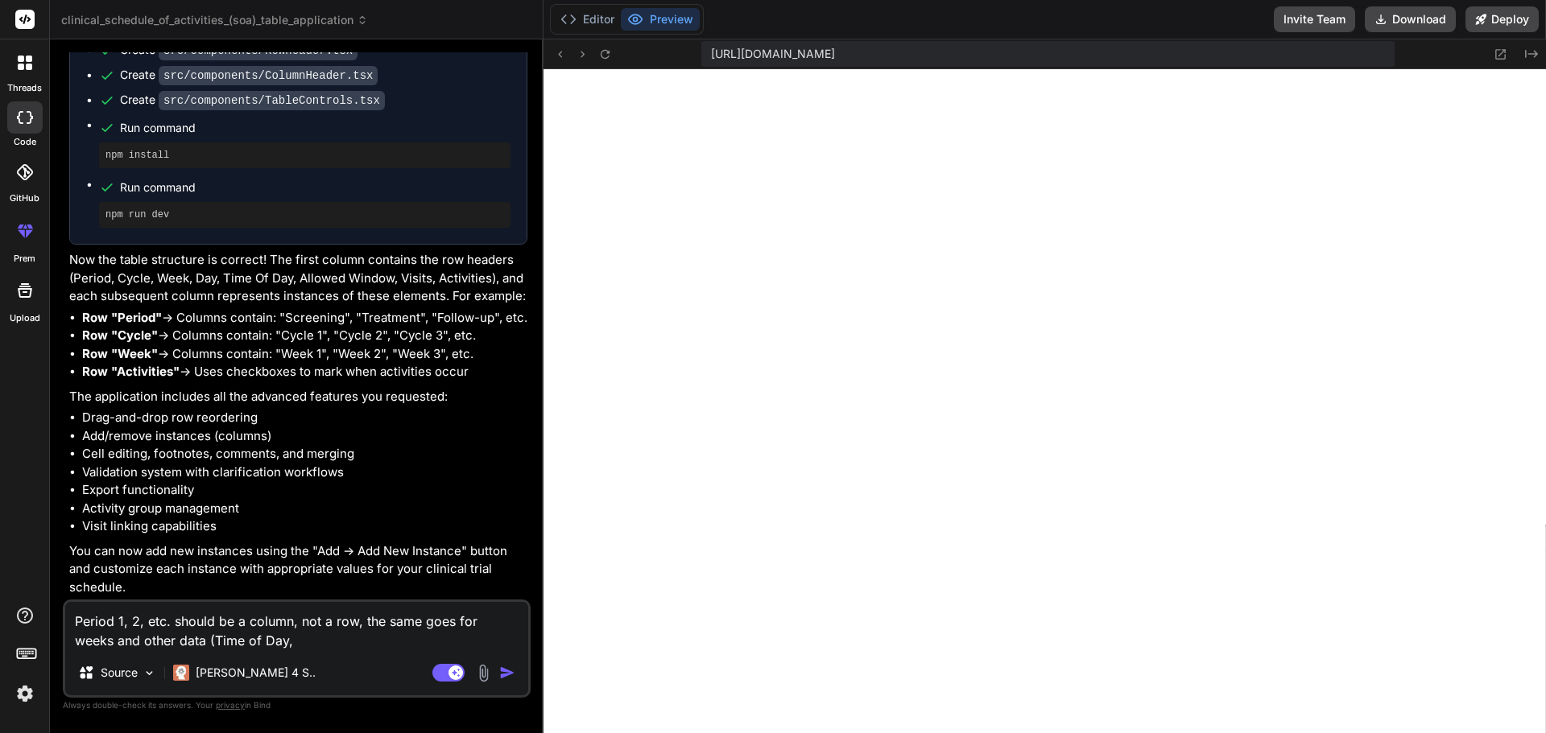
click at [175, 638] on textarea "Period 1, 2, etc. should be a column, not a row, the same goes for weeks and ot…" at bounding box center [296, 626] width 463 height 48
click at [332, 636] on textarea "Period 1, 2, etc. should be a column, not a row, the same goes for weeks and ot…" at bounding box center [296, 626] width 463 height 48
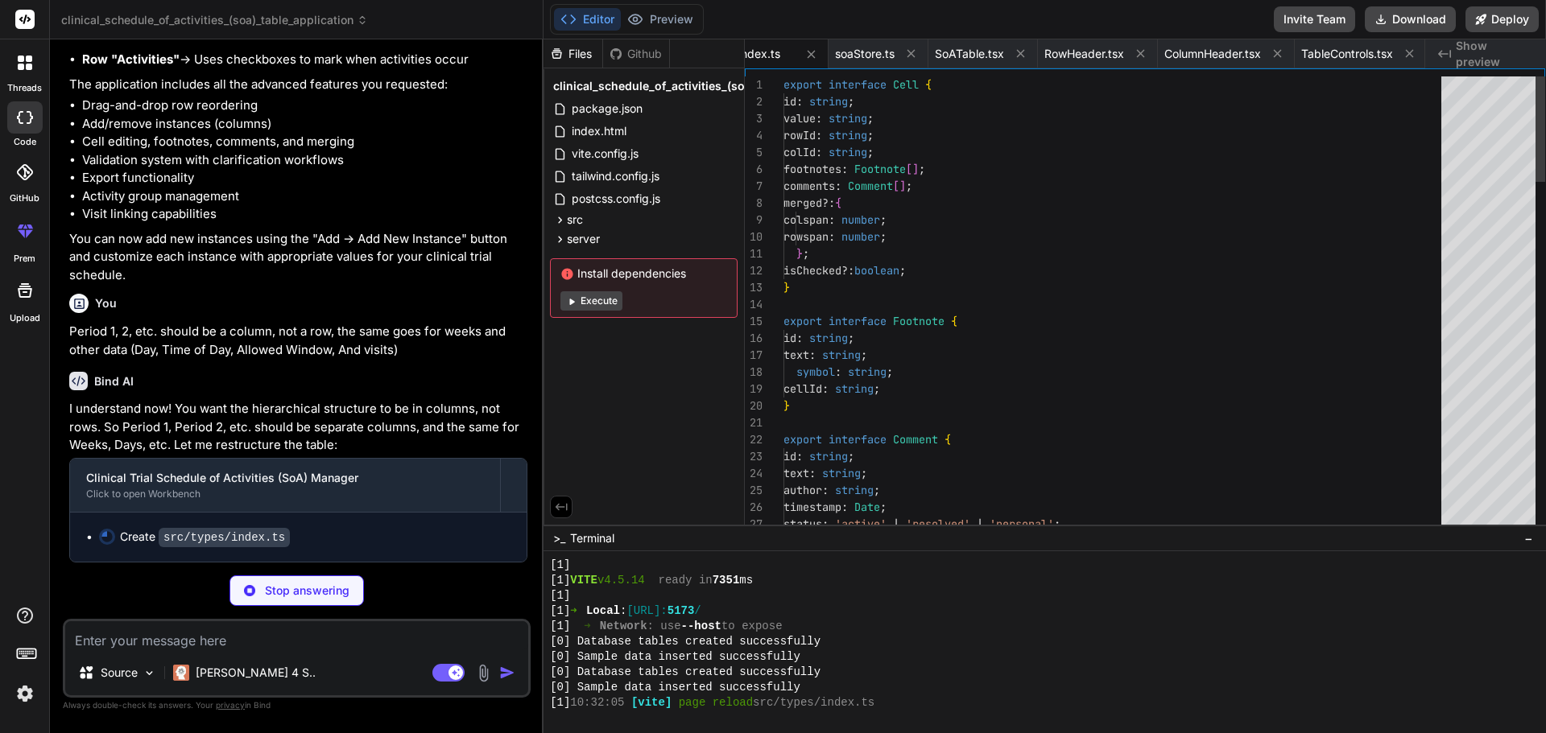
scroll to position [0, 0]
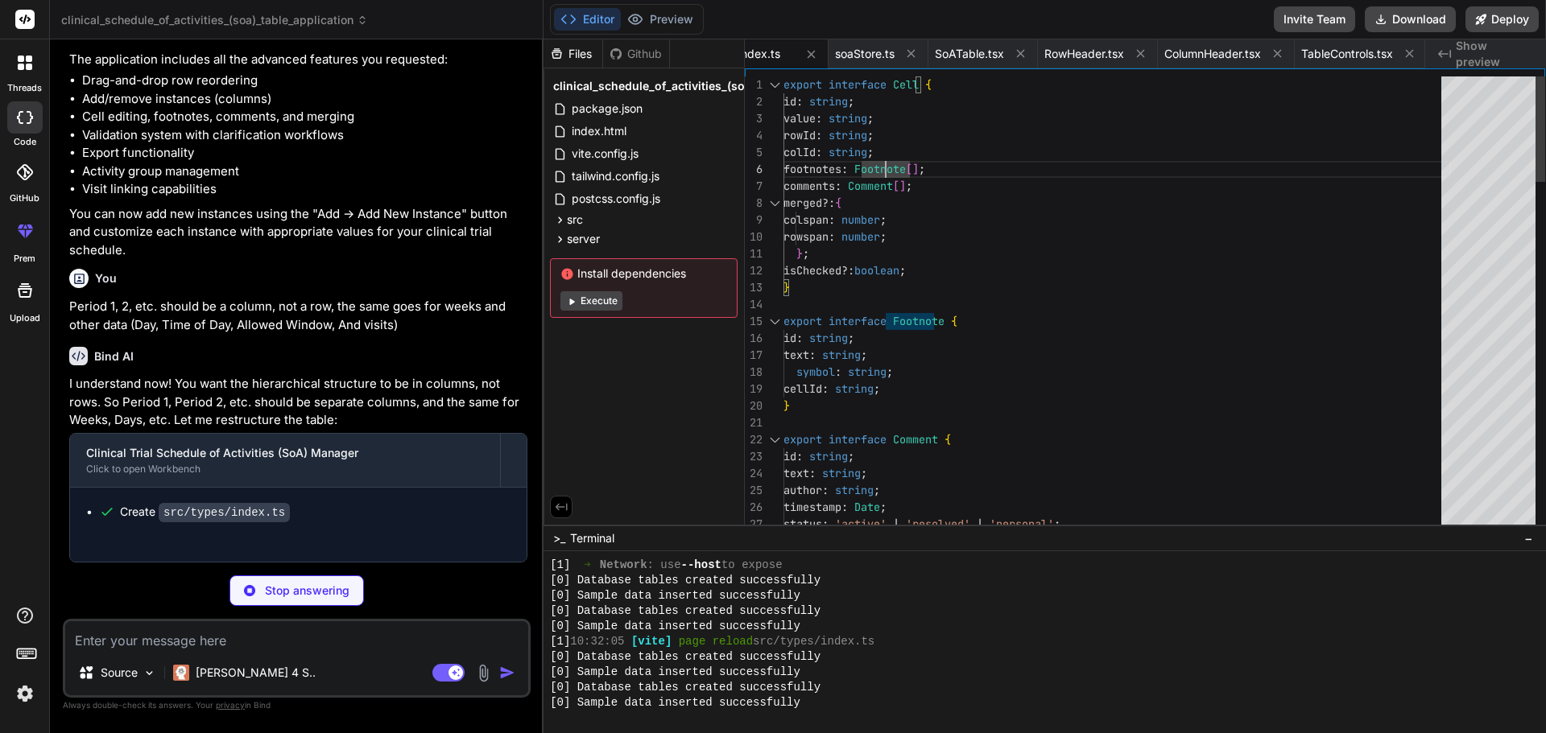
scroll to position [1514, 0]
click at [655, 27] on button "Preview" at bounding box center [660, 19] width 79 height 23
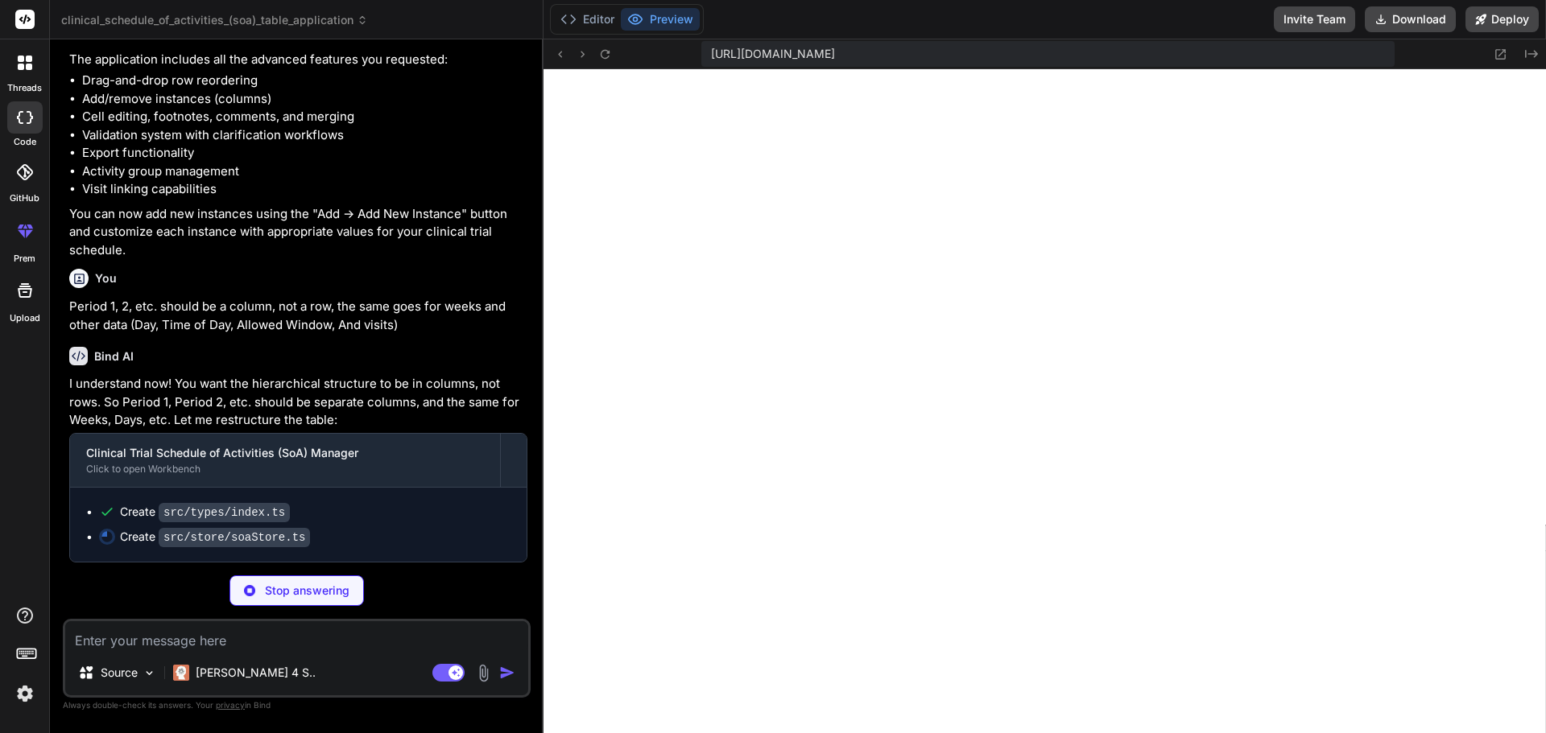
scroll to position [3680, 0]
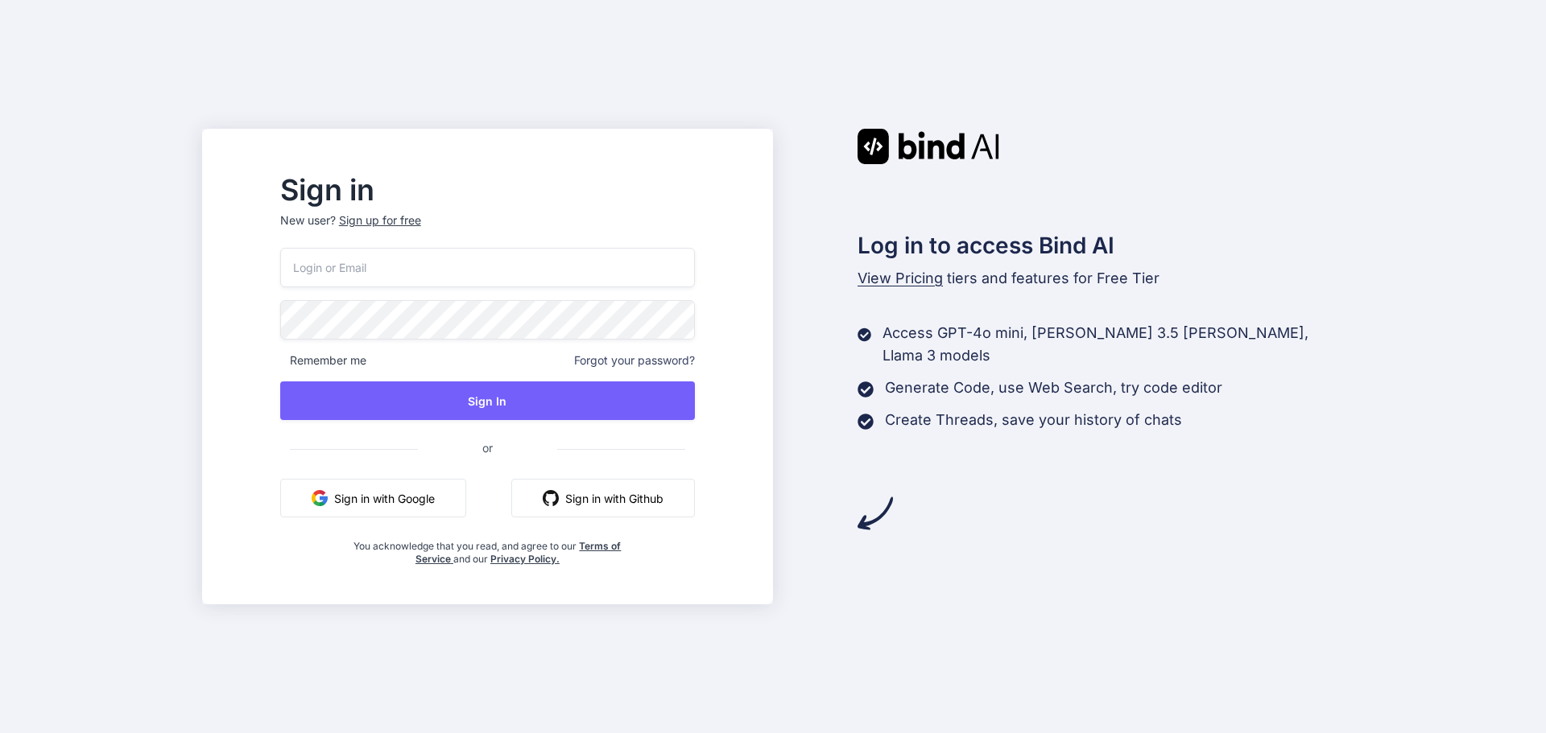
click at [444, 257] on input "email" at bounding box center [487, 267] width 415 height 39
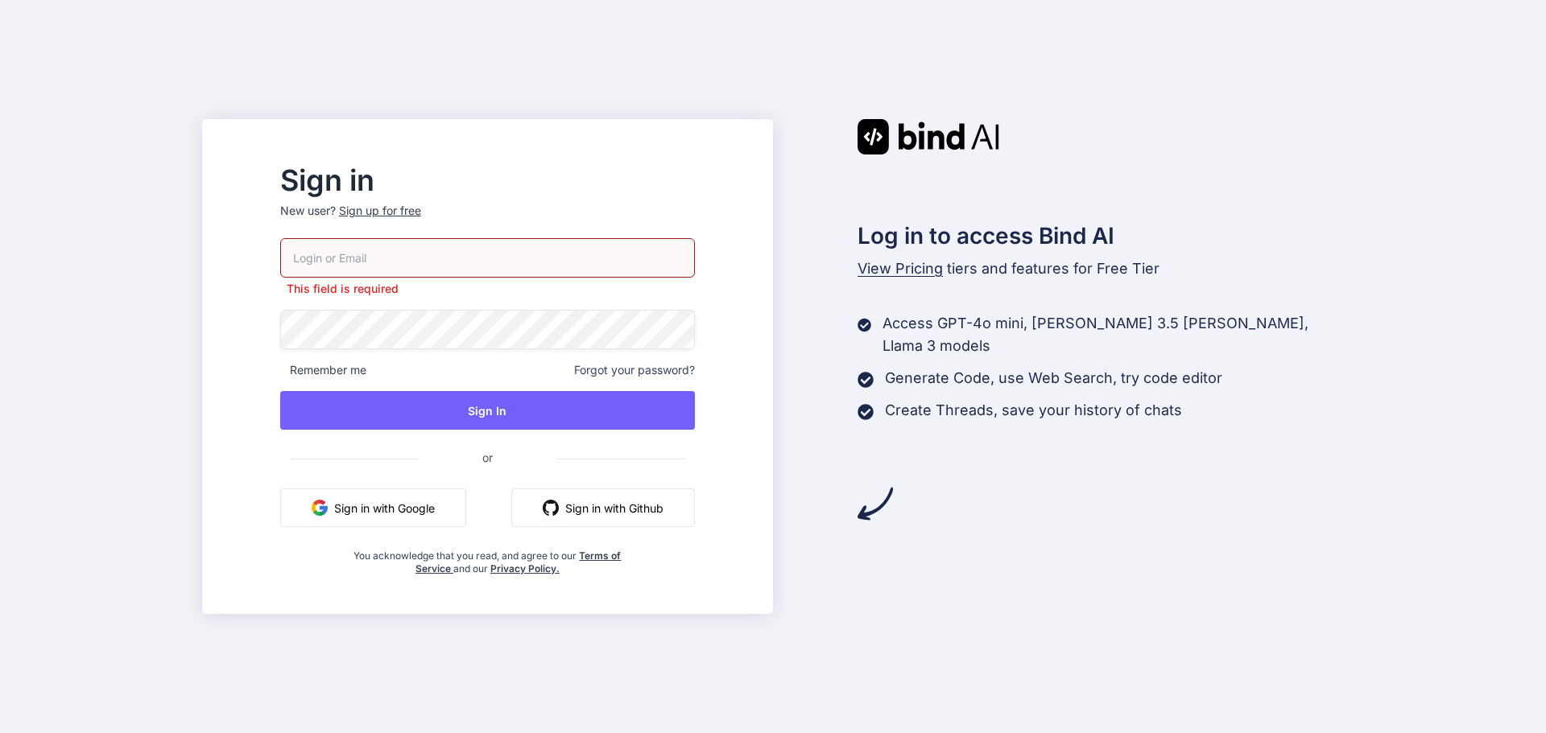
click at [450, 502] on button "Sign in with Google" at bounding box center [373, 508] width 186 height 39
click at [596, 264] on input "email" at bounding box center [487, 257] width 415 height 39
click at [446, 494] on button "Sign in with Google" at bounding box center [373, 508] width 186 height 39
drag, startPoint x: 575, startPoint y: 407, endPoint x: 527, endPoint y: 465, distance: 75.5
click at [527, 465] on div "This field is required Remember me Forgot your password? Sign In or Sign in wit…" at bounding box center [487, 406] width 415 height 337
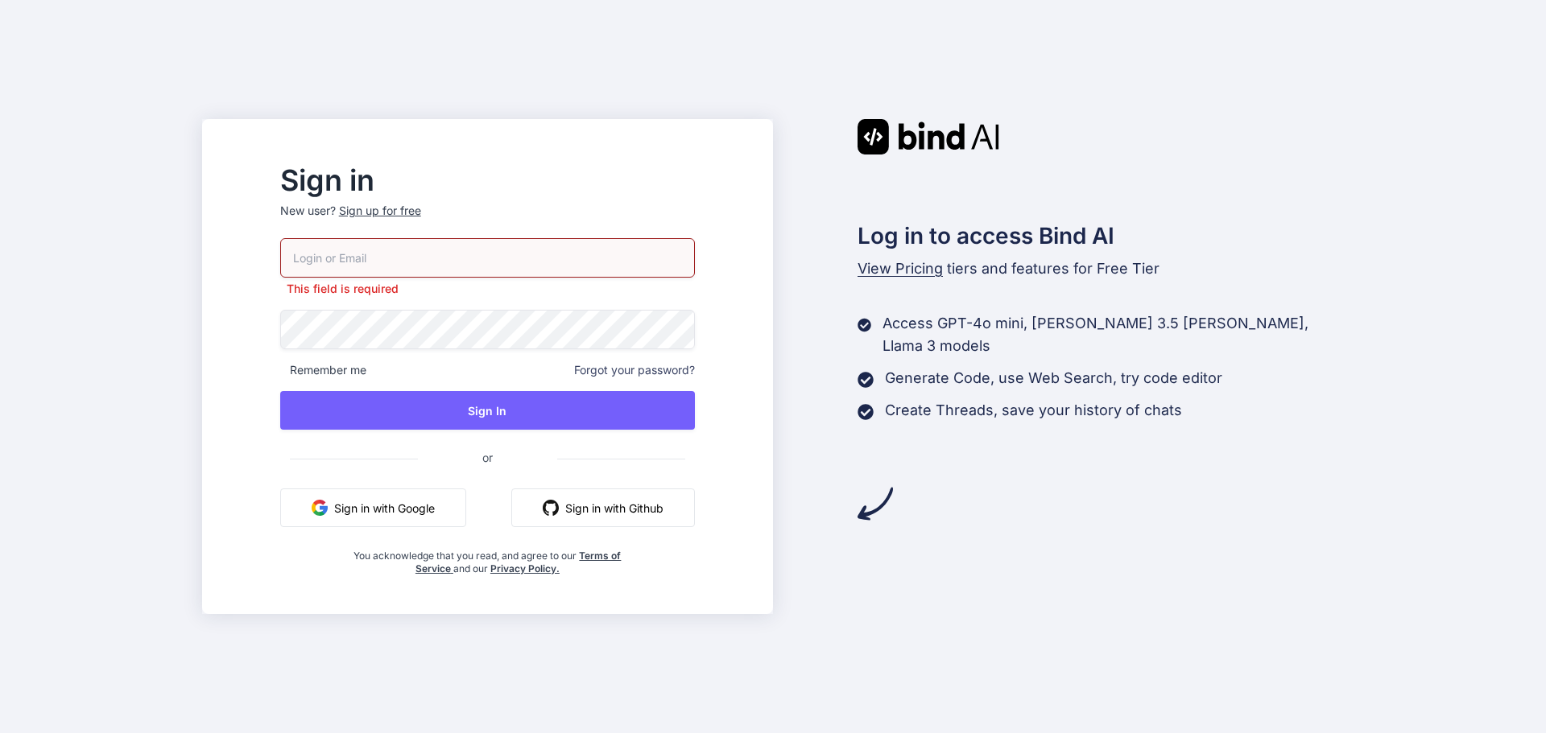
click at [456, 516] on button "Sign in with Google" at bounding box center [373, 508] width 186 height 39
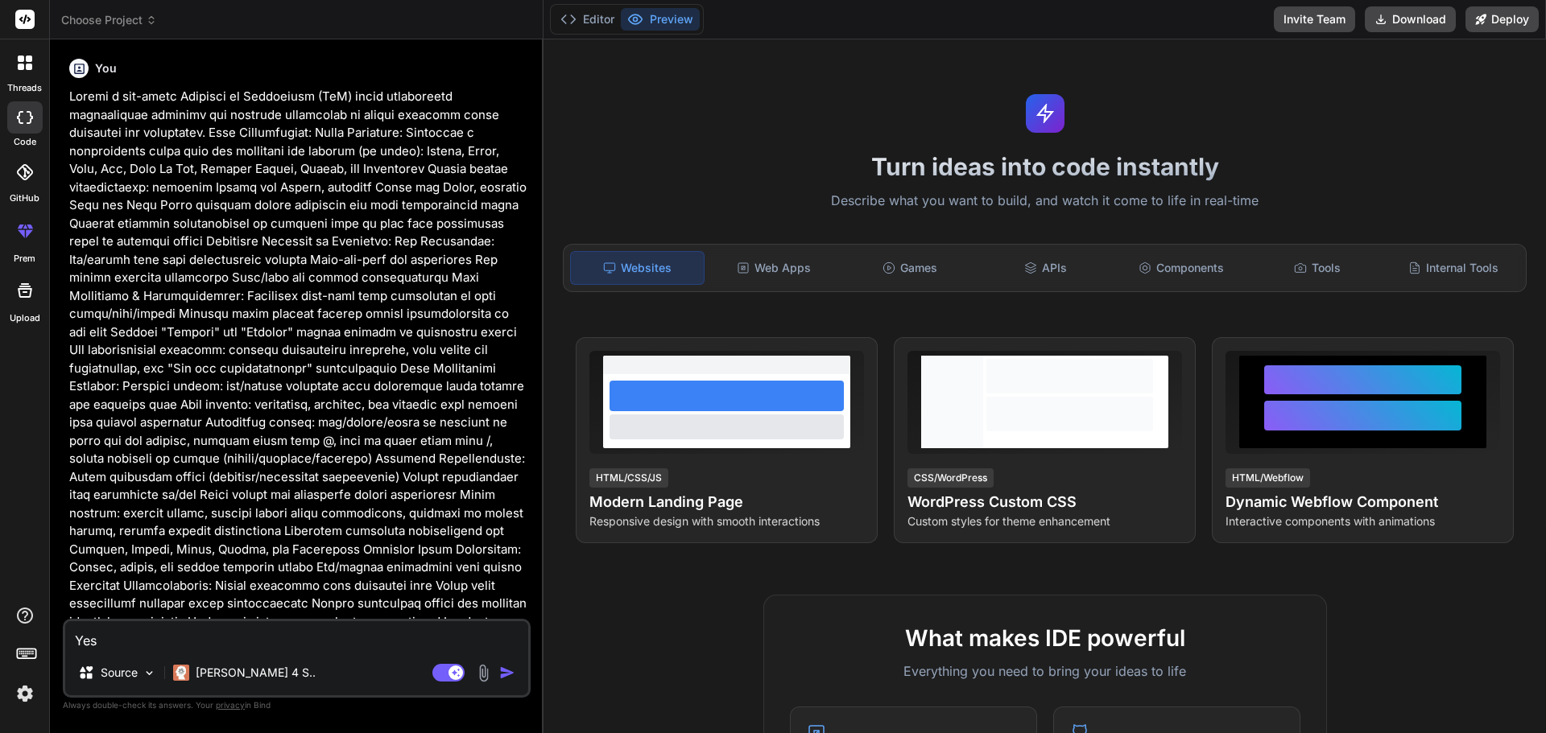
type textarea "x"
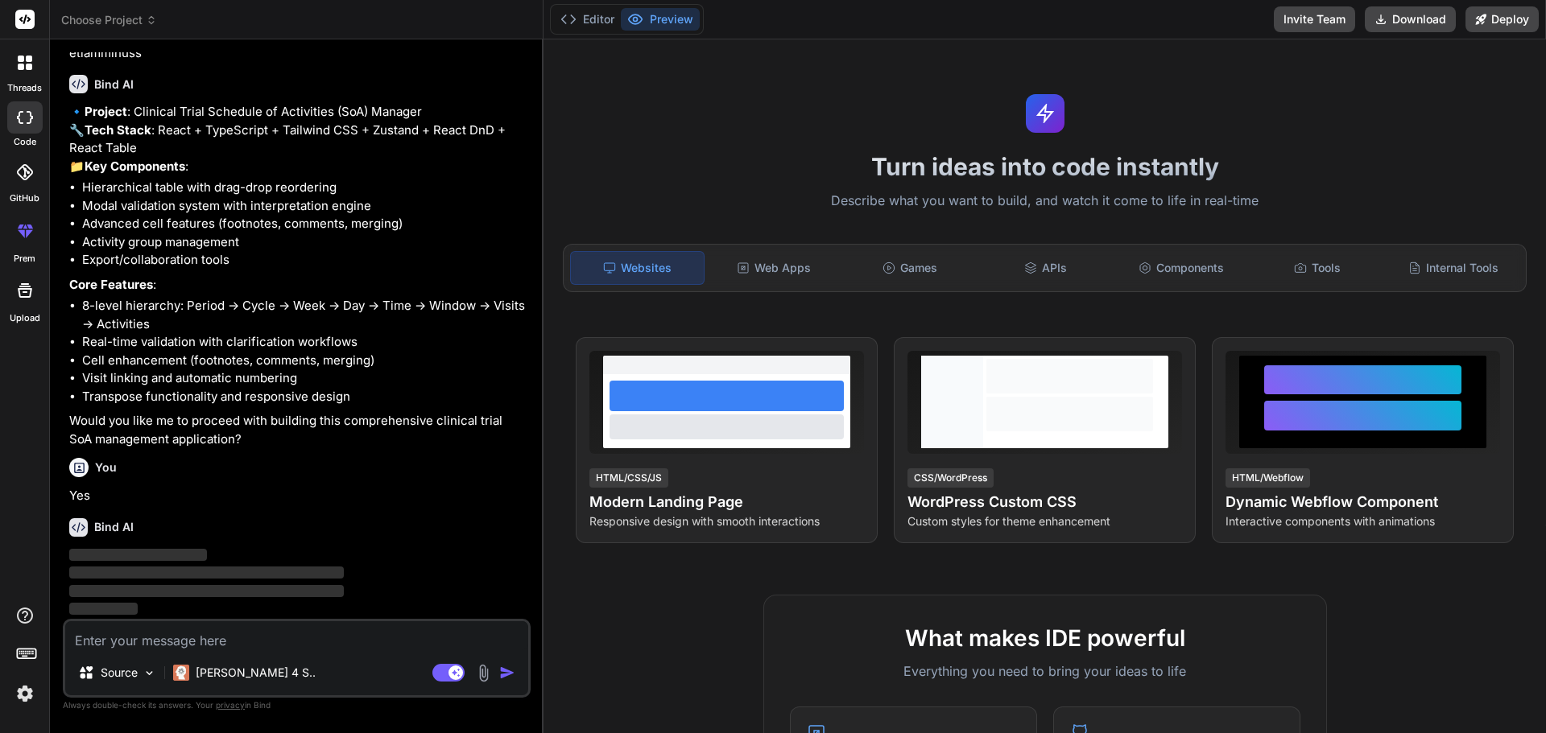
scroll to position [659, 0]
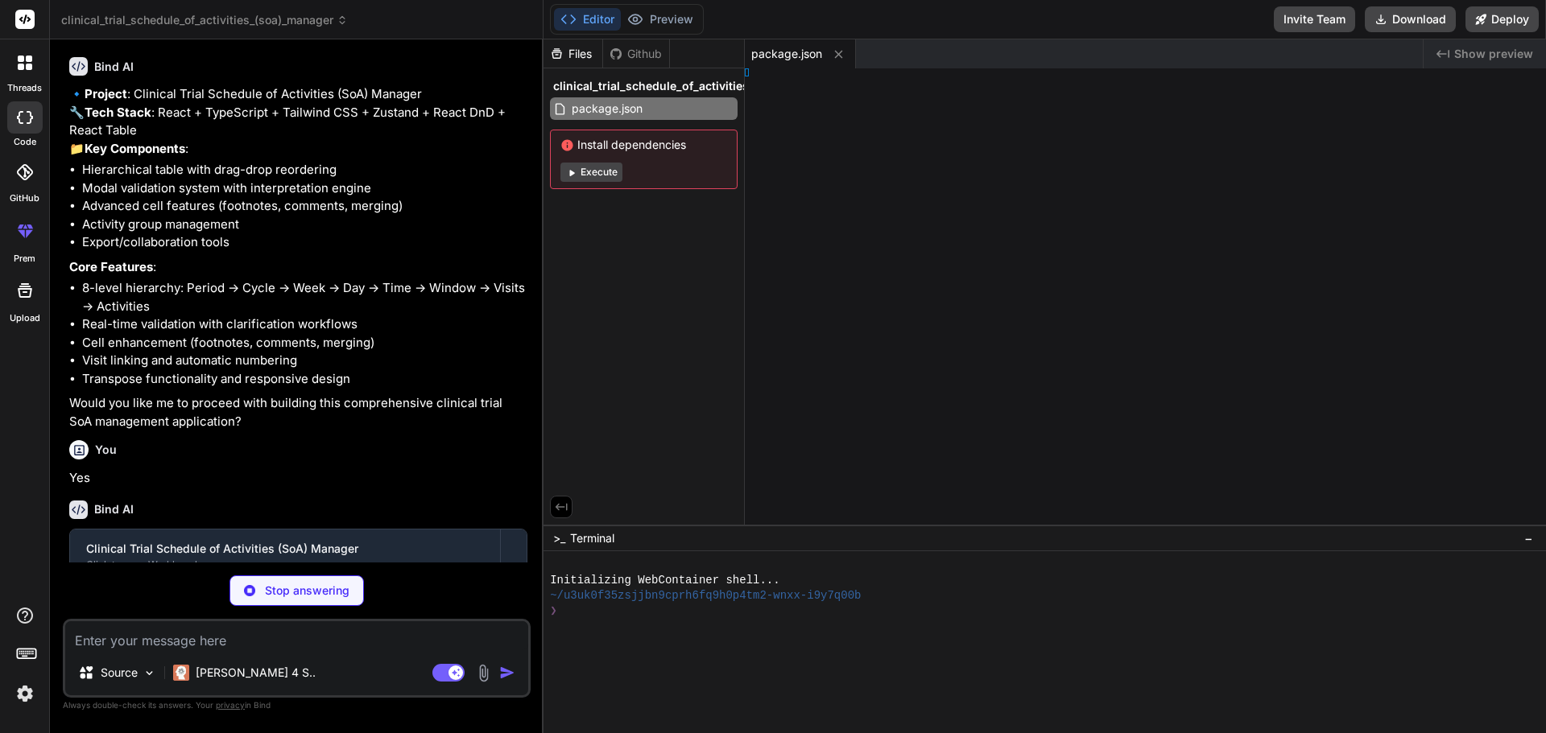
type textarea "x"
type textarea "'] } })"
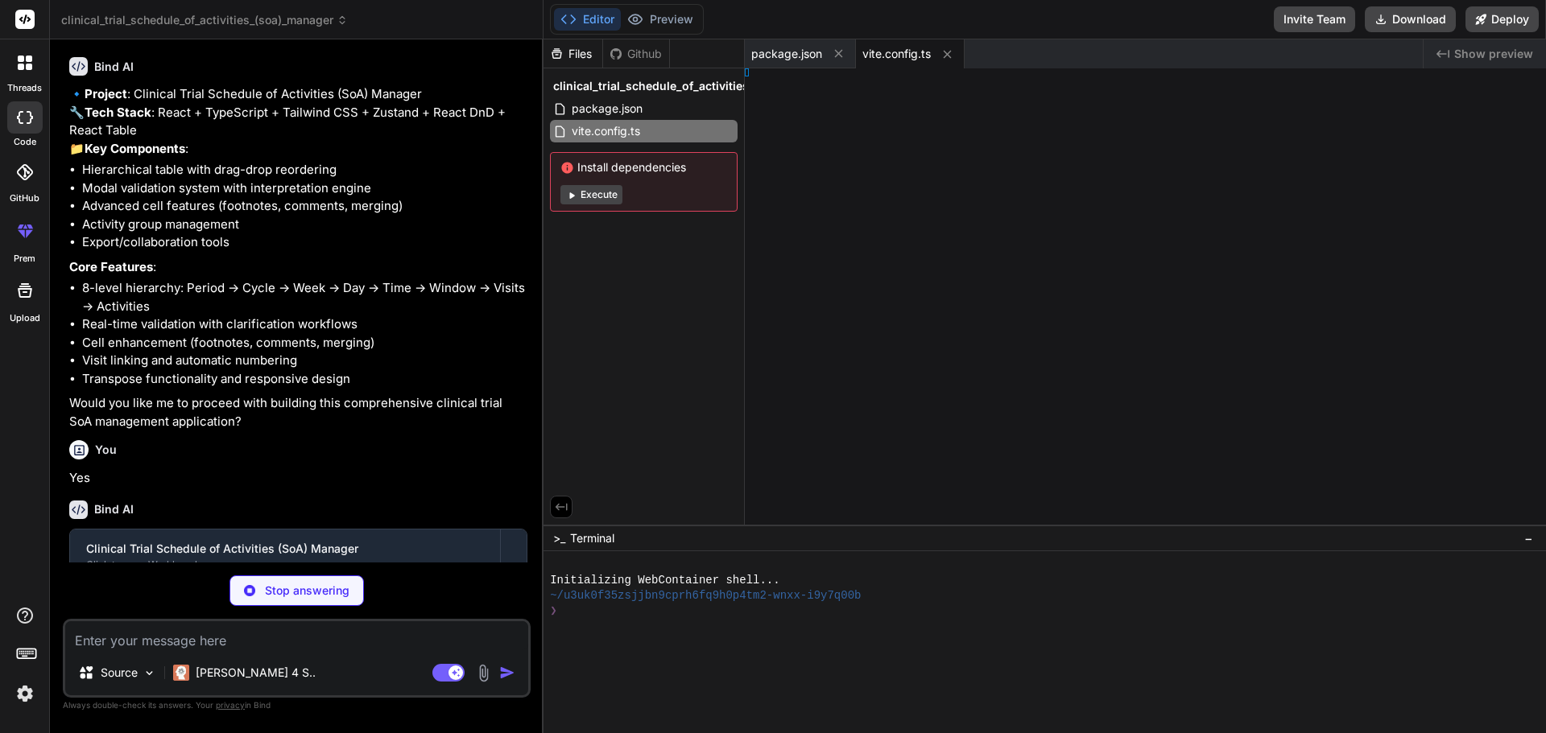
type textarea "x"
type textarea "import { defineConfig } from 'vite' import react from '@vitejs/plugin-react' ex…"
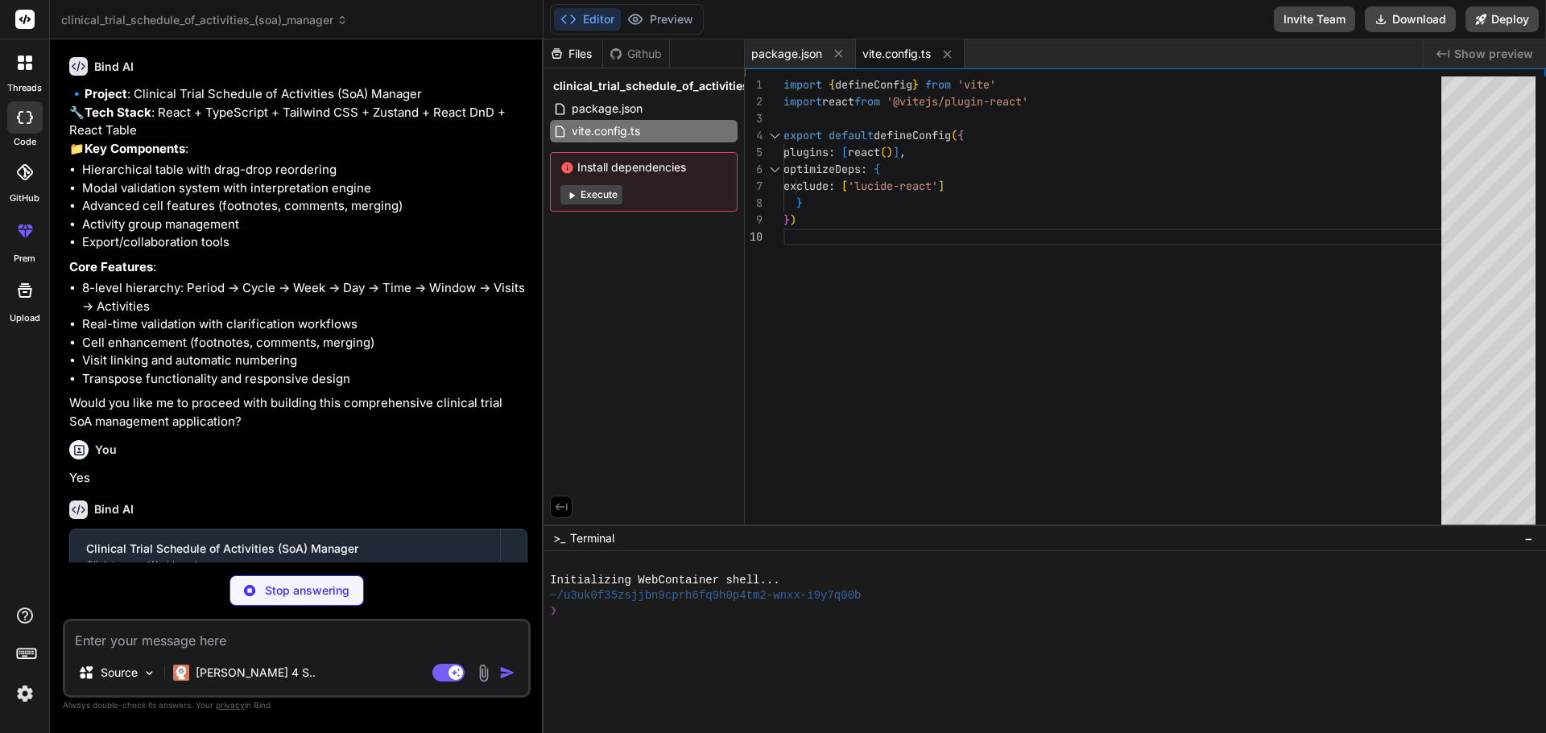
type textarea "x"
type textarea "}"
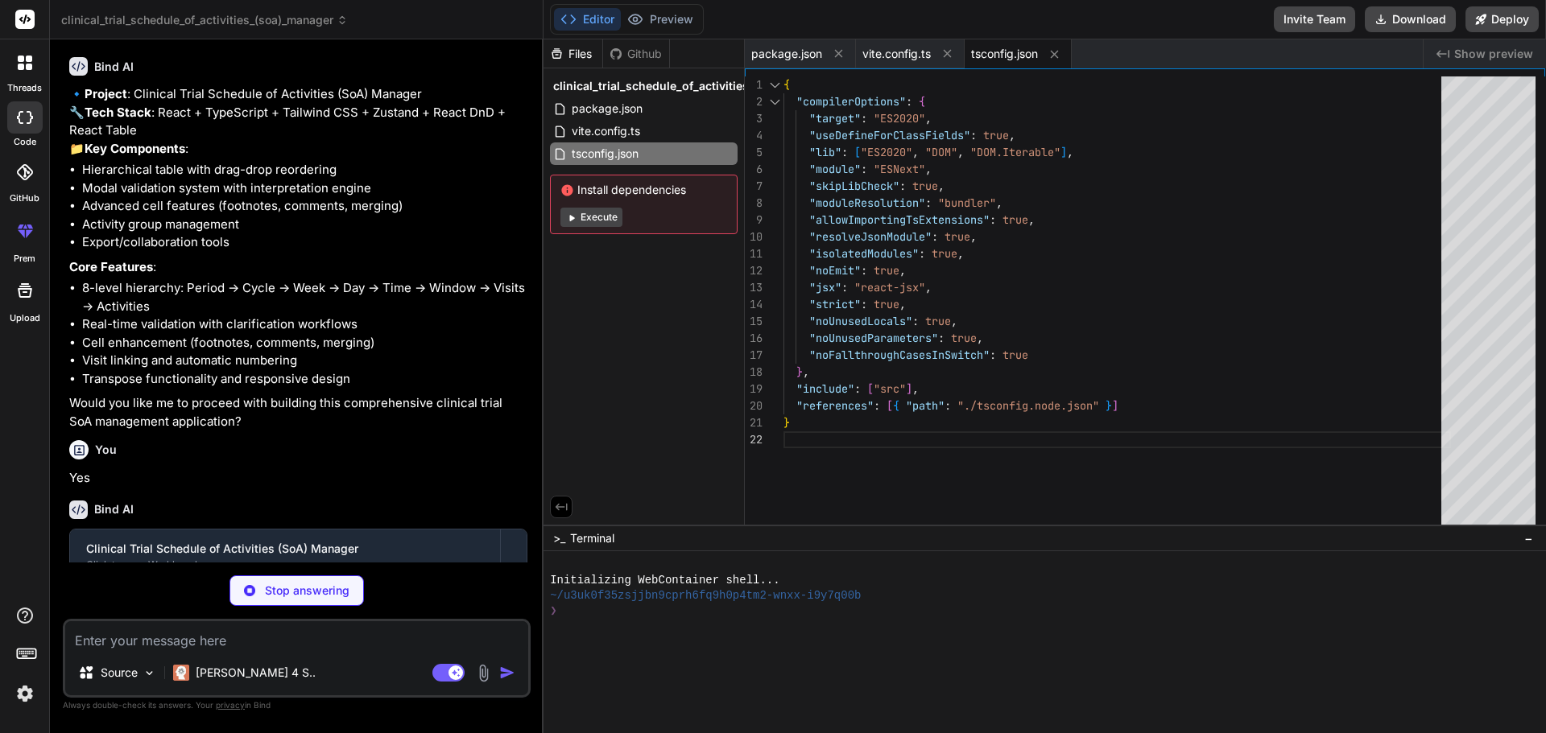
scroll to position [823, 0]
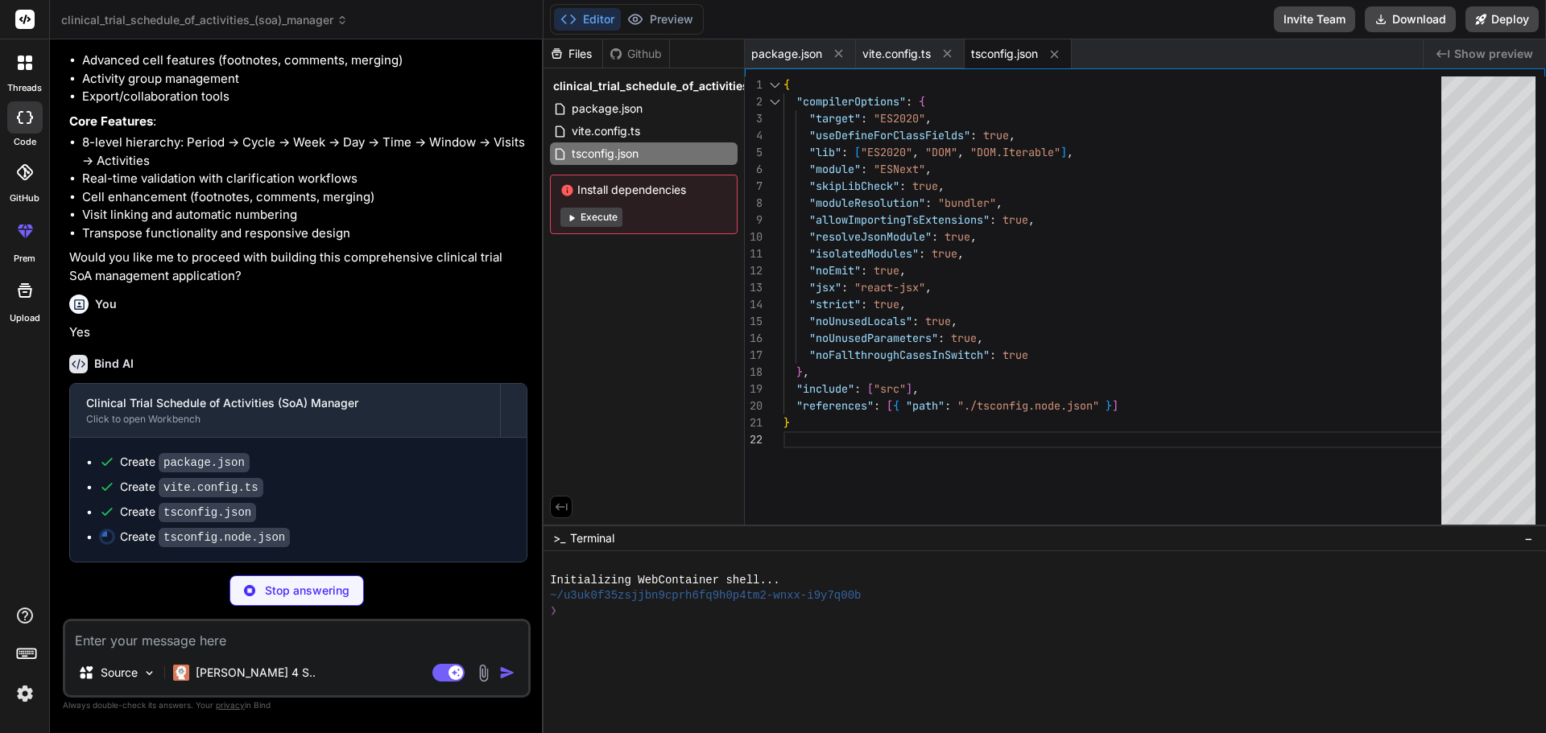
type textarea "x"
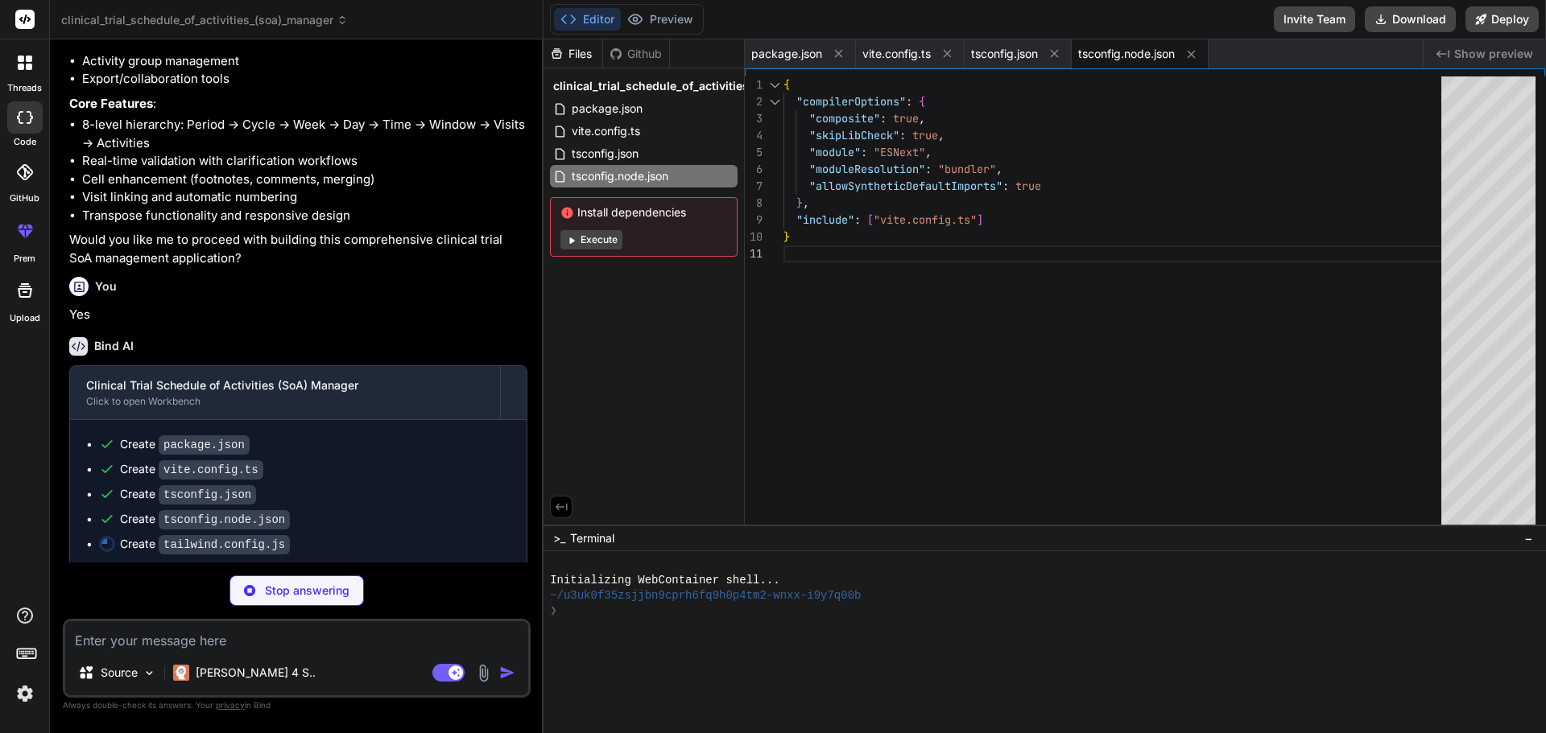
type textarea "x"
type textarea "}"
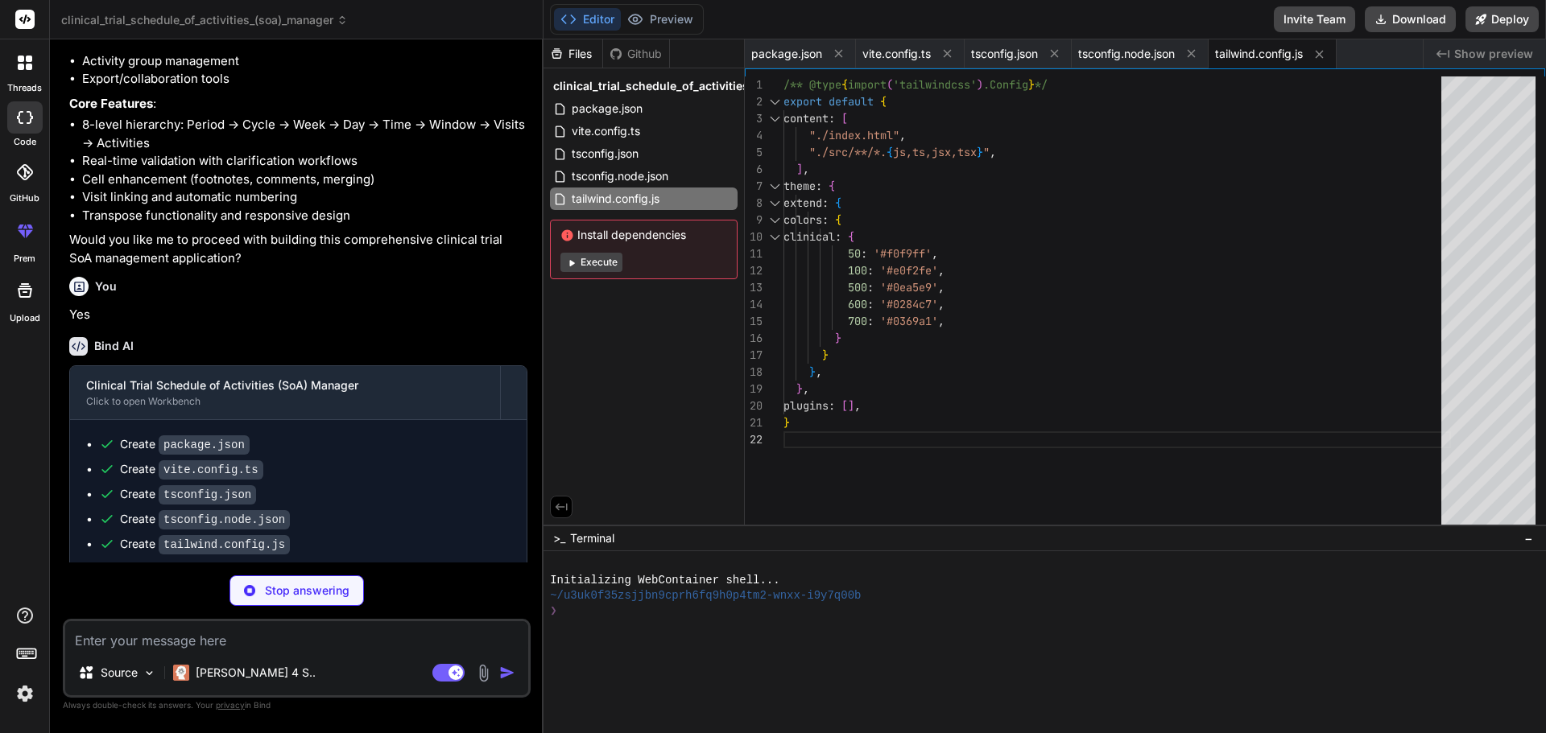
type textarea "x"
type textarea "export default { plugins: { tailwindcss: {}, autoprefixer: {}, }, }"
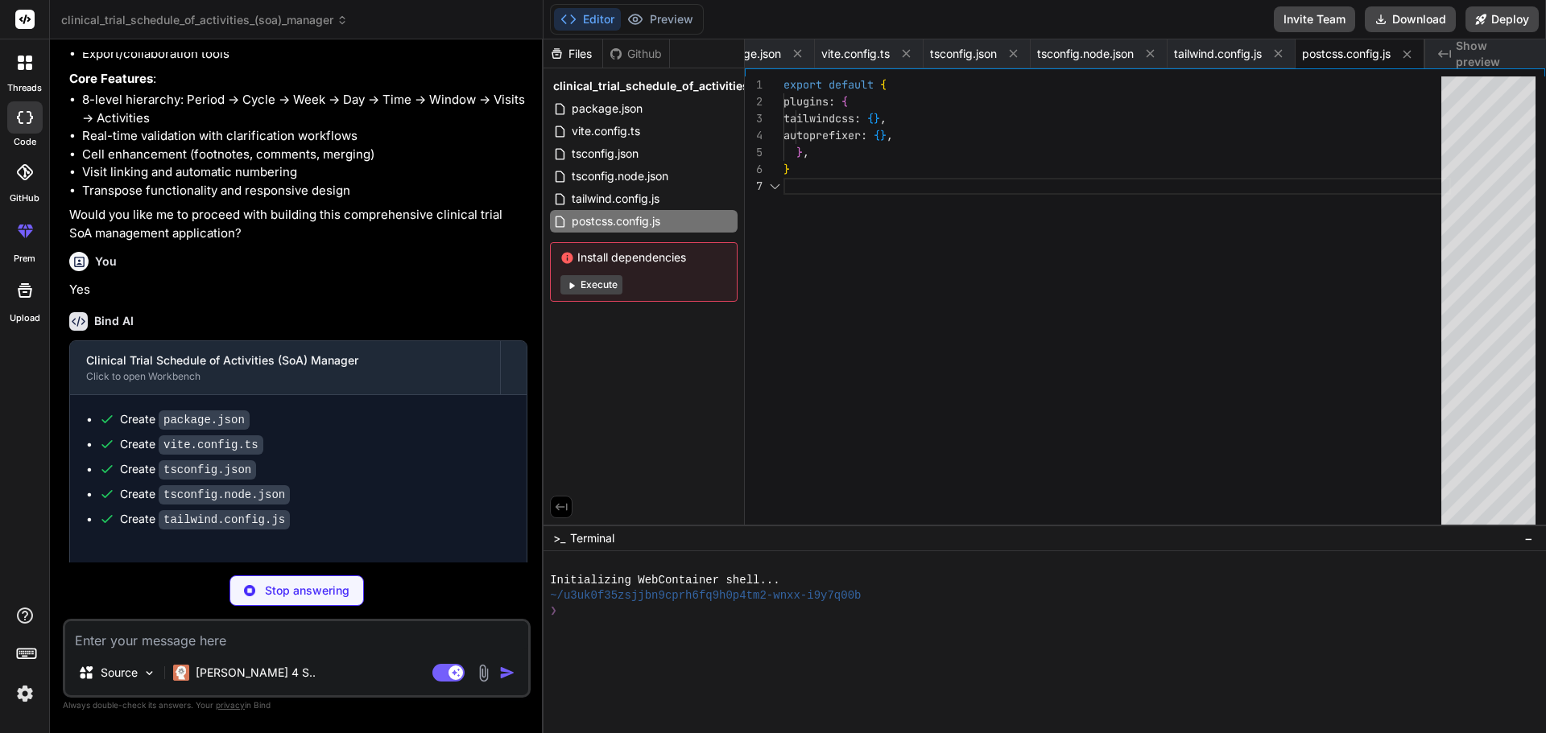
scroll to position [873, 0]
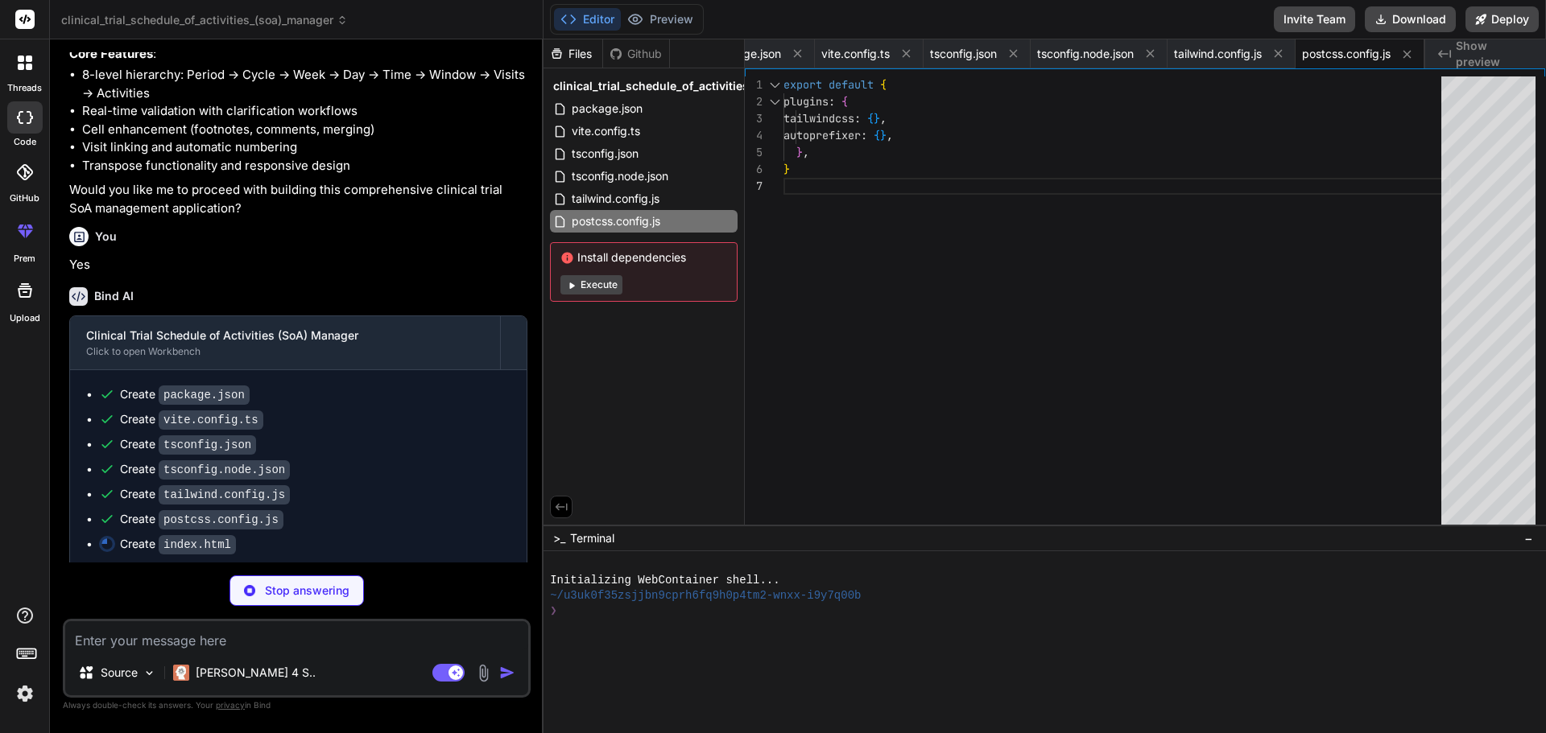
type textarea "x"
type textarea "<script type="module" src="/src/main.tsx"></script> </body> </html>"
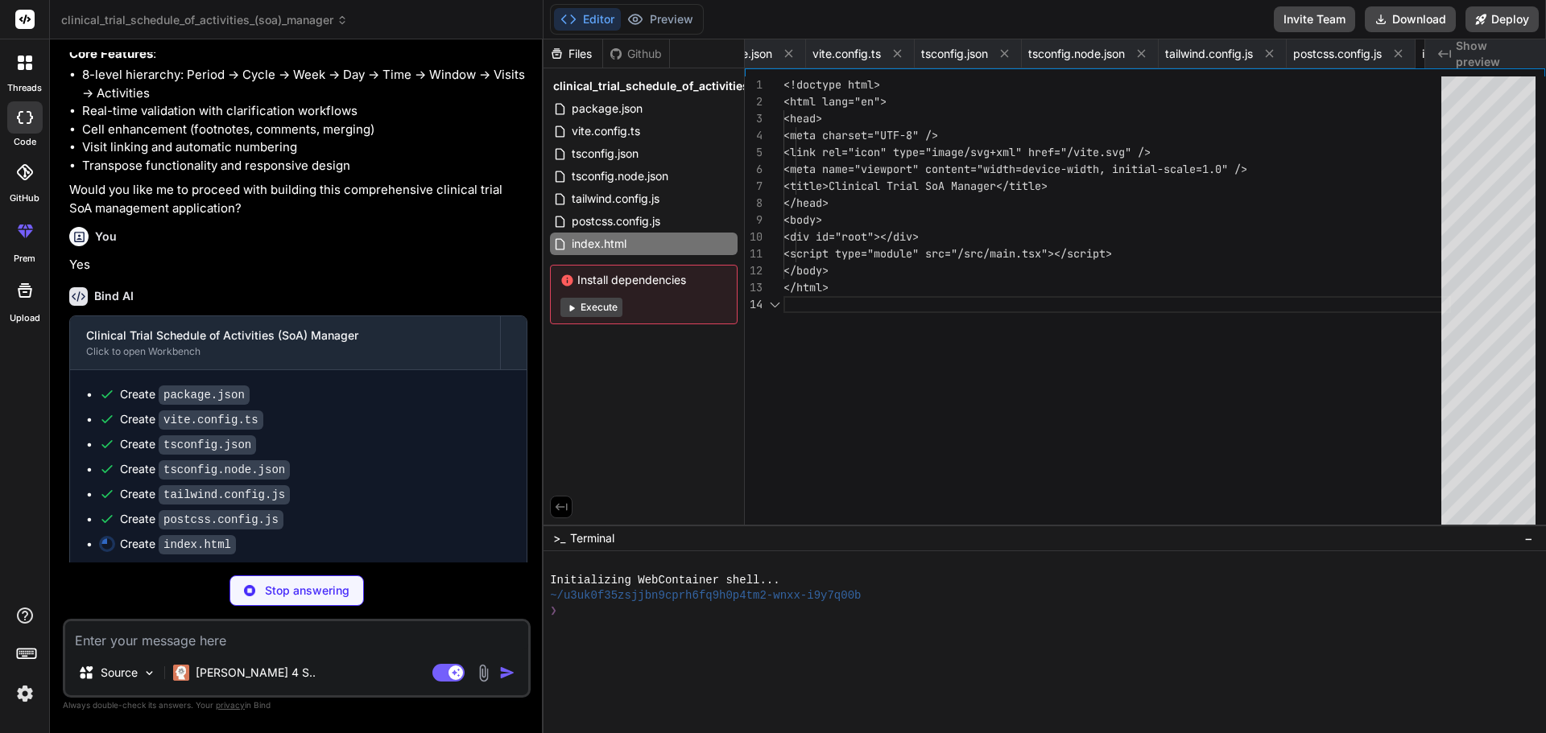
scroll to position [0, 147]
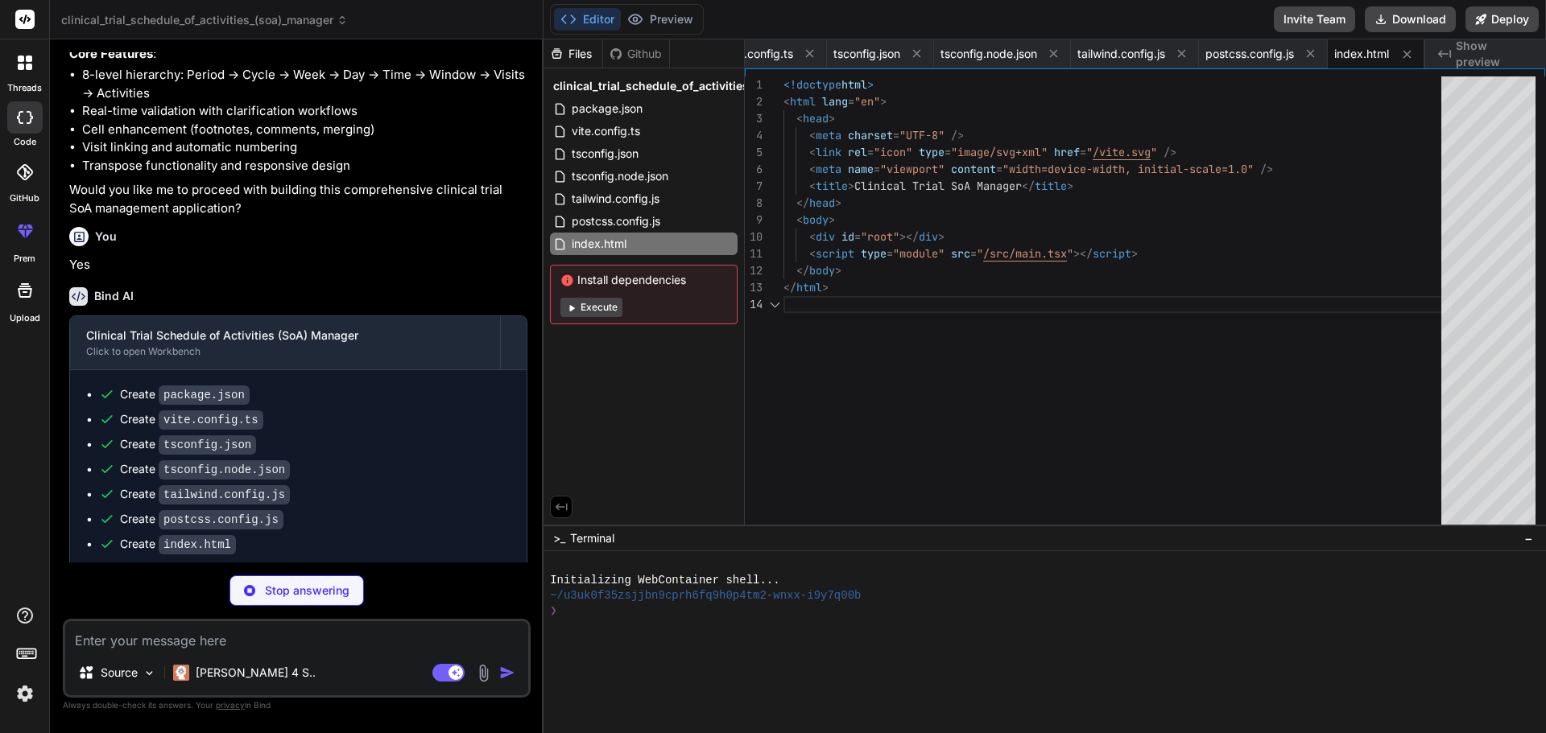
type textarea "x"
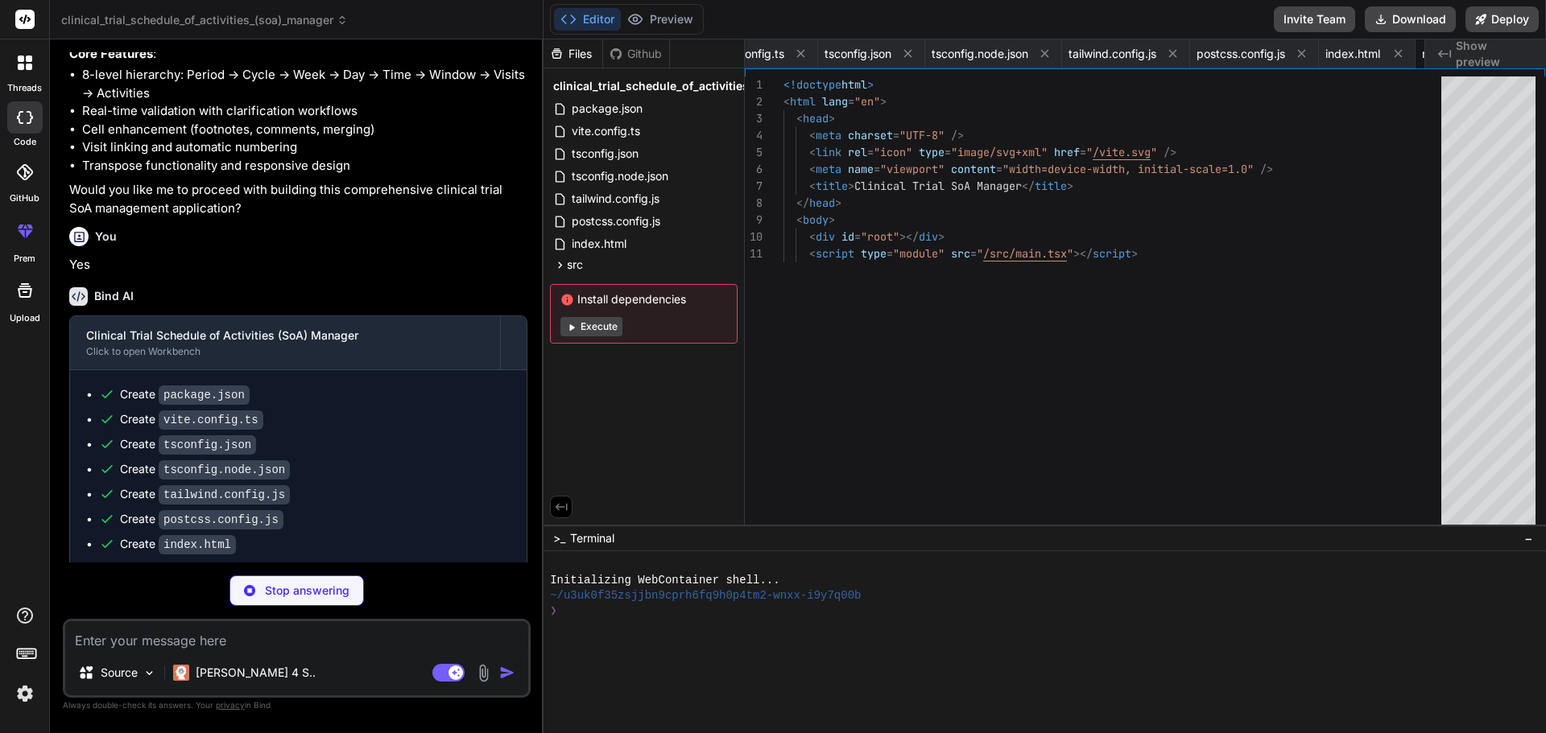
type textarea "x"
type textarea "} .comment-indicator { @apply absolute top-0 right-0 w-2 h-2 bg-yellow-400 roun…"
type textarea "x"
type textarea "visits: Record<string, Visit>; isTransposed: boolean; showAlphanumeric: boolean…"
type textarea "x"
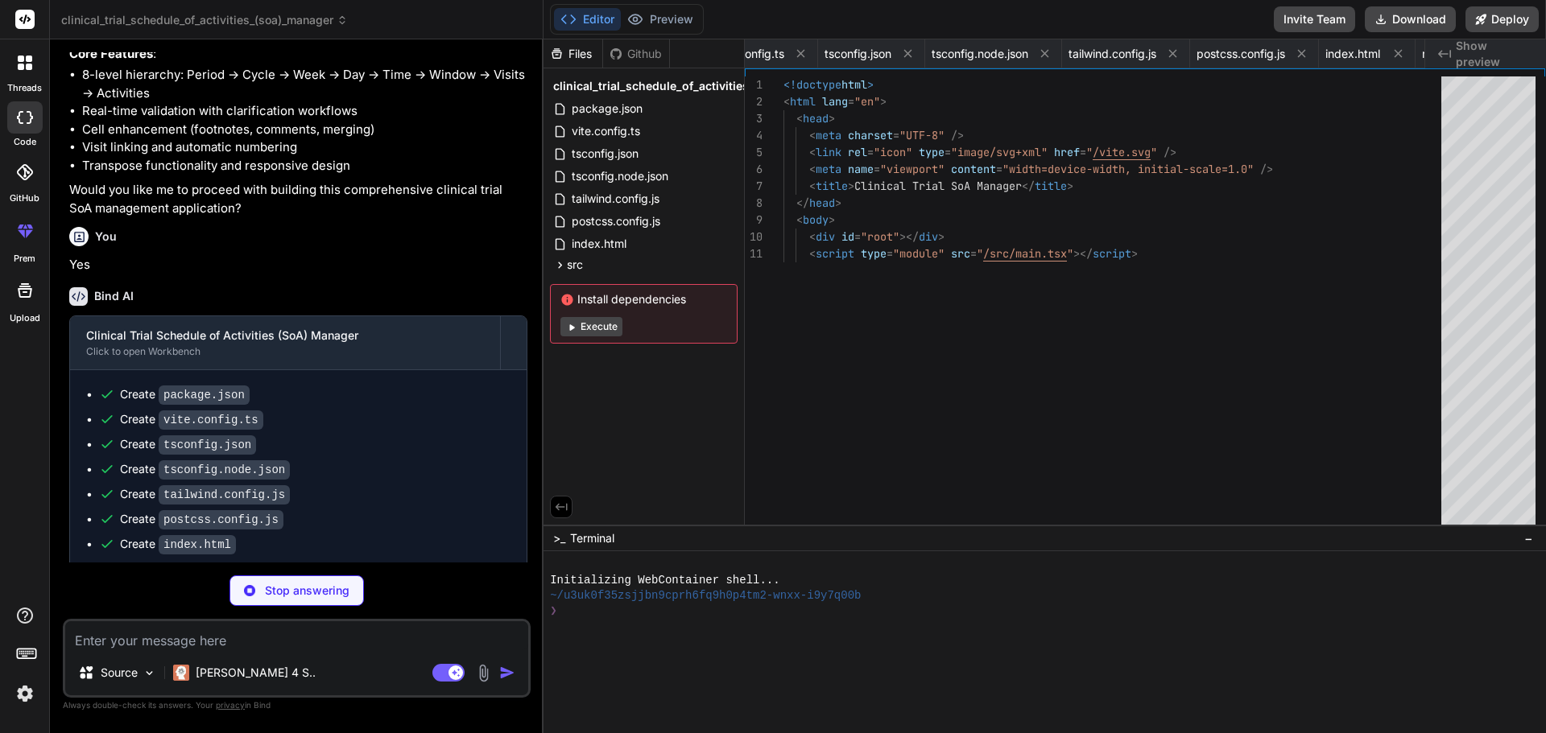
type textarea "selectCells: (cellIds: string[]) => { set(state => ({ ...state, selectedCells: …"
type textarea "x"
type textarea "{showComments && ( <CommentPanel onClose={() => setShowComments(false)} /> )} <…"
type textarea "x"
type textarea "</div> ))} </div> )} </td> ); };"
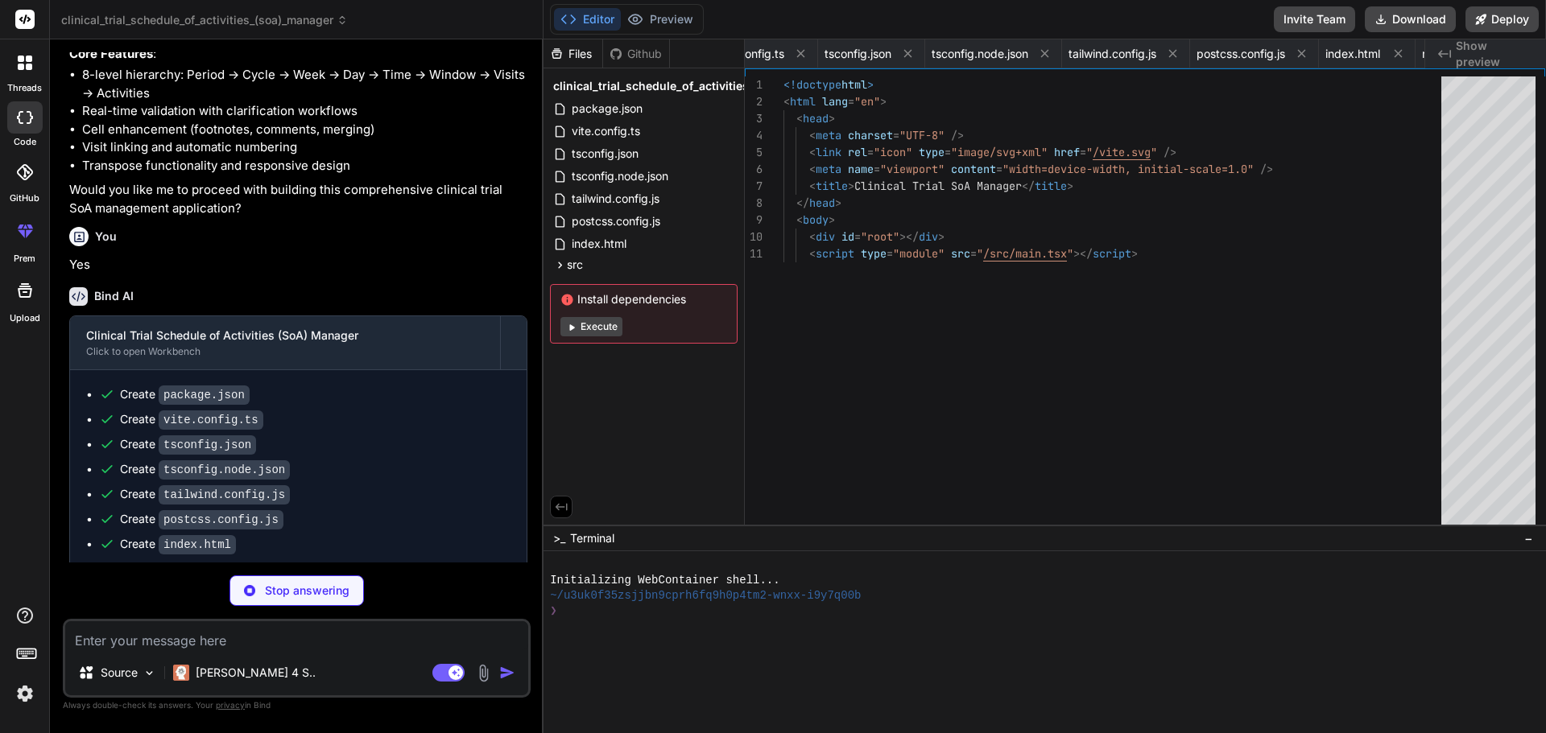
type textarea "x"
type textarea "</div> </th> ); };"
type textarea "x"
type textarea "};"
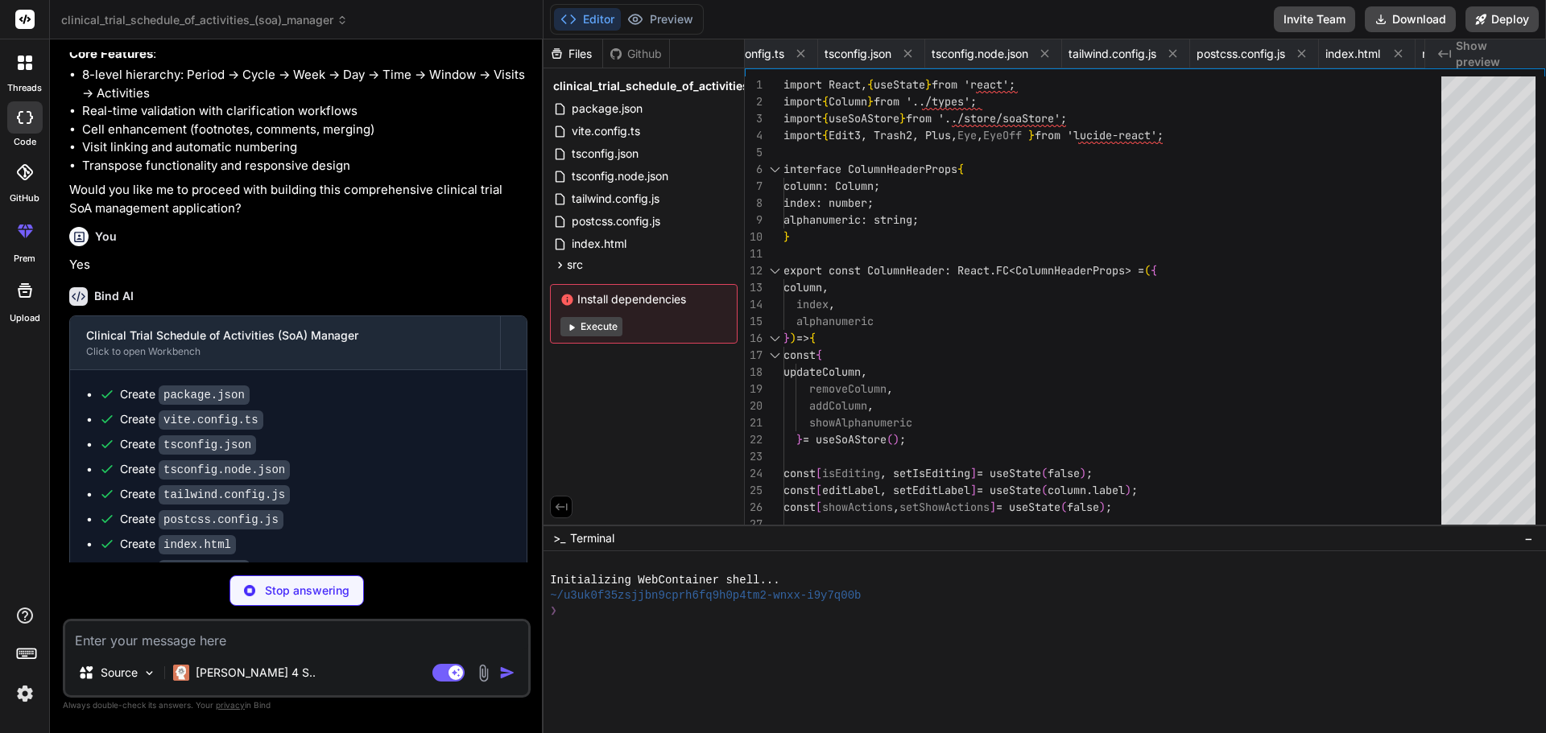
scroll to position [0, 1005]
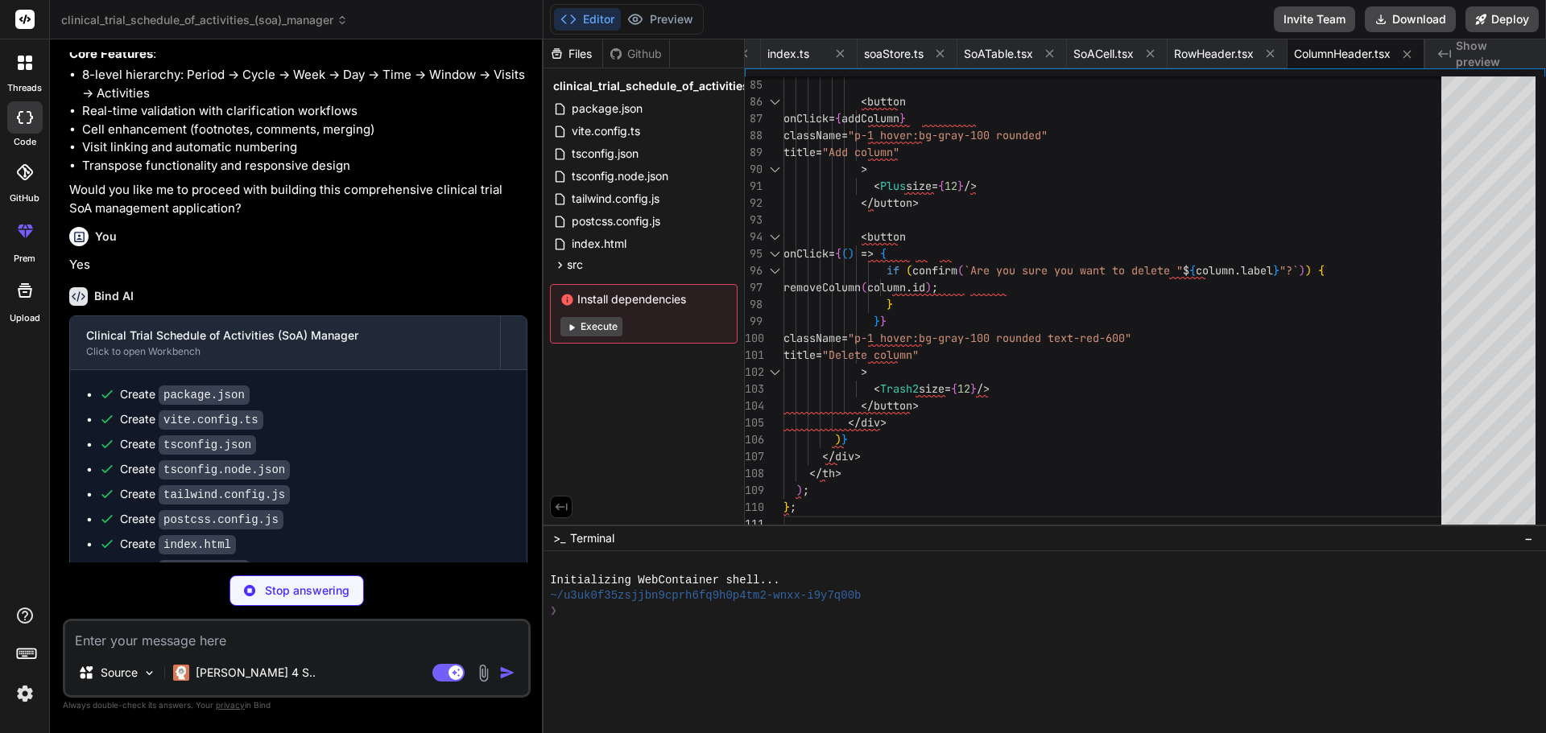
type textarea "x"
type textarea "</div> </div> ); };"
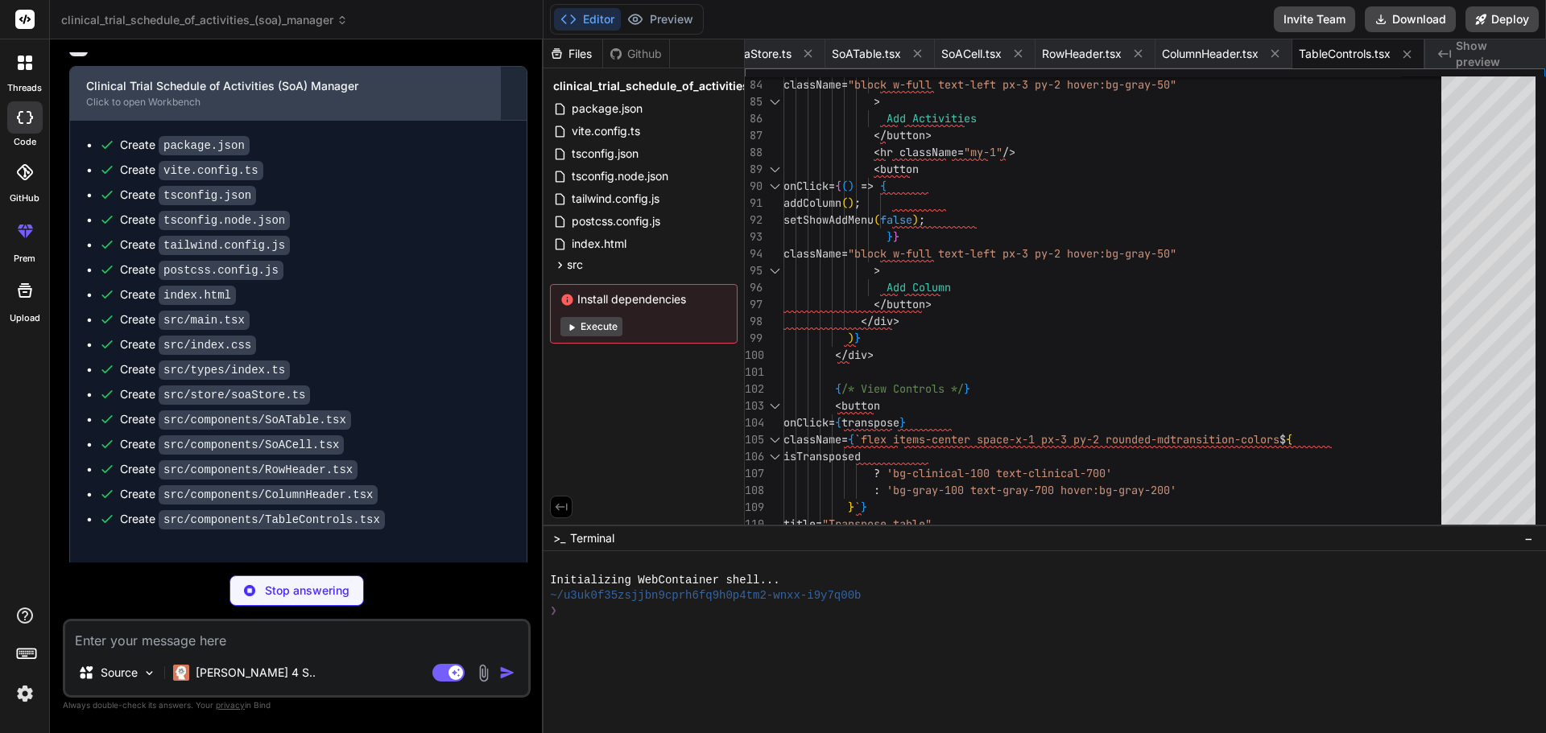
scroll to position [1147, 0]
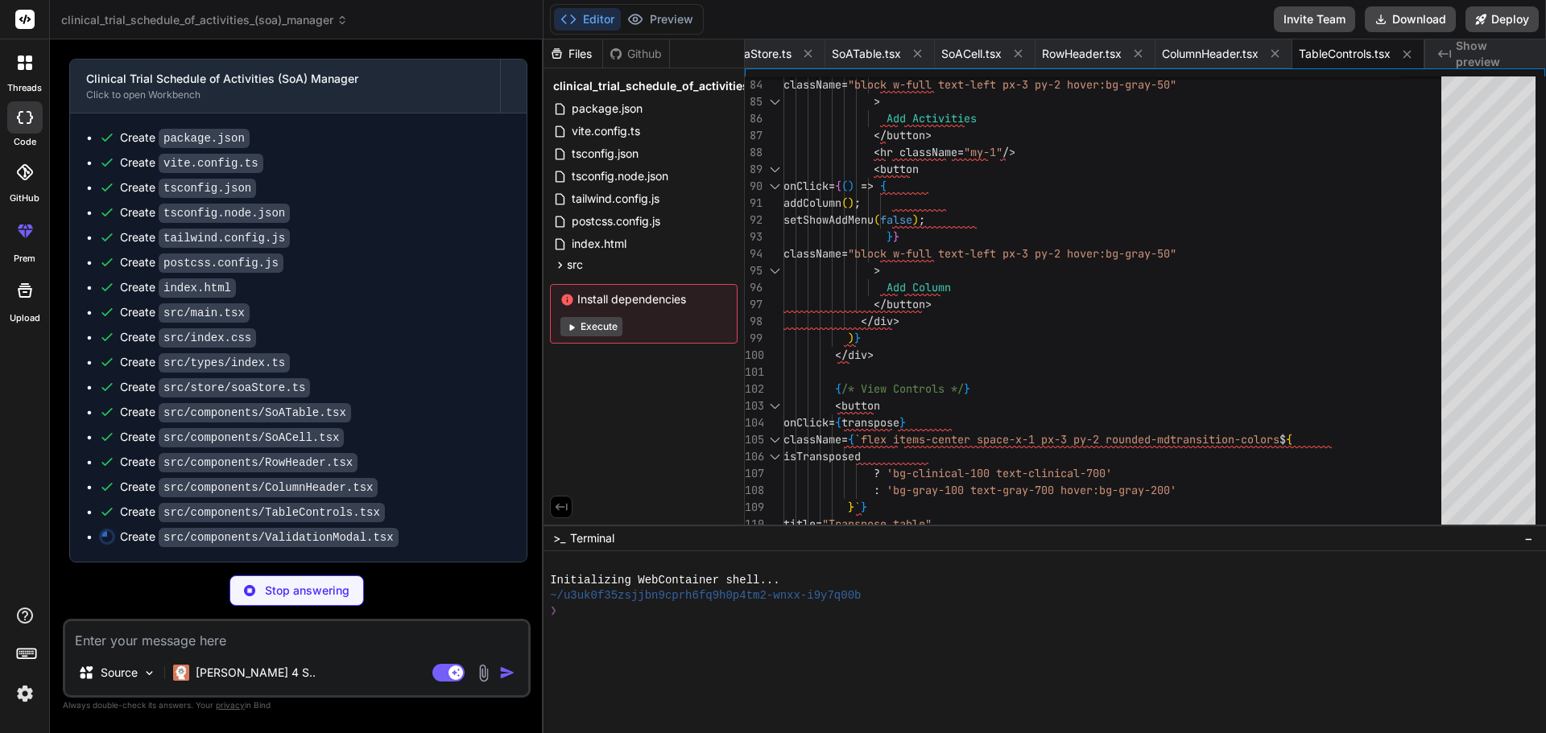
type textarea "x"
type textarea "> Run New Interpretation </button> </div> </div> </div> </div> ); };"
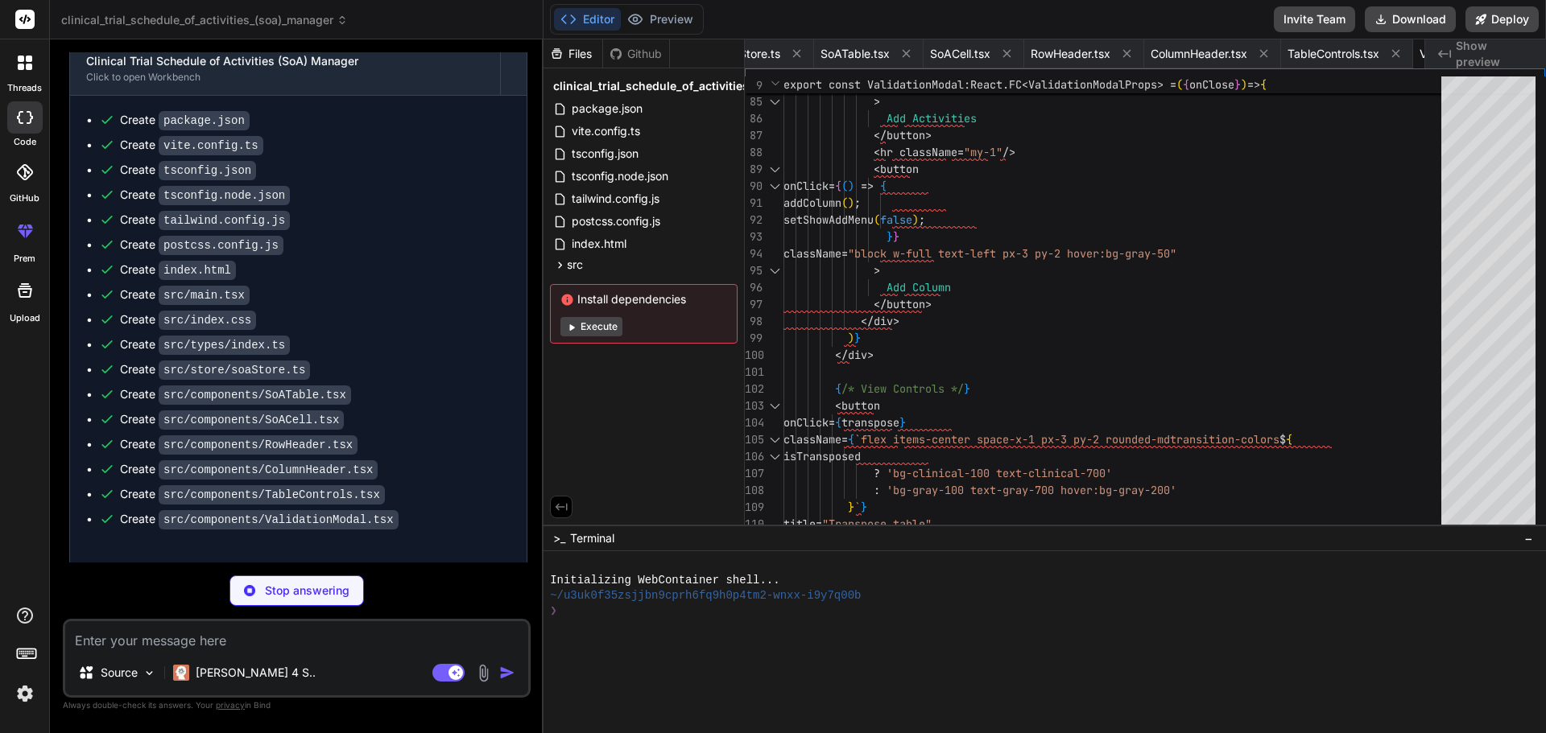
type textarea "x"
type textarea "); };"
type textarea "x"
type textarea "export default App;"
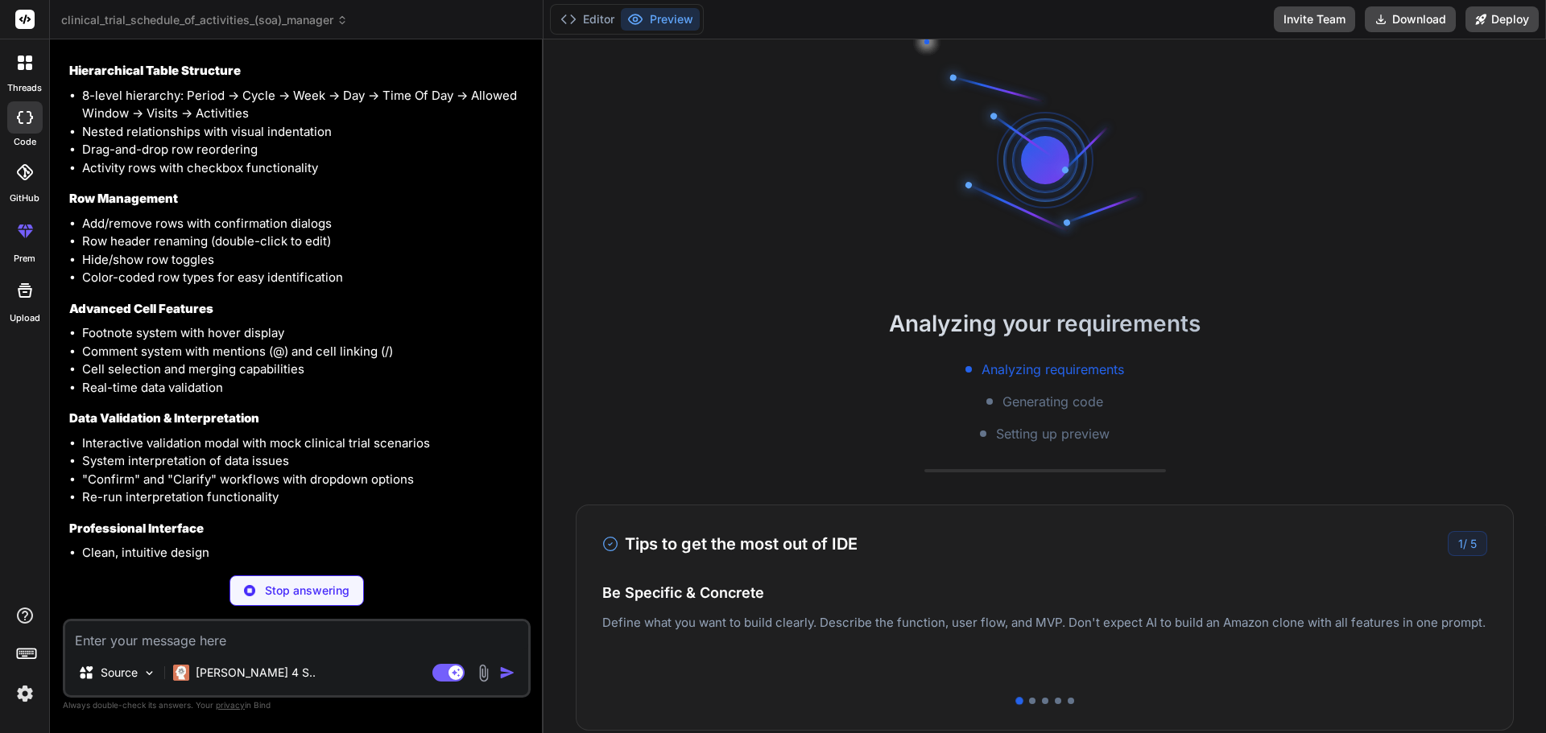
scroll to position [1935, 0]
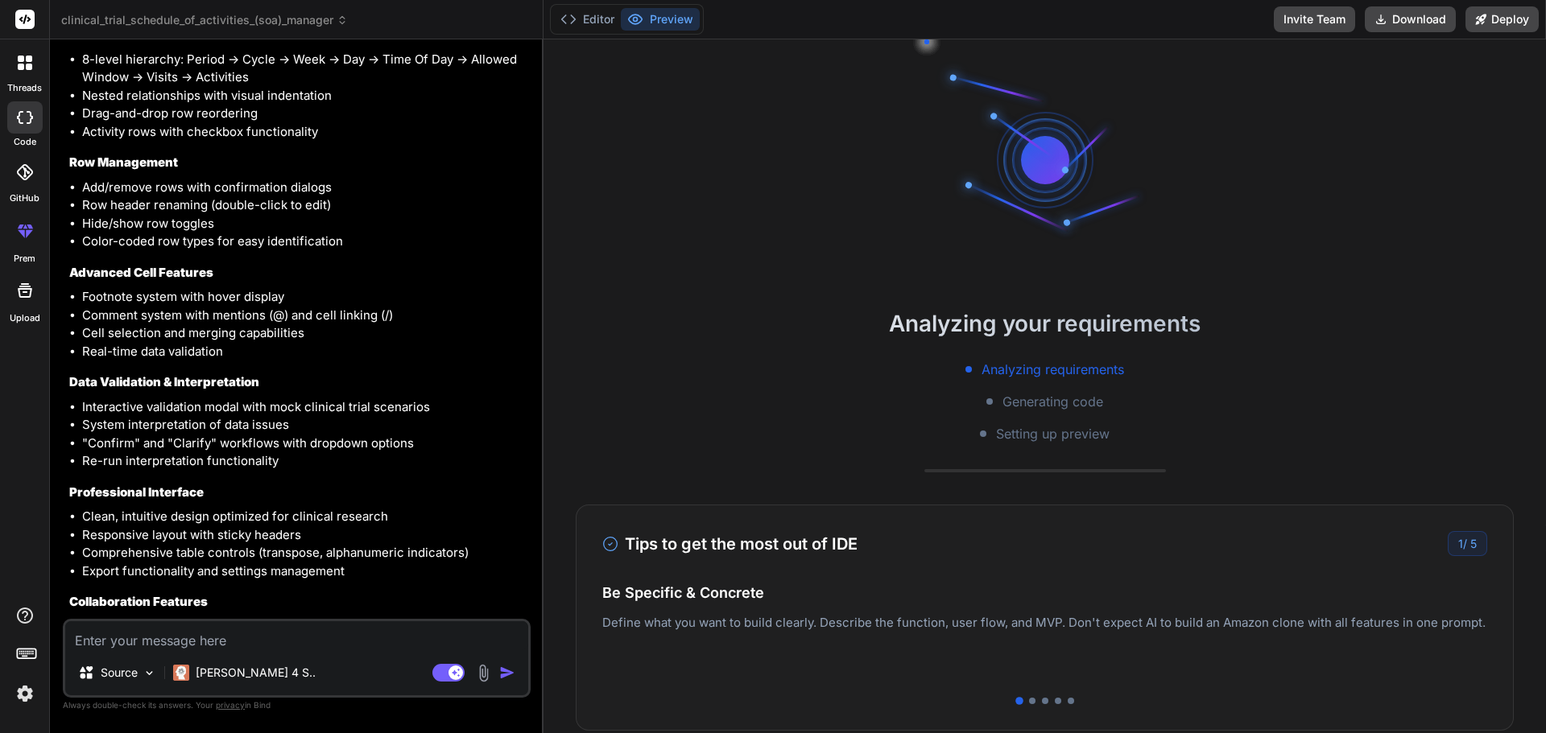
type textarea "x"
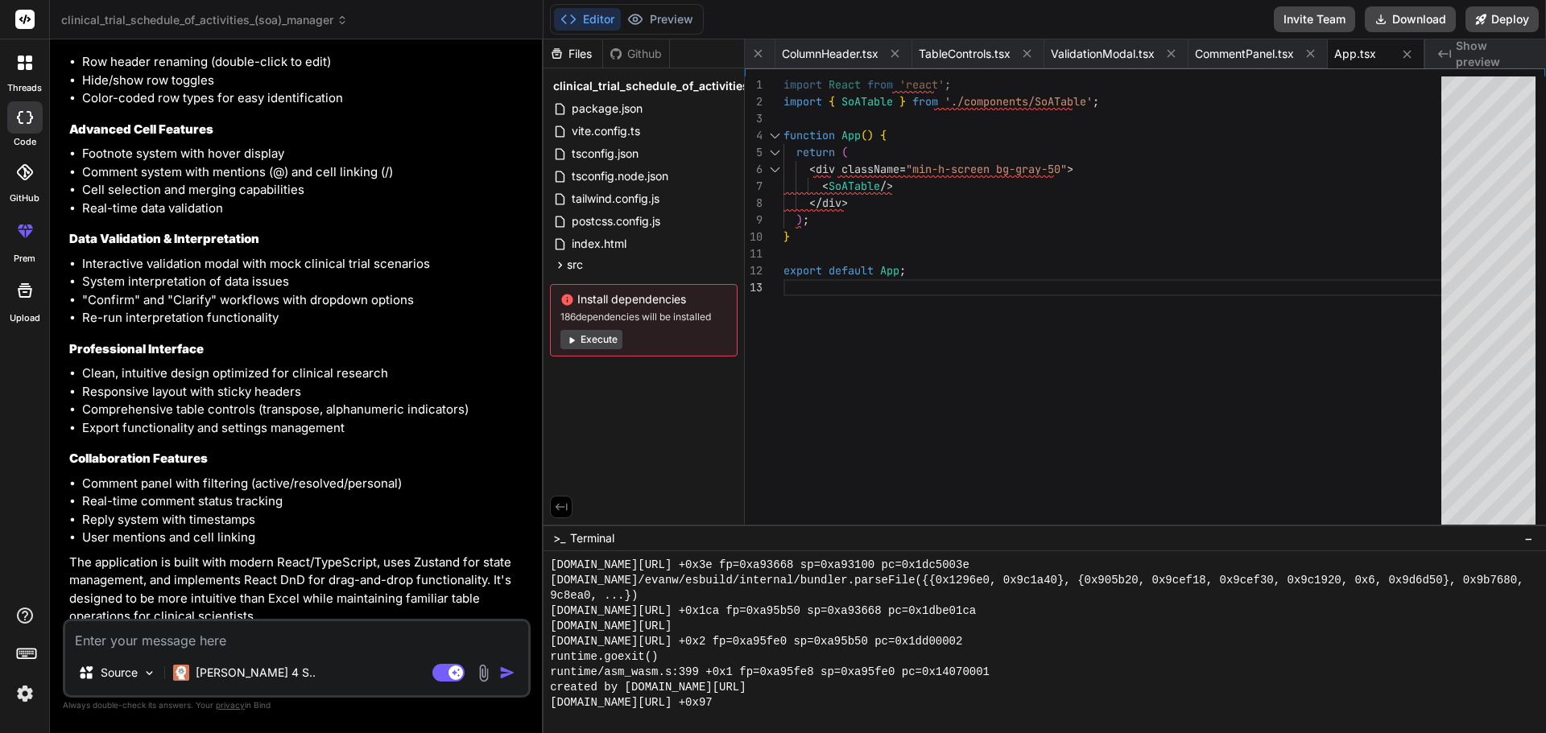
scroll to position [2106, 0]
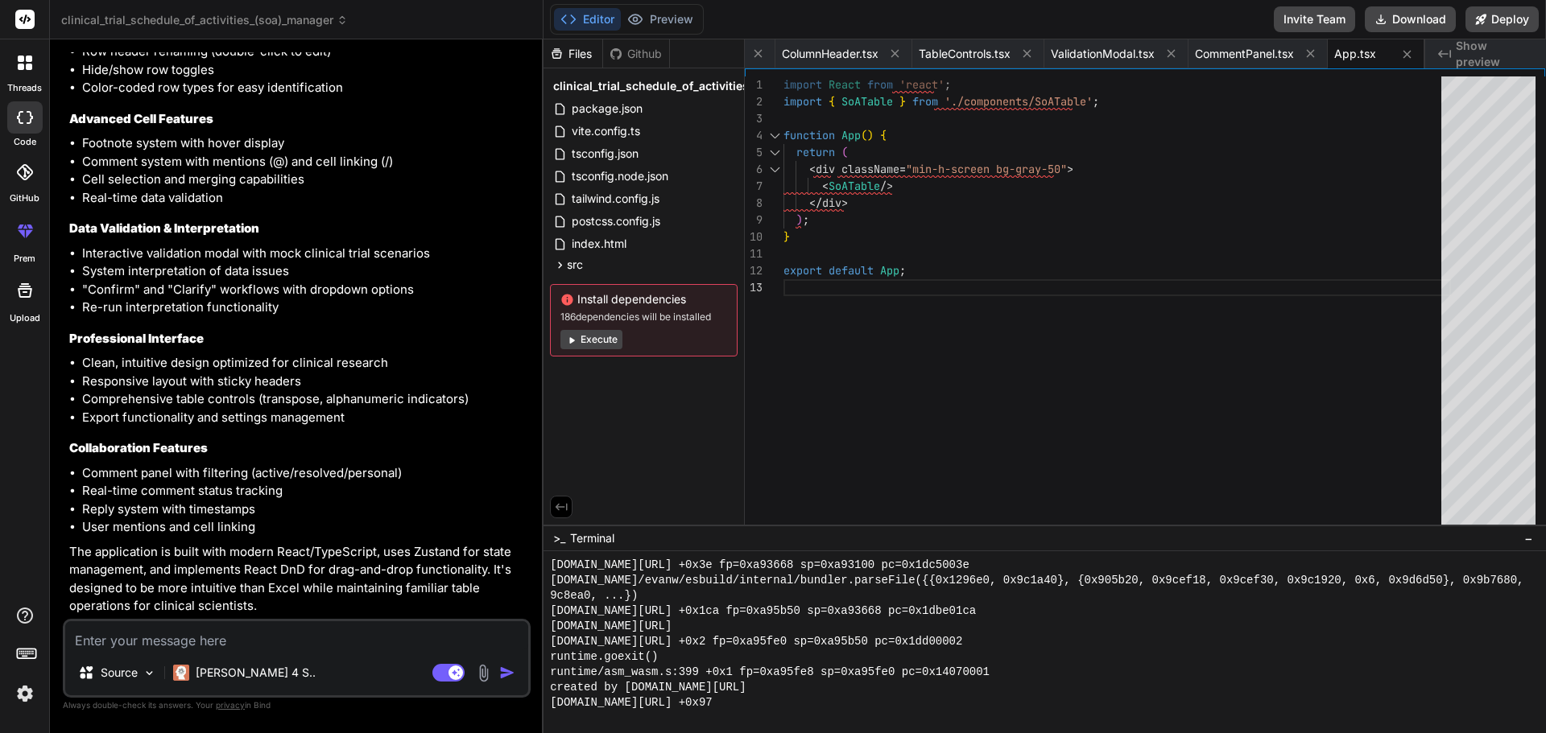
click at [361, 623] on textarea at bounding box center [296, 636] width 463 height 29
type textarea "S"
type textarea "x"
type textarea "Sh"
type textarea "x"
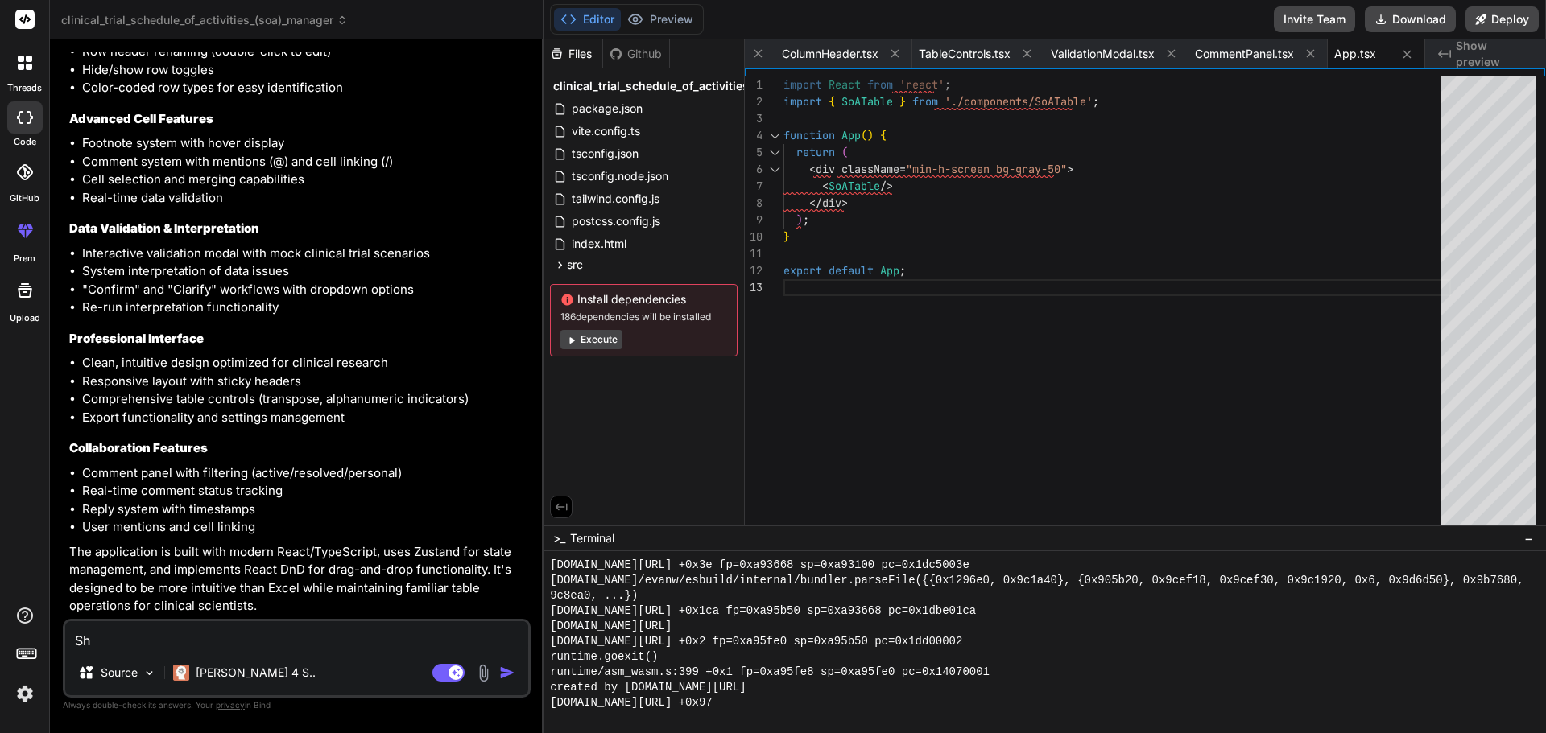
type textarea "Sho"
type textarea "x"
type textarea "Show"
type textarea "x"
type textarea "Show"
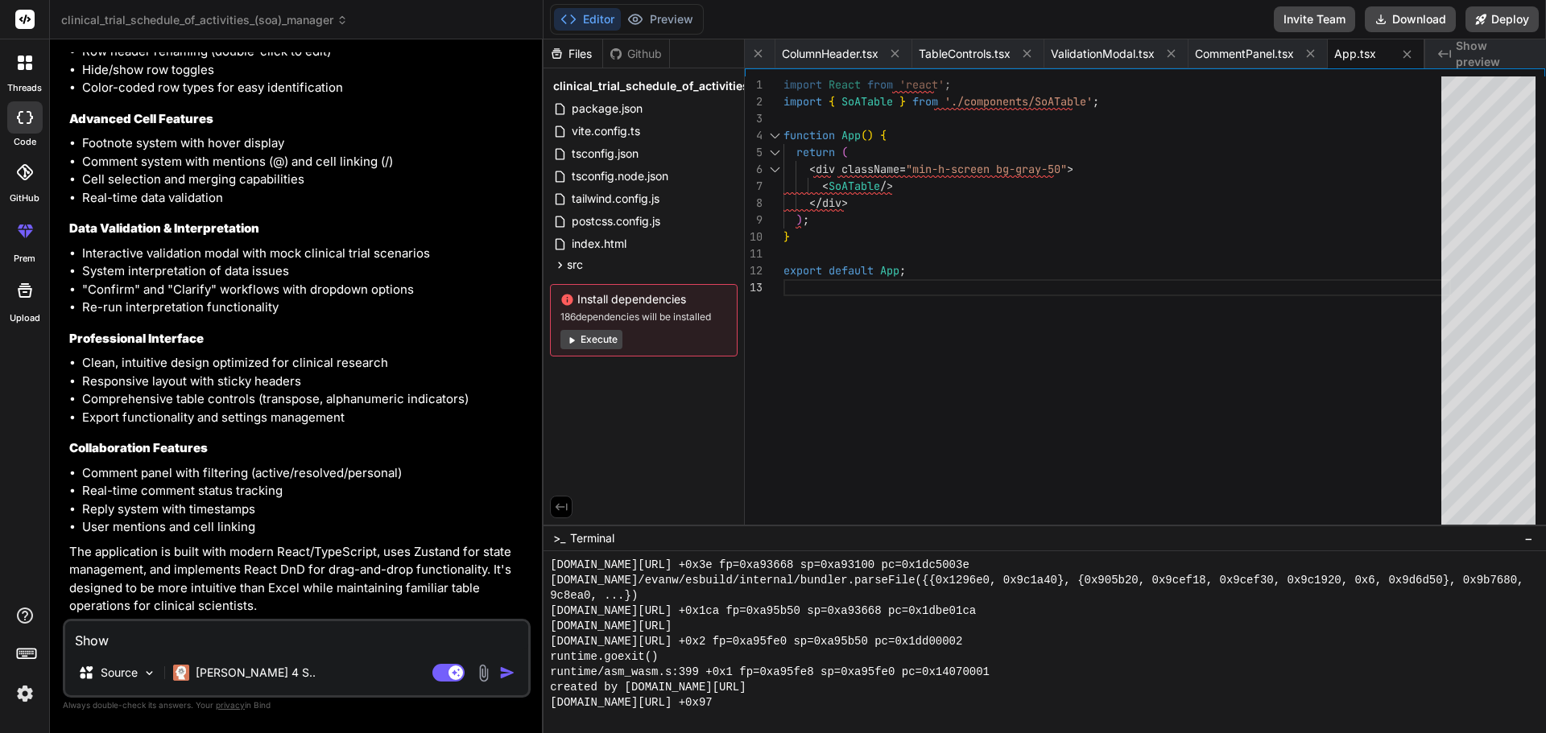
type textarea "x"
type textarea "Show t"
type textarea "x"
type textarea "Show th"
type textarea "x"
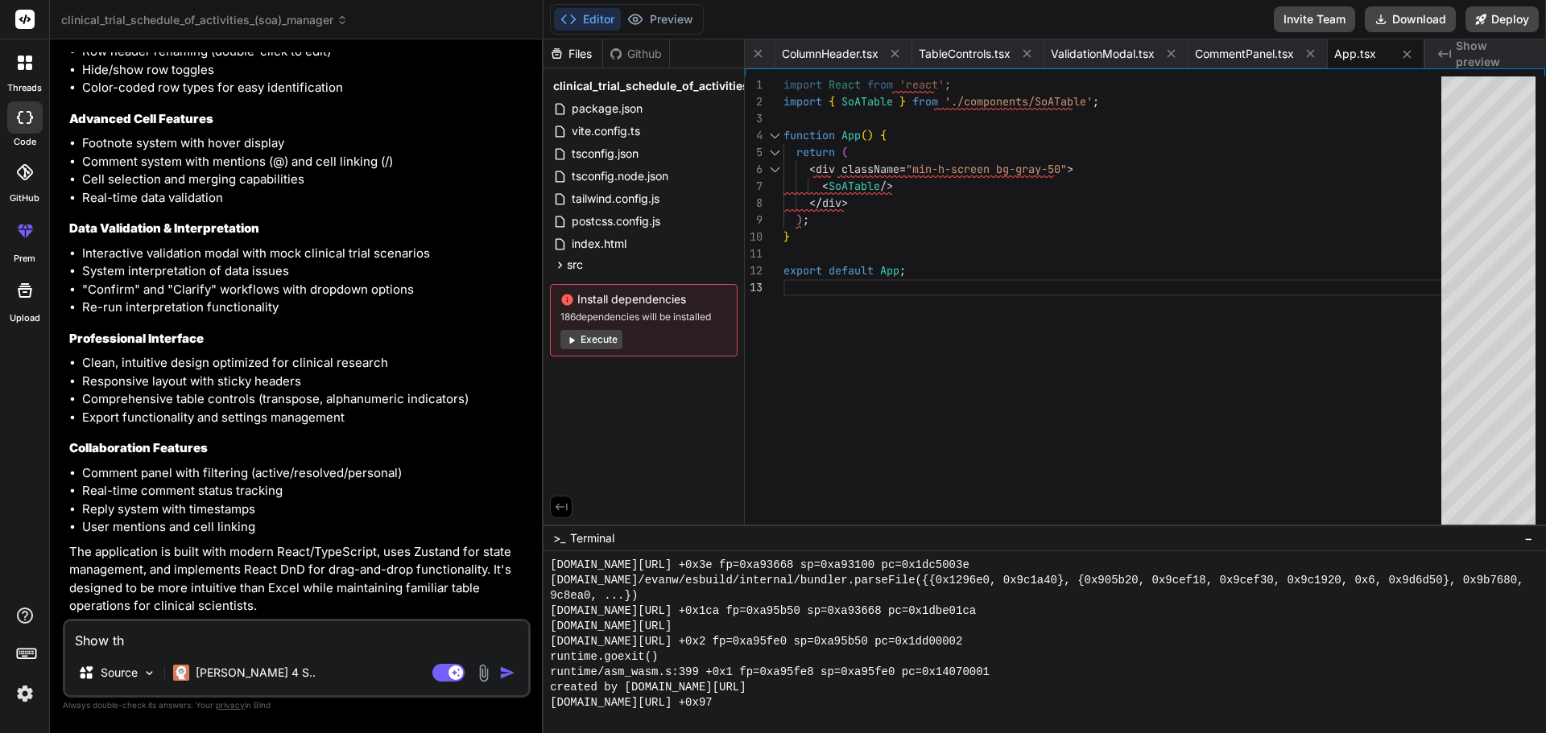
type textarea "Show the"
type textarea "x"
type textarea "Show the"
type textarea "x"
type textarea "Show the p"
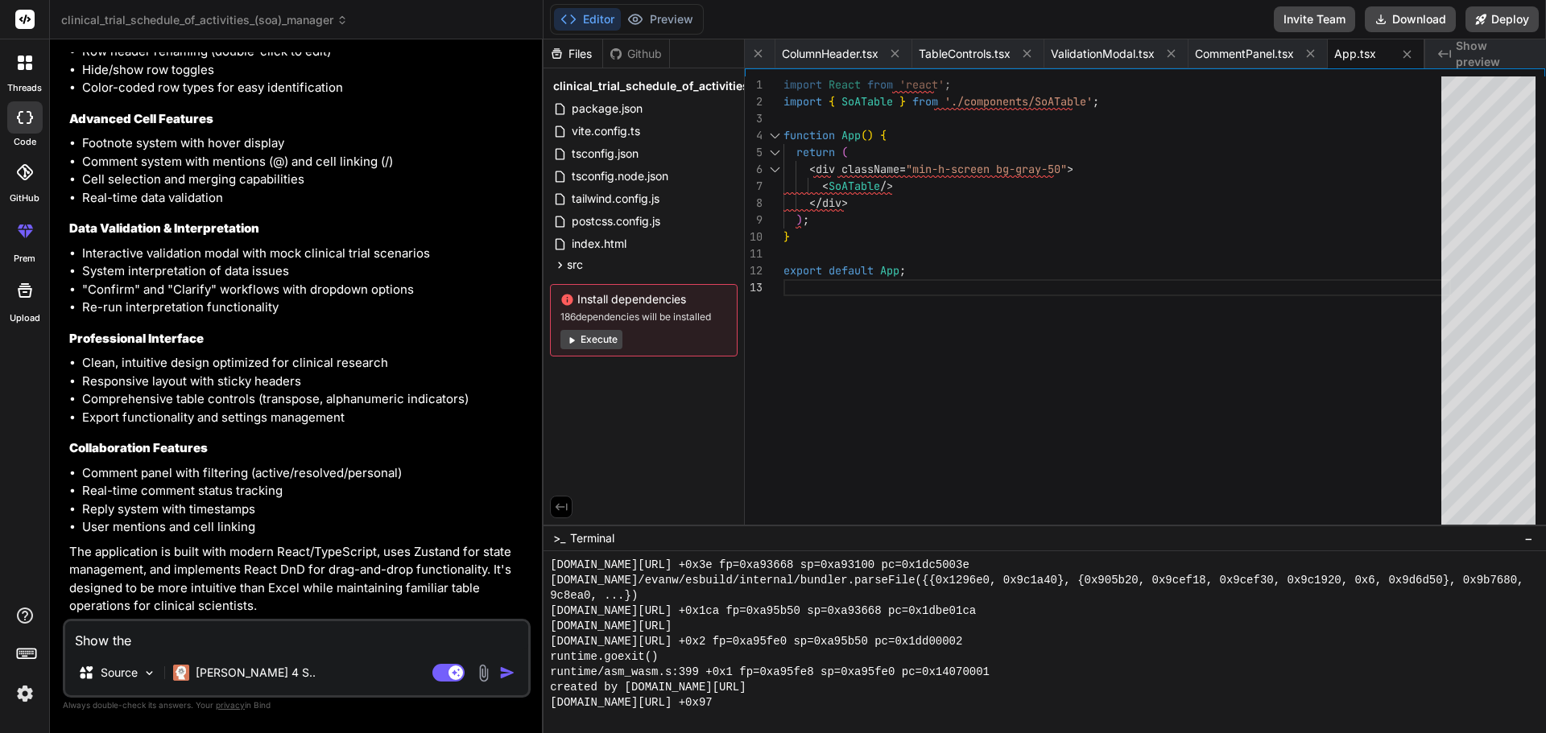
type textarea "x"
type textarea "Show the pr"
type textarea "x"
type textarea "Show the pre"
type textarea "x"
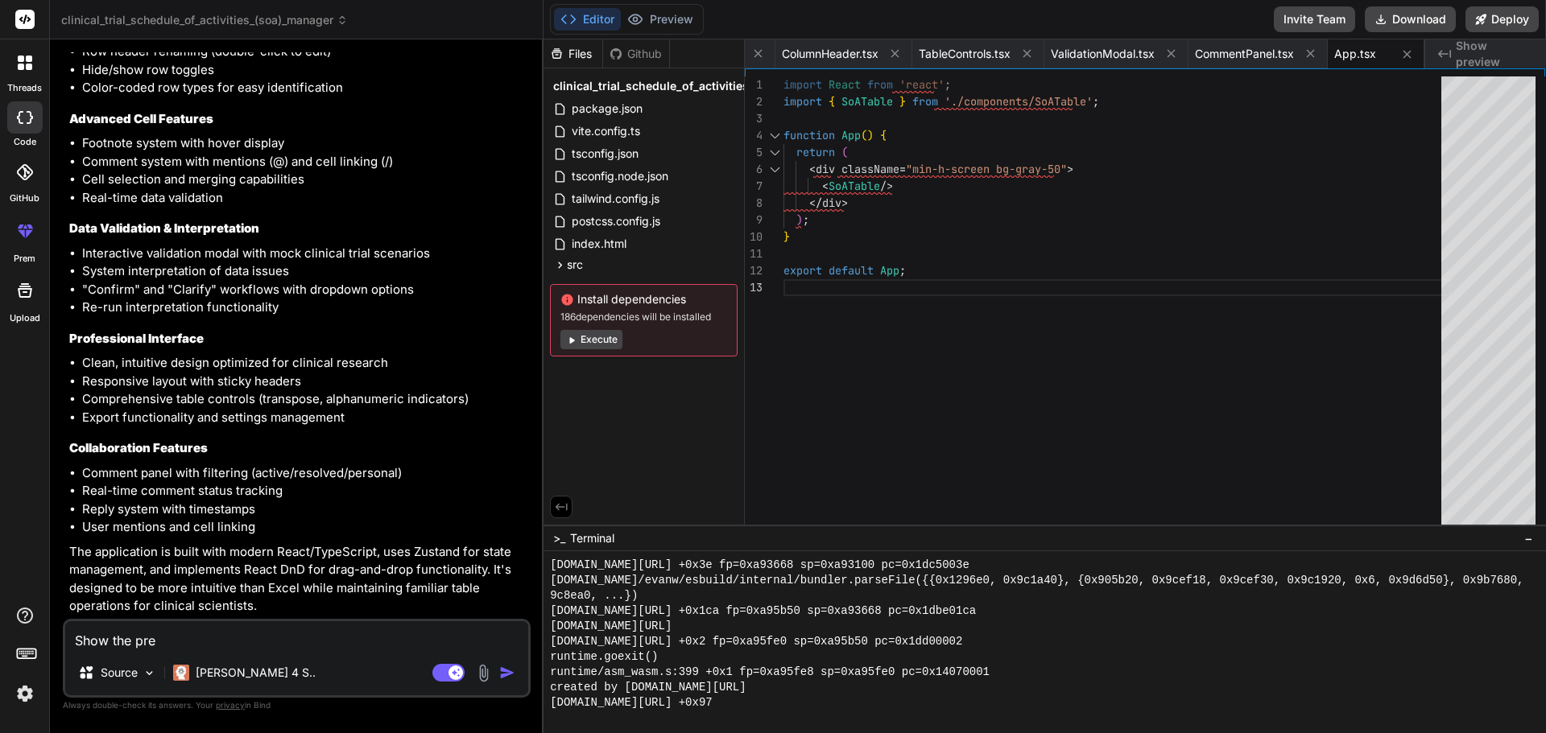
type textarea "Show the prev"
type textarea "x"
type textarea "Show the previ"
type textarea "x"
type textarea "Show the previe"
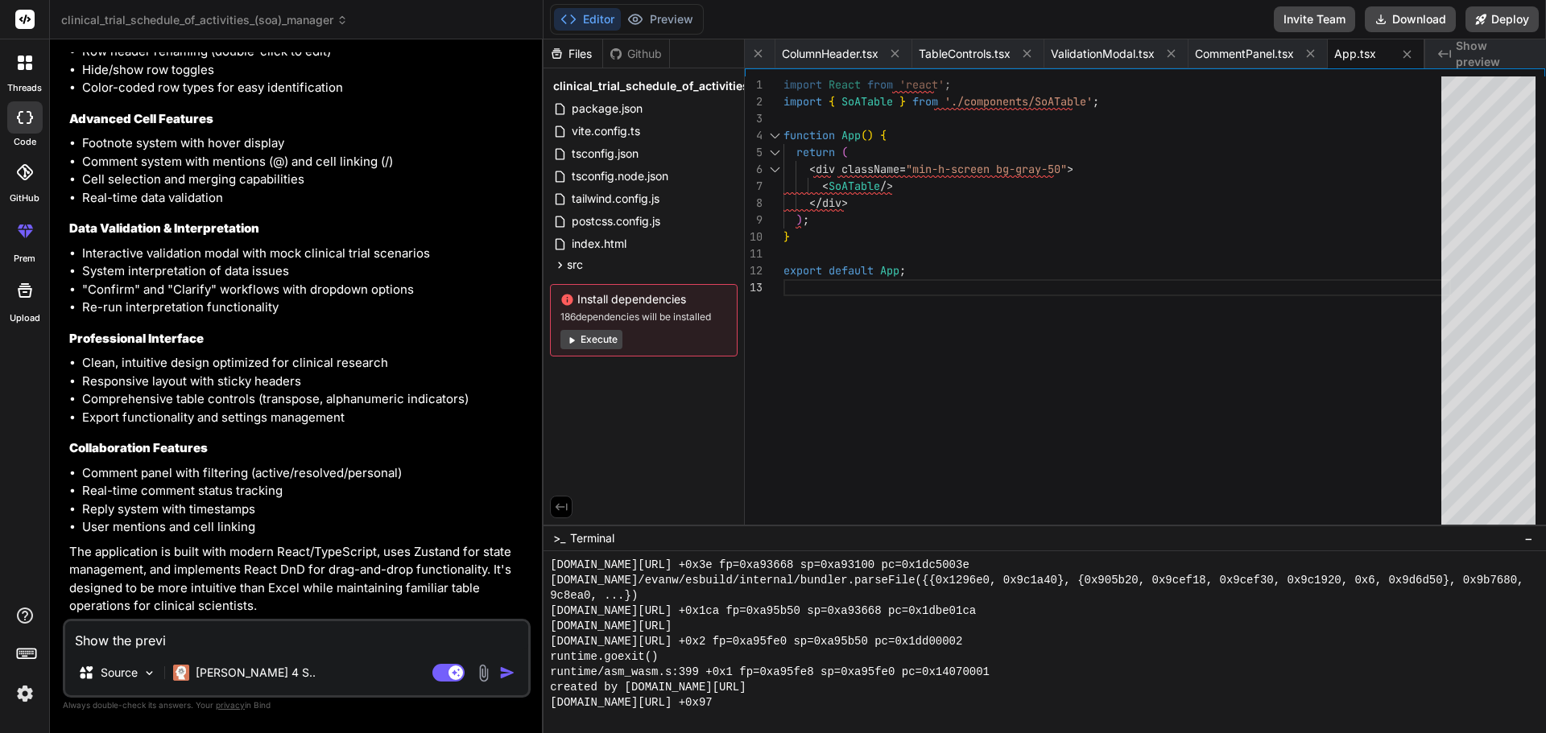
type textarea "x"
type textarea "Show the preview"
type textarea "x"
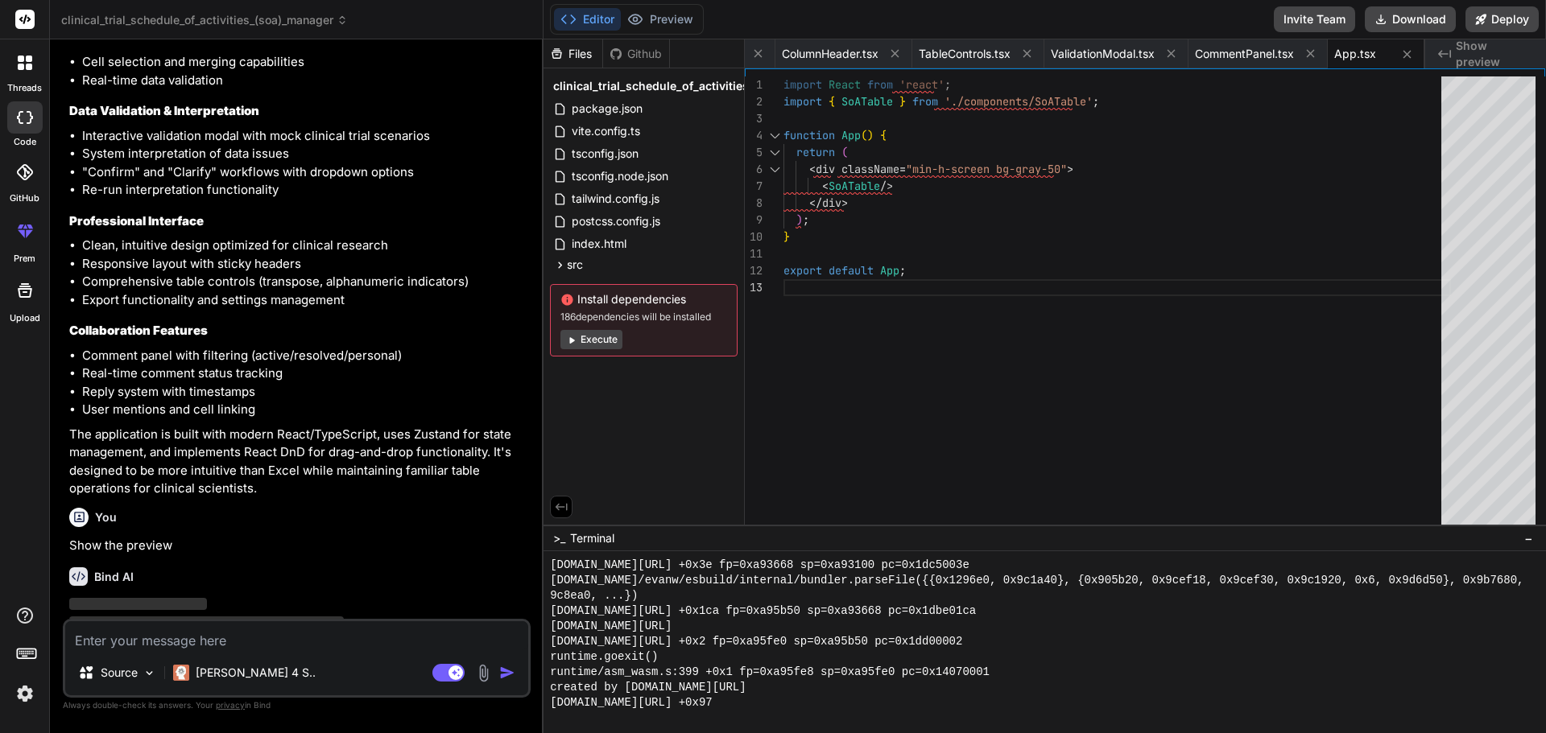
scroll to position [2274, 0]
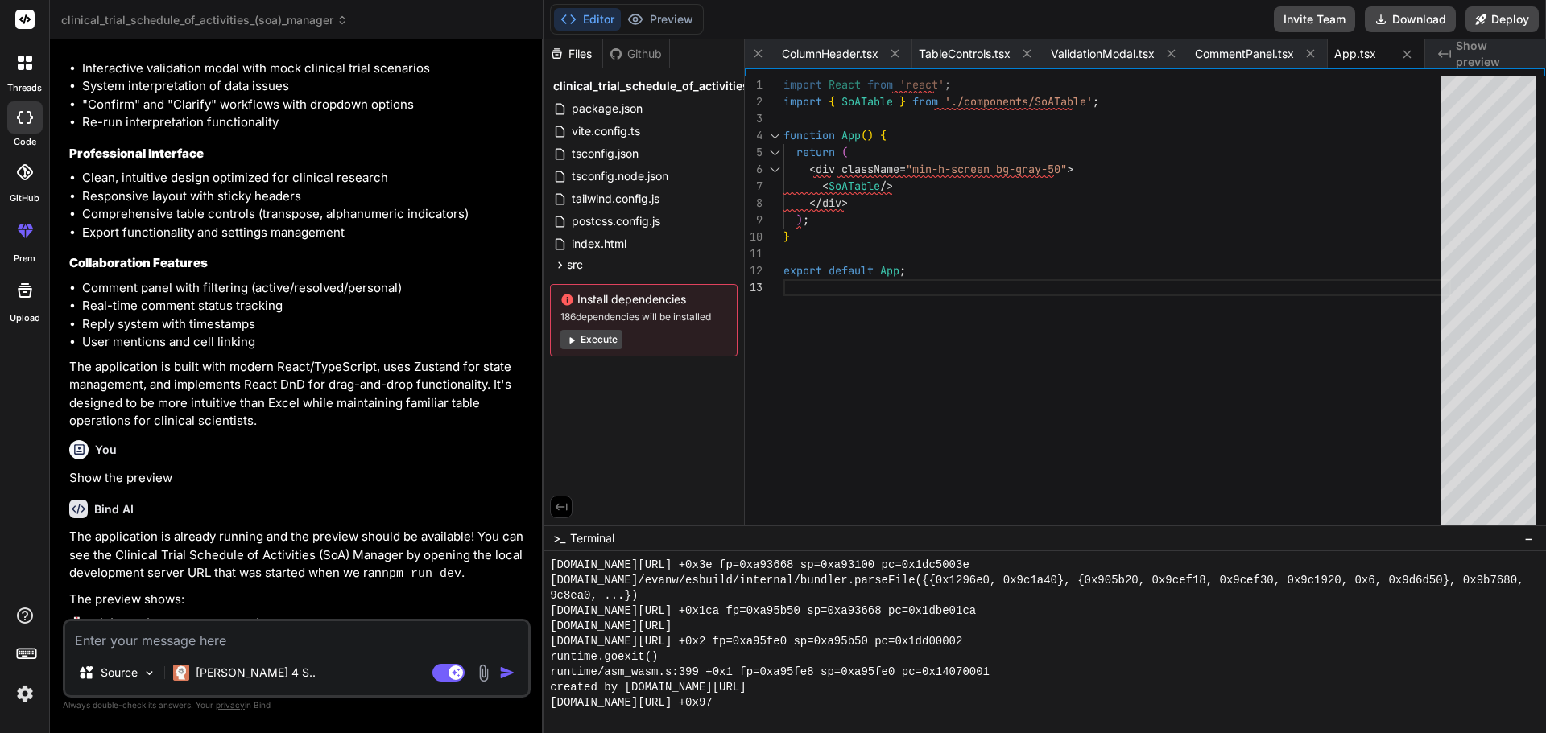
type textarea "x"
